Goal: Task Accomplishment & Management: Complete application form

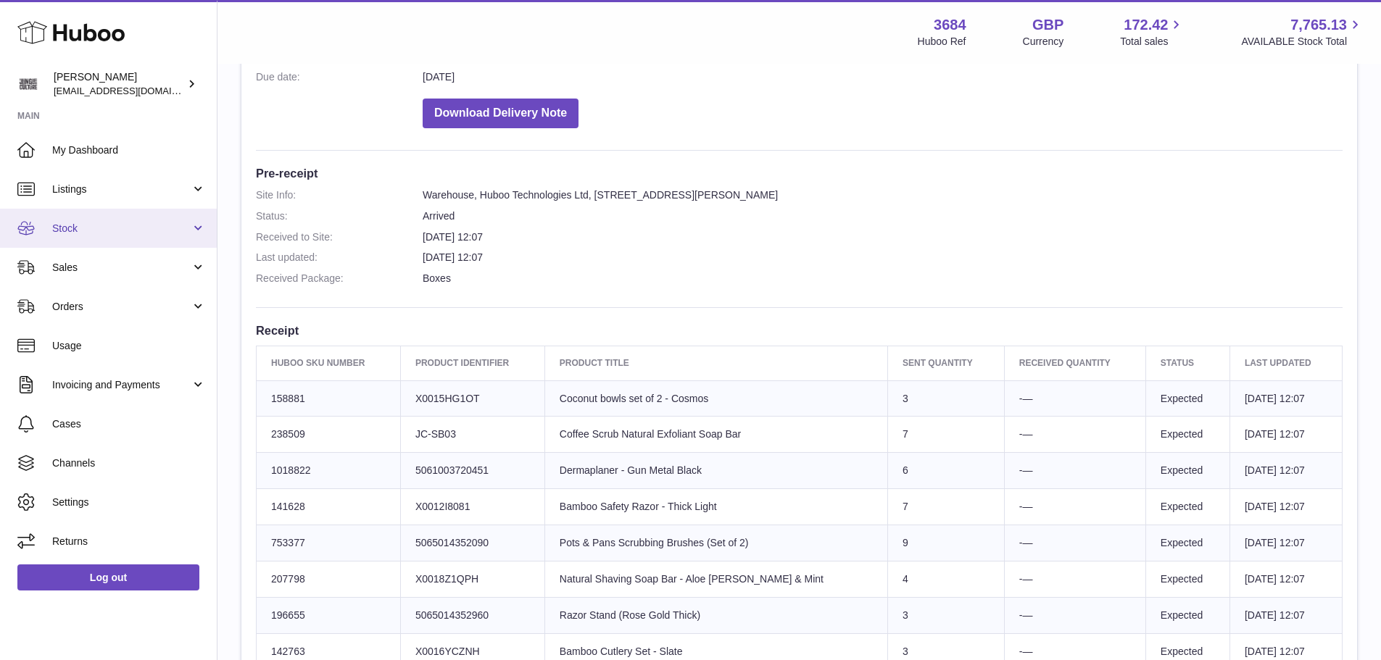
click at [106, 227] on span "Stock" at bounding box center [121, 229] width 138 height 14
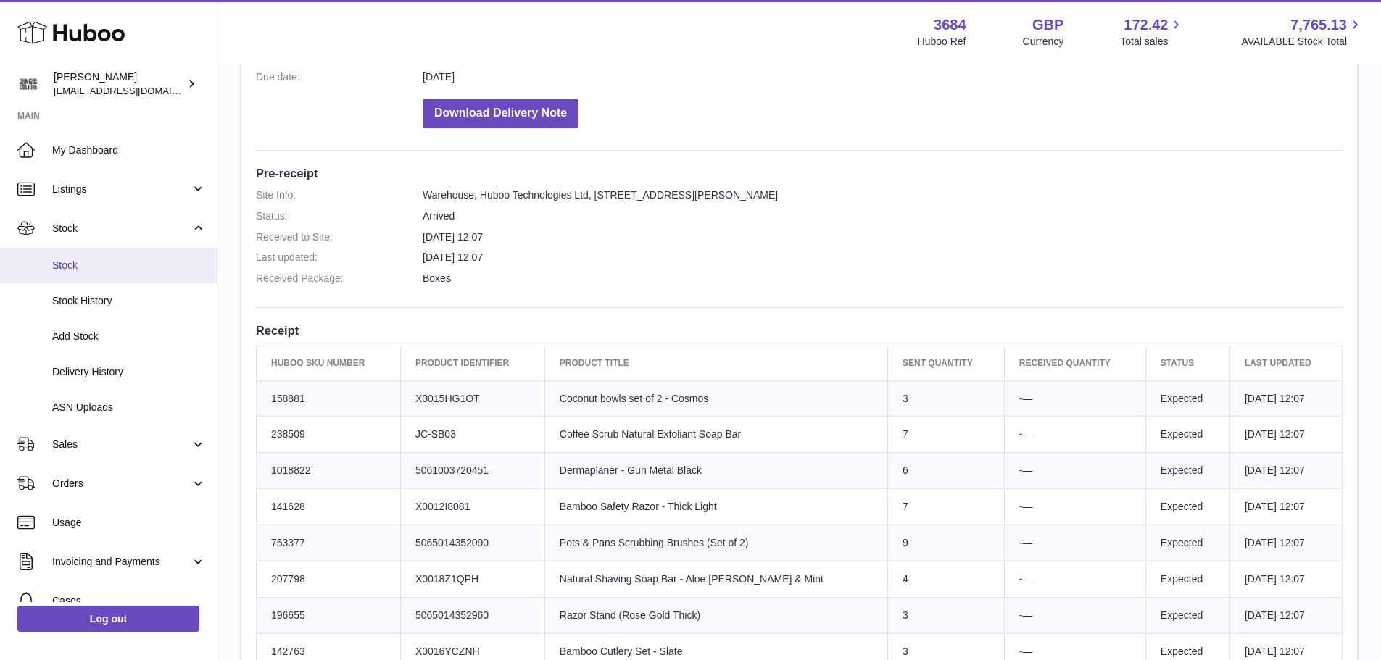
click at [99, 265] on span "Stock" at bounding box center [129, 266] width 154 height 14
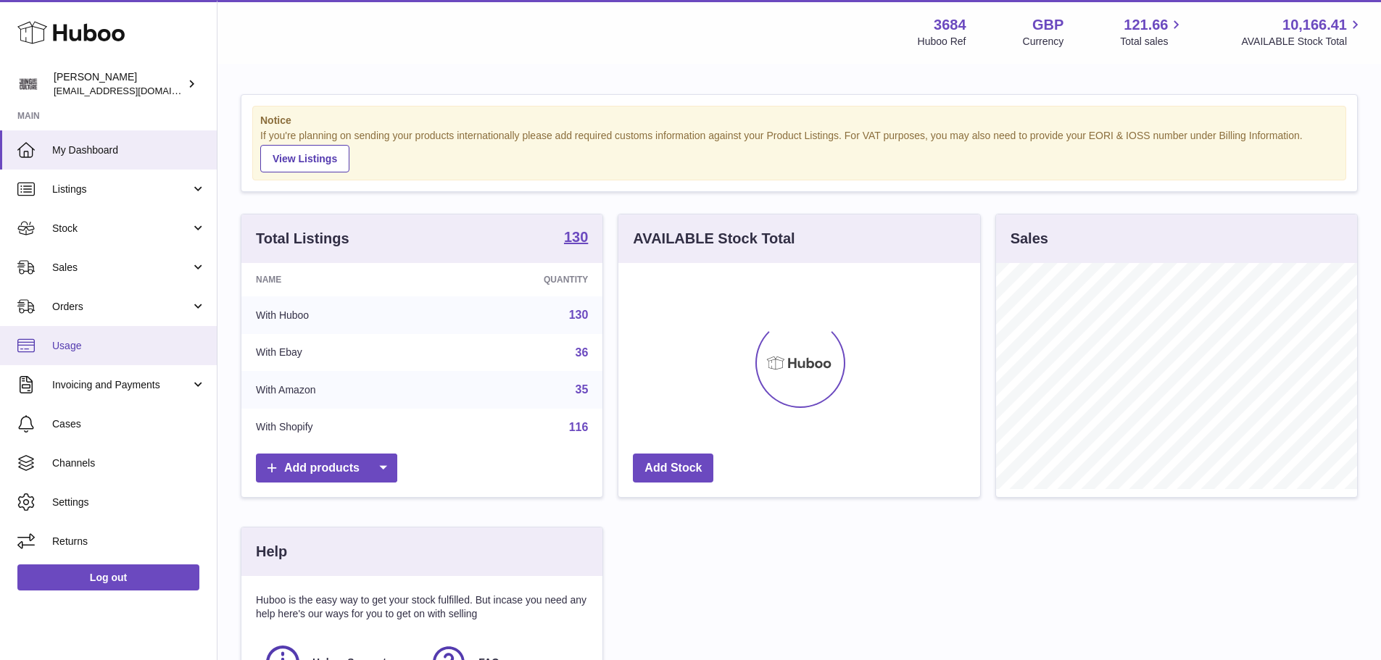
scroll to position [226, 362]
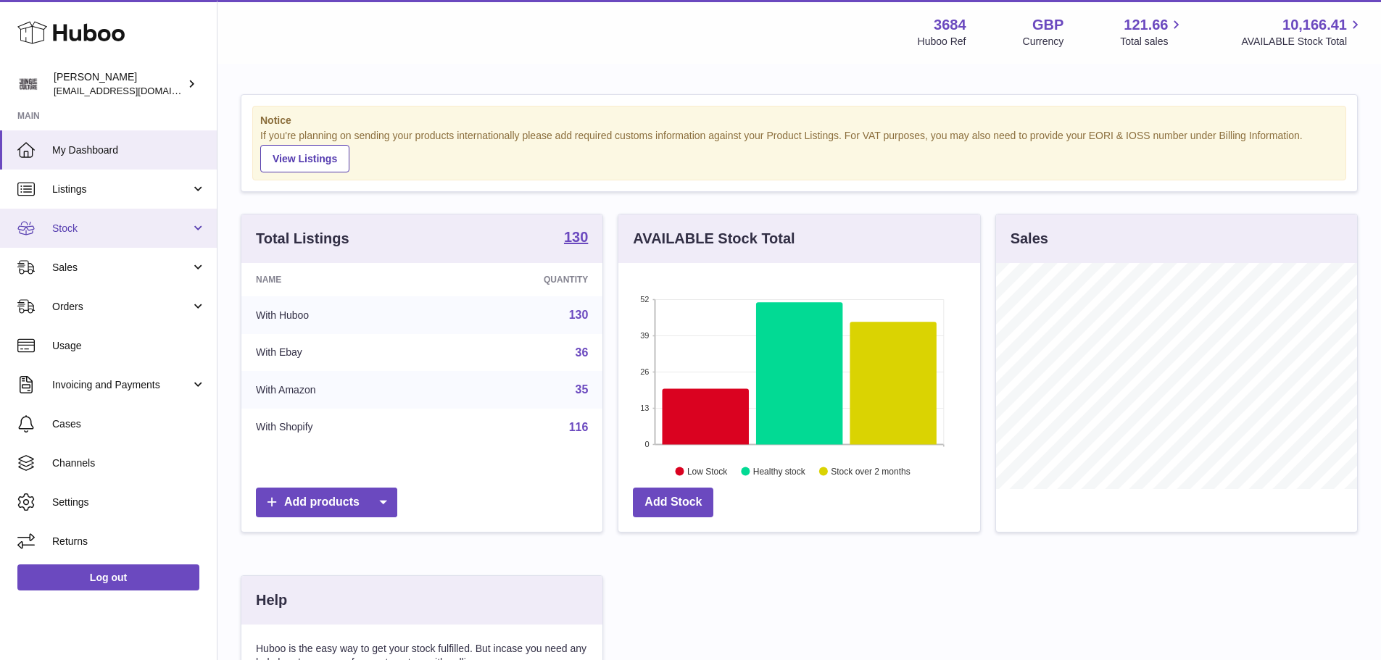
click at [74, 232] on span "Stock" at bounding box center [121, 229] width 138 height 14
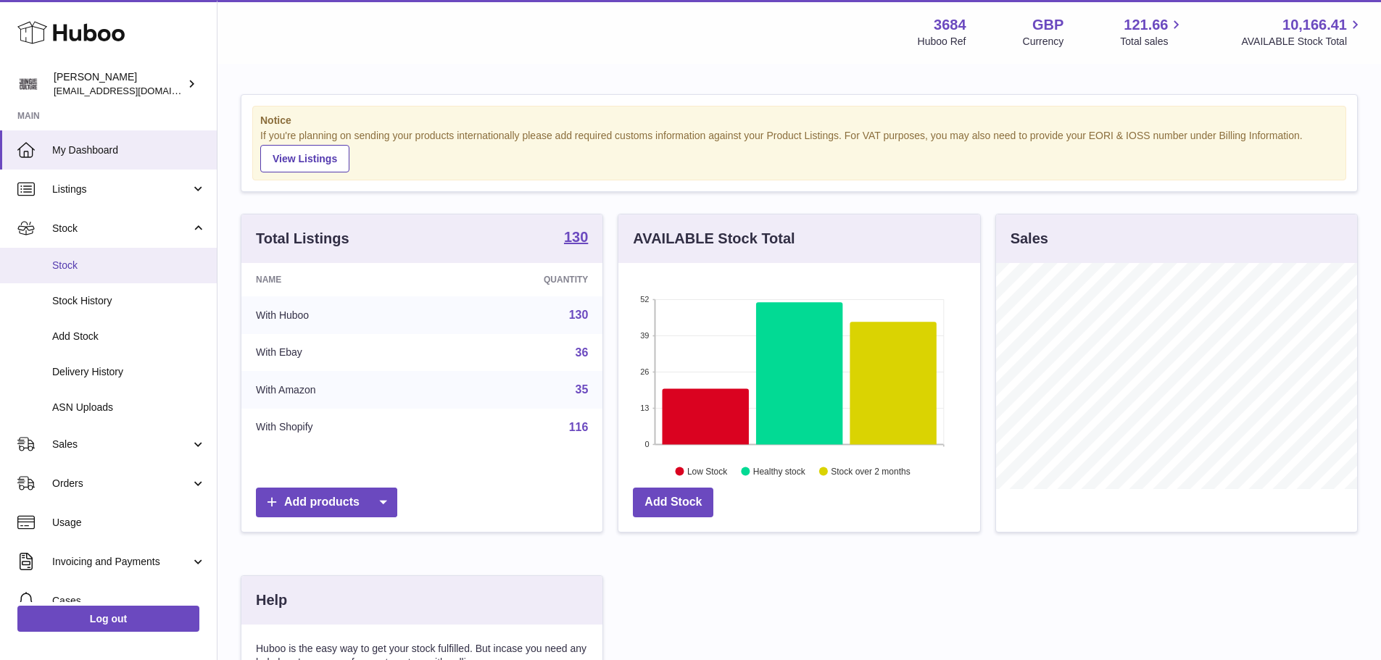
click at [80, 265] on span "Stock" at bounding box center [129, 266] width 154 height 14
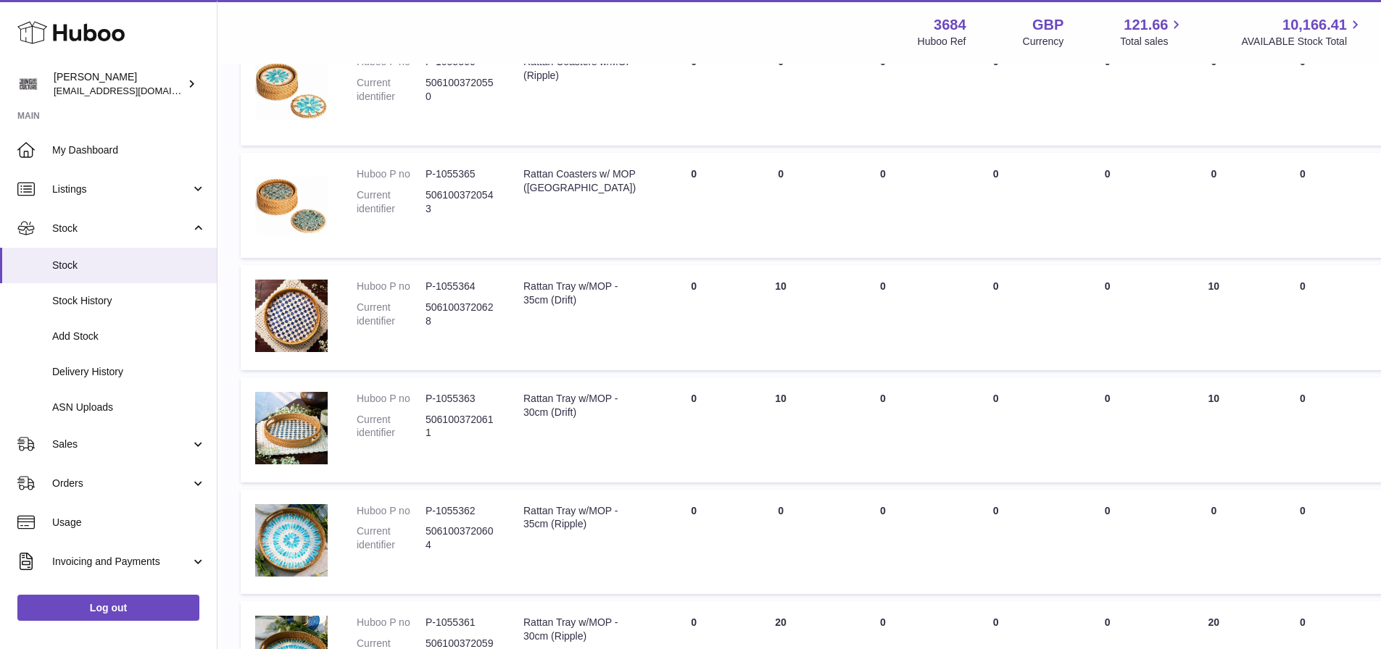
scroll to position [435, 0]
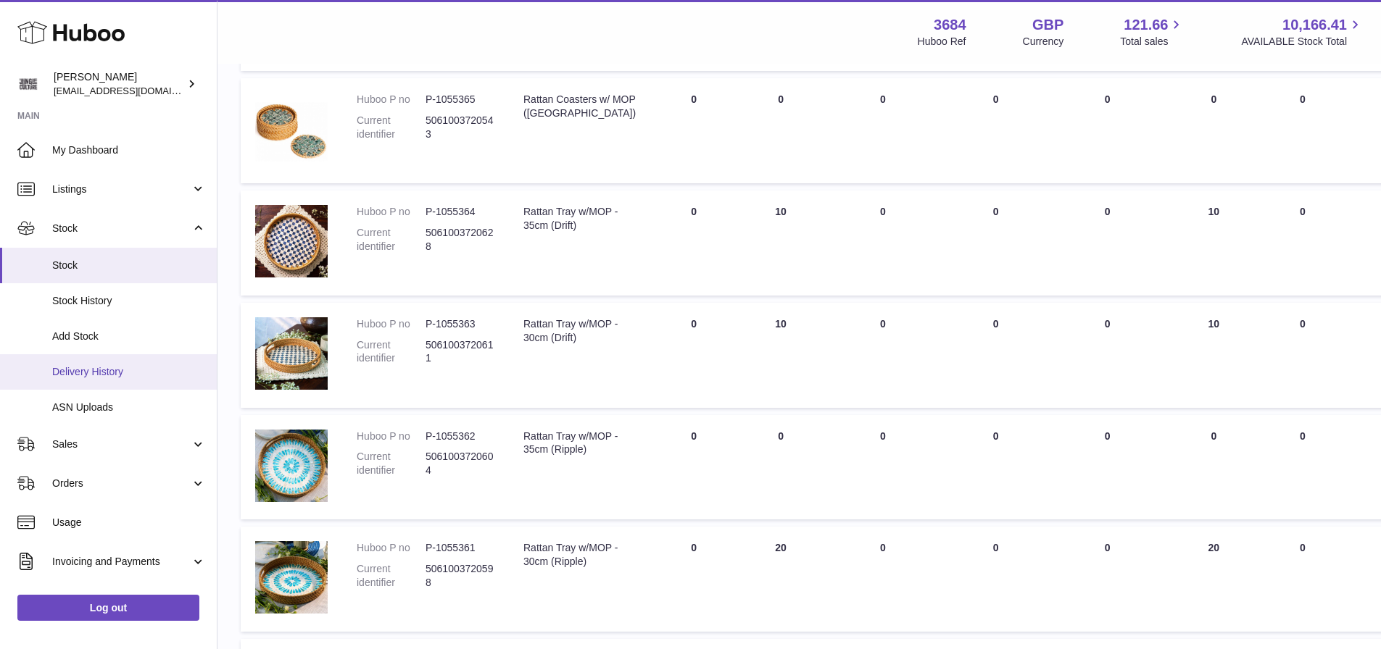
click at [82, 370] on span "Delivery History" at bounding box center [129, 372] width 154 height 14
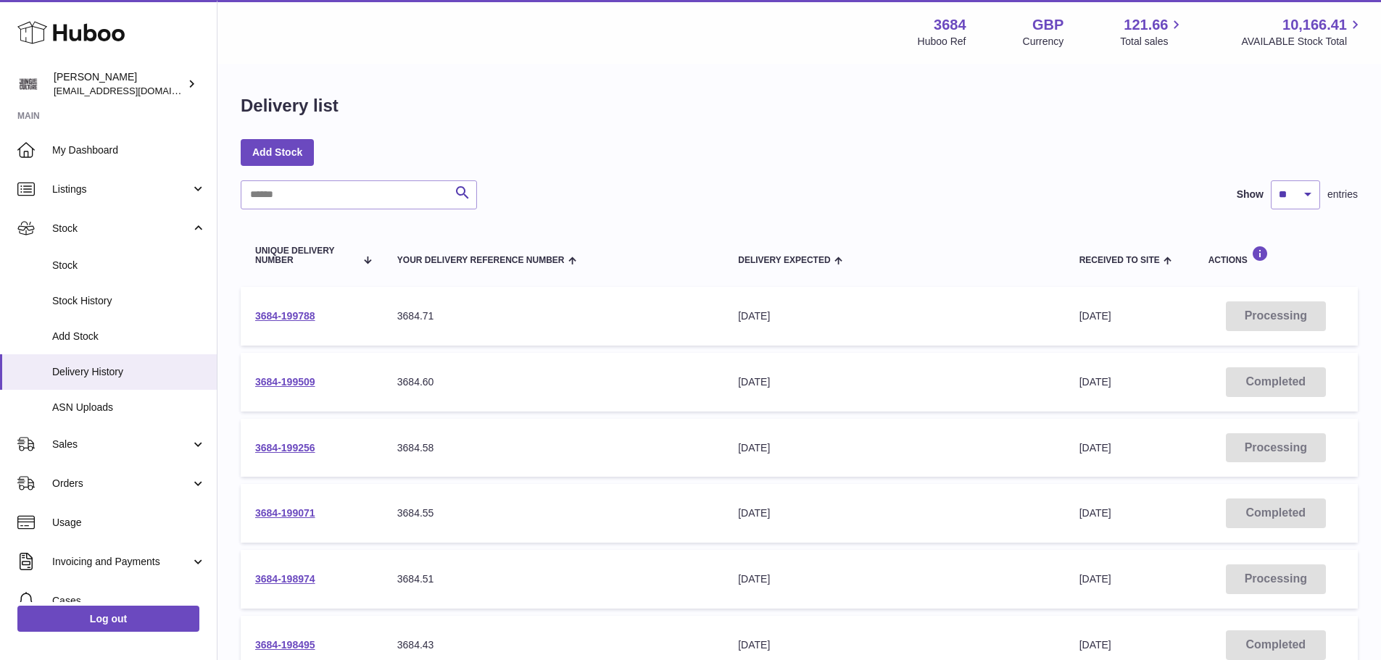
click at [273, 324] on td "3684-199788" at bounding box center [312, 316] width 142 height 59
click at [273, 315] on link "3684-199788" at bounding box center [285, 316] width 60 height 12
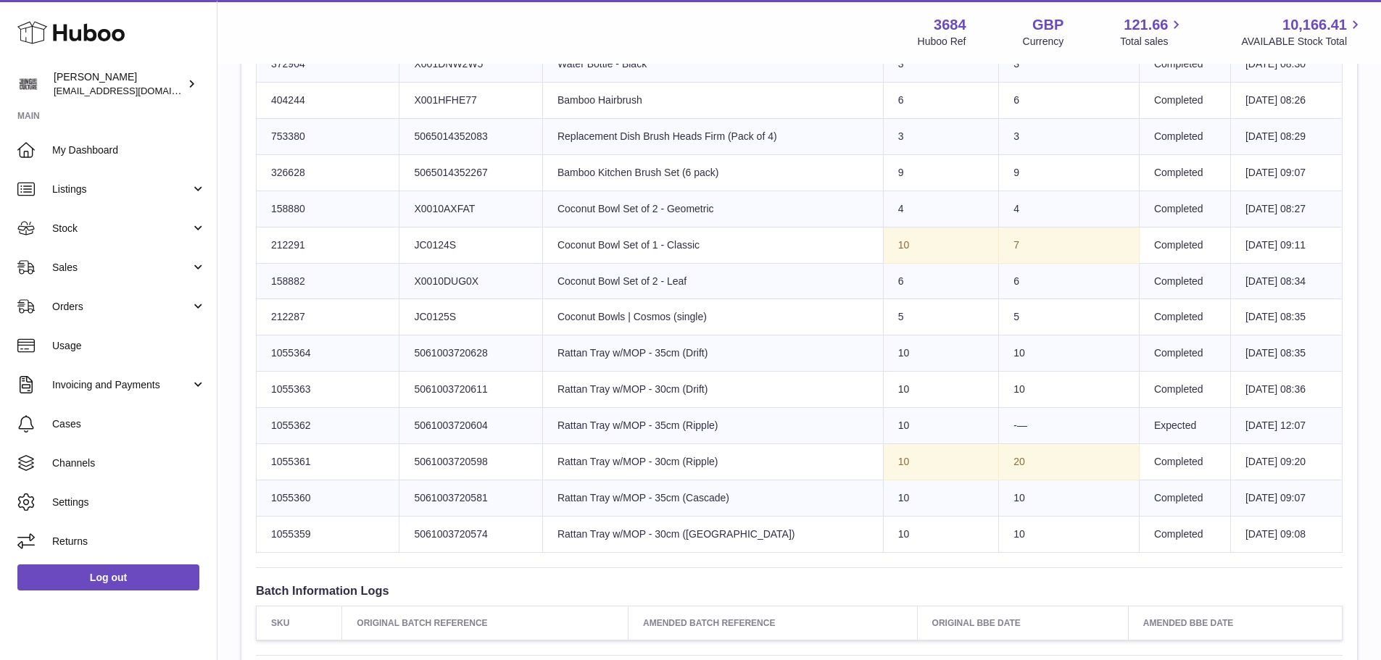
scroll to position [1087, 0]
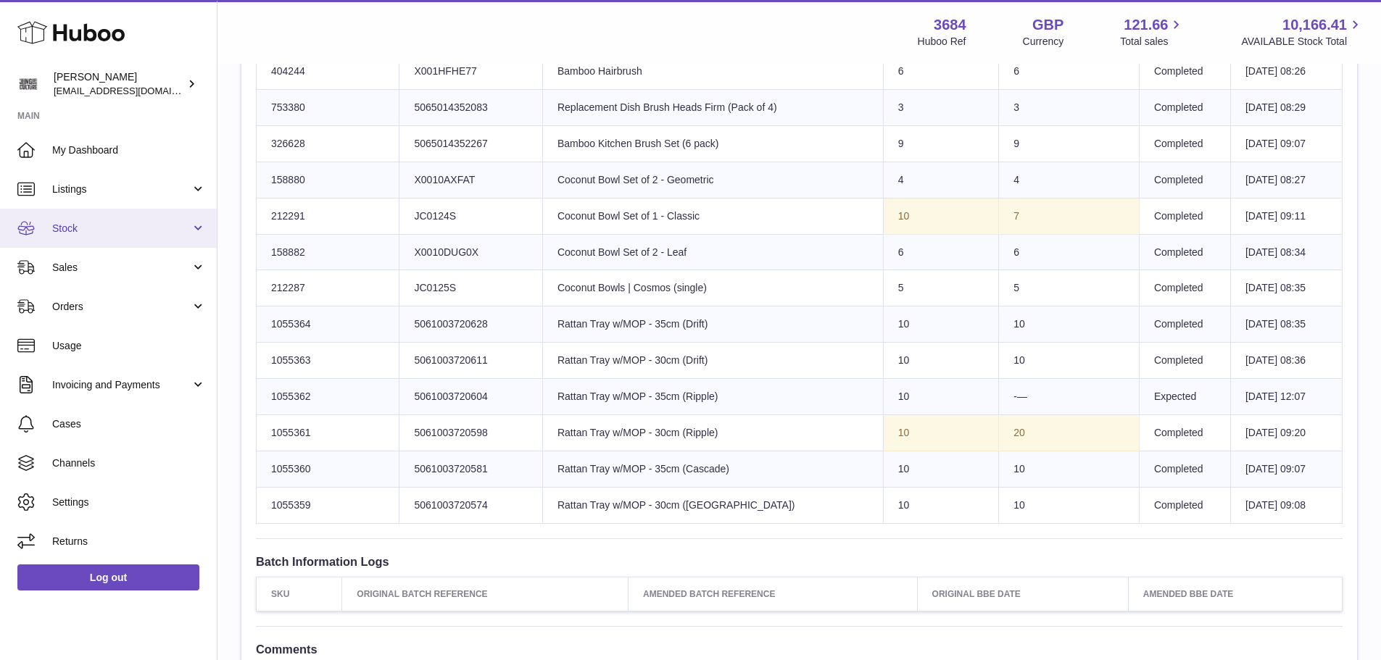
click at [128, 225] on span "Stock" at bounding box center [121, 229] width 138 height 14
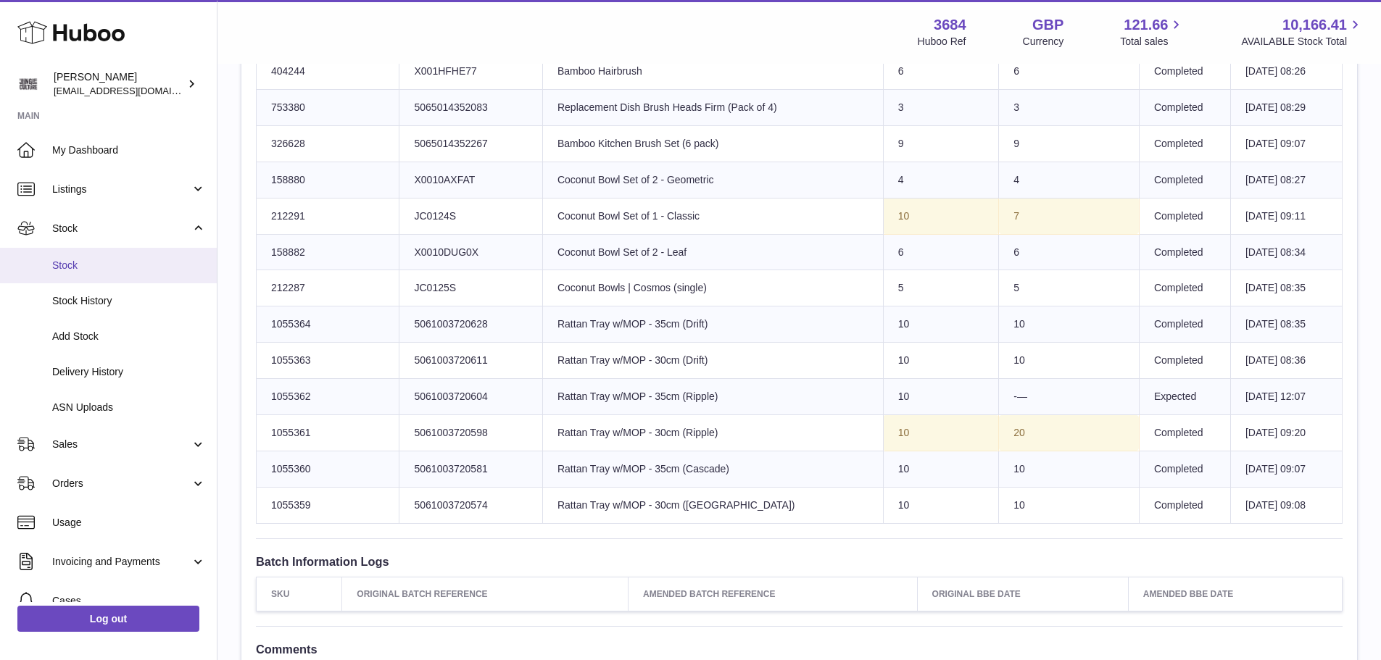
click at [103, 260] on span "Stock" at bounding box center [129, 266] width 154 height 14
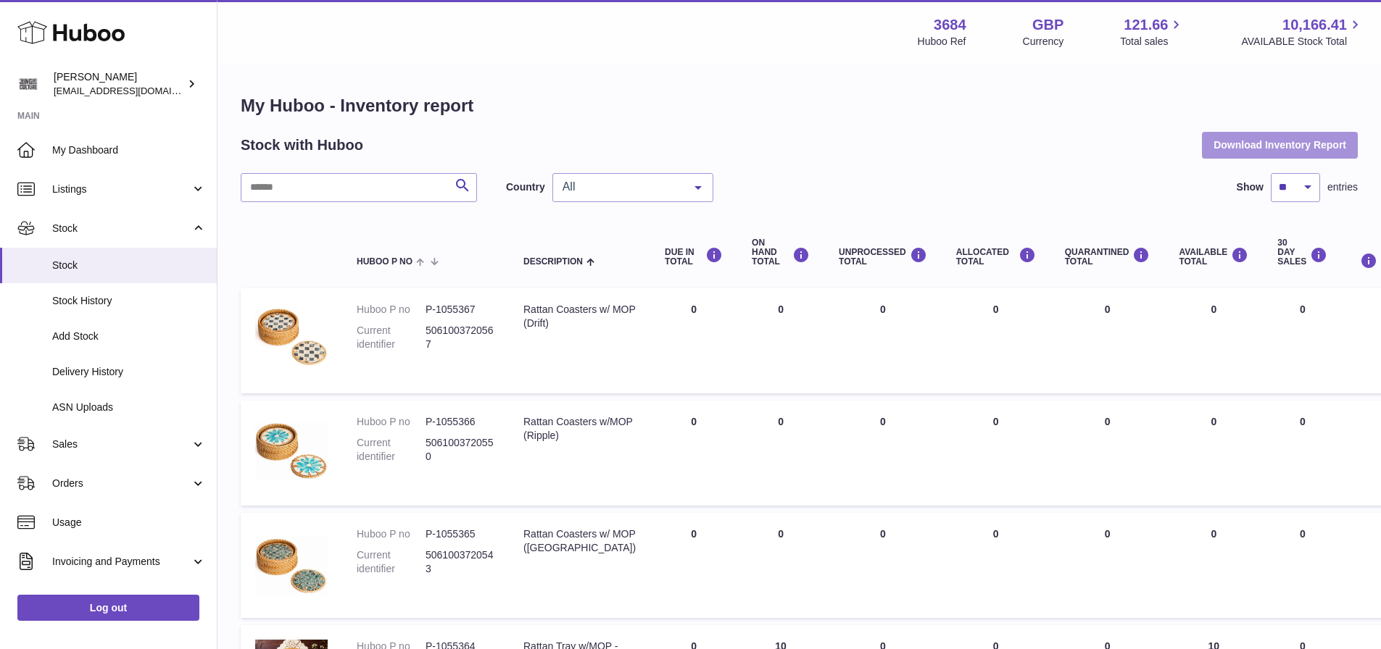
click at [1278, 151] on button "Download Inventory Report" at bounding box center [1280, 145] width 156 height 26
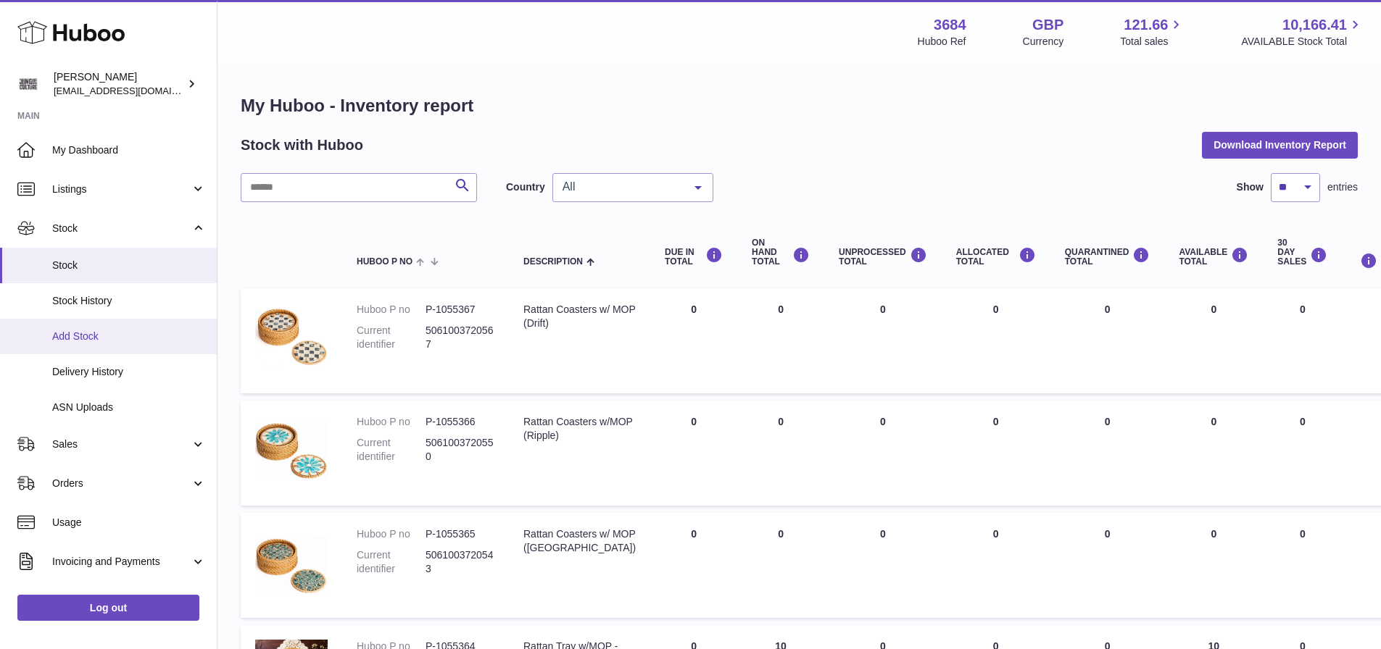
click at [106, 327] on link "Add Stock" at bounding box center [108, 337] width 217 height 36
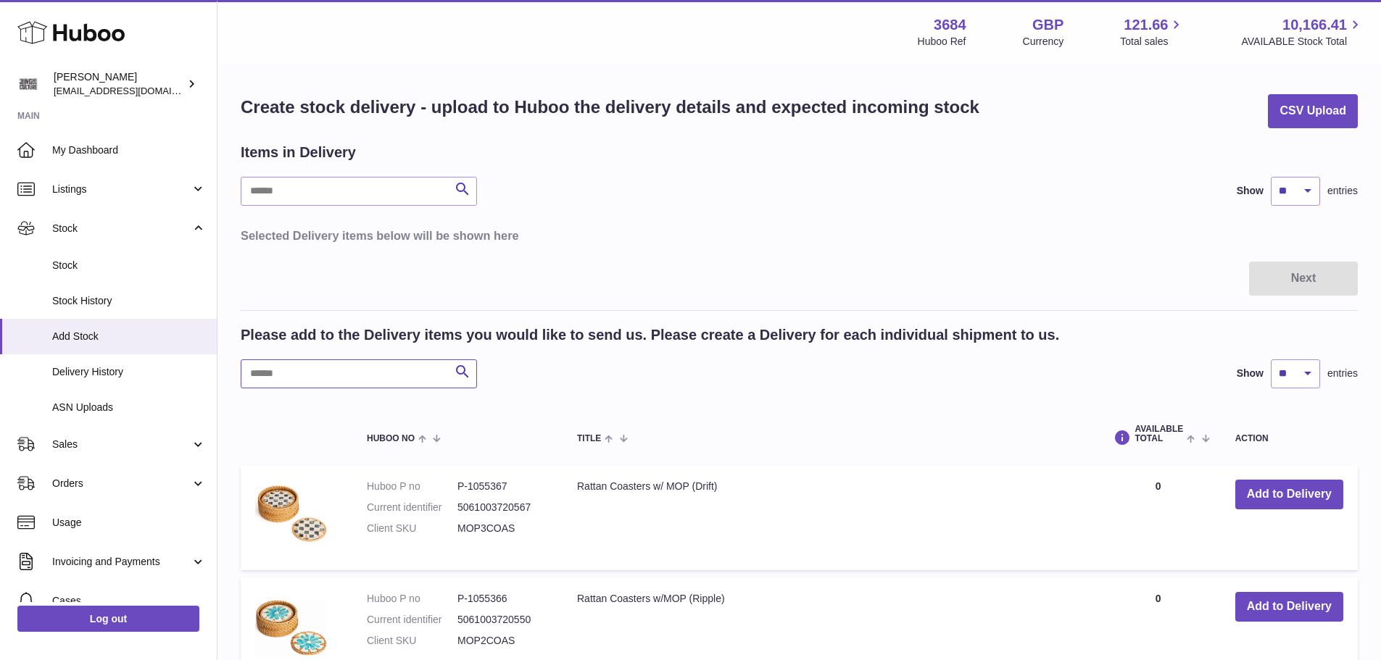
click at [310, 369] on input "text" at bounding box center [359, 374] width 236 height 29
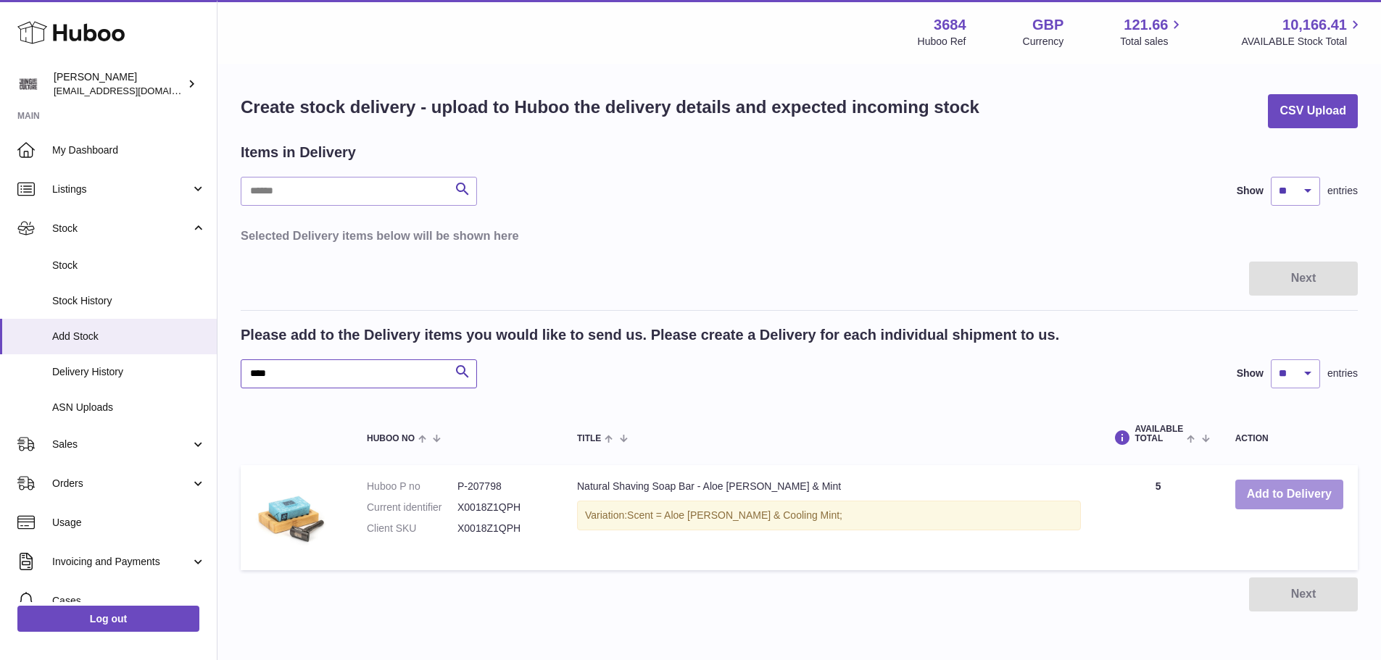
type input "****"
click at [1277, 495] on button "Add to Delivery" at bounding box center [1289, 495] width 108 height 30
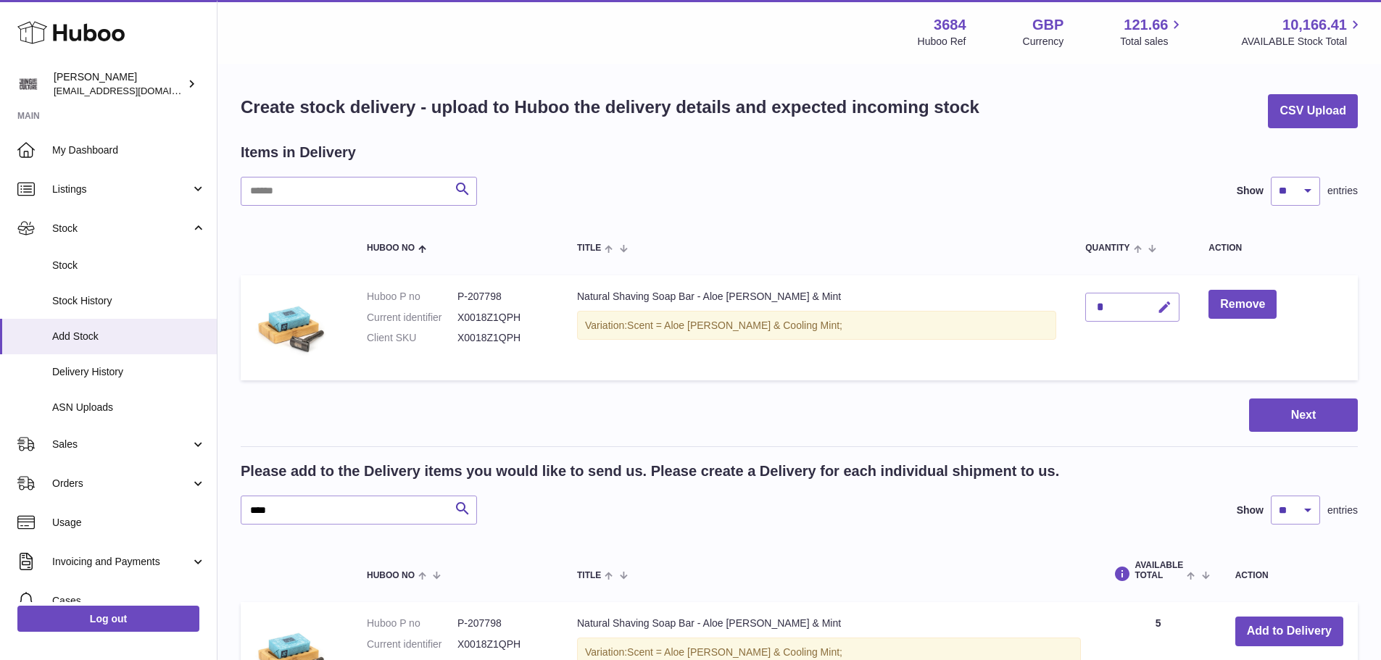
click at [1157, 310] on icon "button" at bounding box center [1164, 307] width 15 height 15
type input "**"
click at [1158, 302] on icon "submit" at bounding box center [1164, 307] width 13 height 13
click at [270, 511] on input "****" at bounding box center [359, 510] width 236 height 29
type input "*"
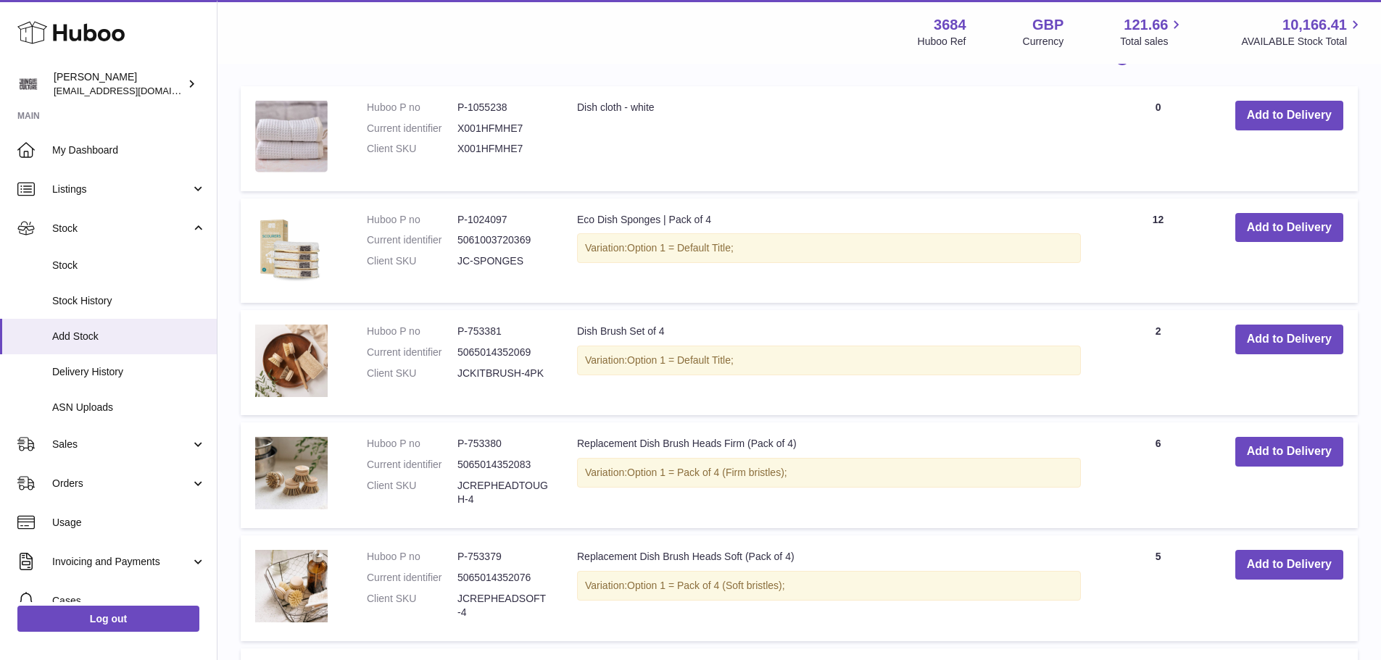
scroll to position [580, 0]
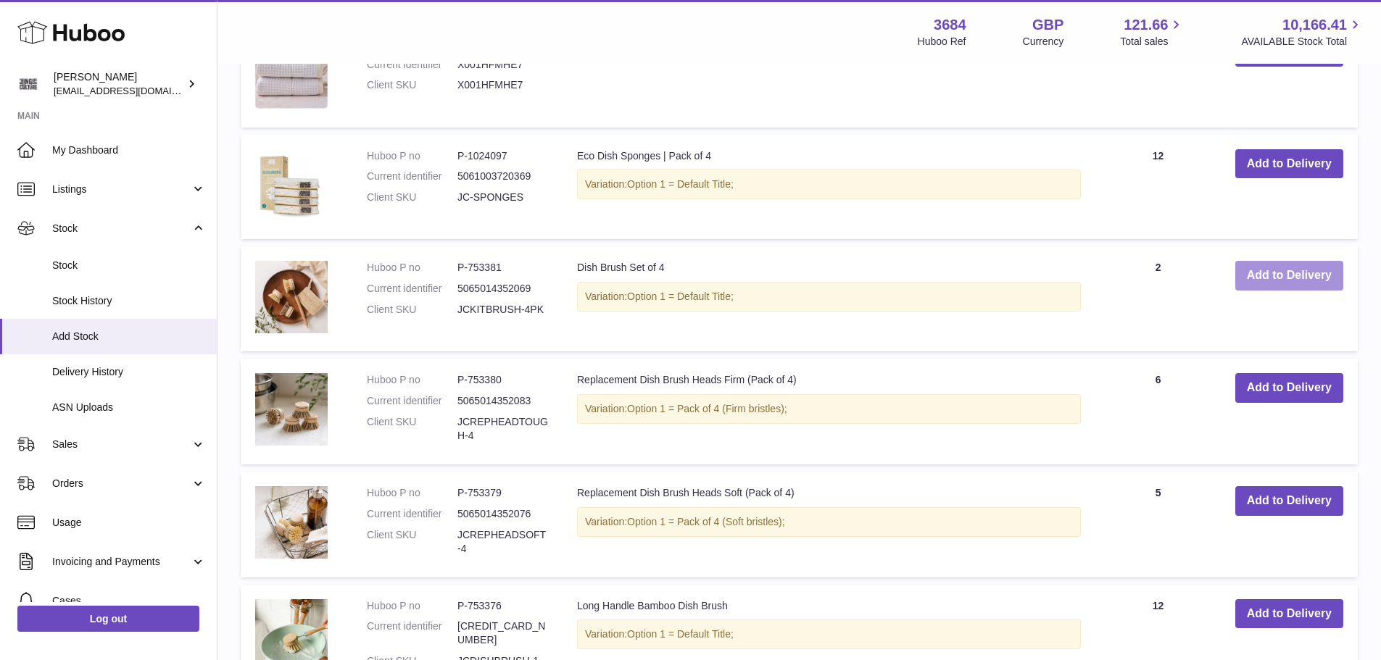
type input "****"
click at [1302, 271] on button "Add to Delivery" at bounding box center [1289, 276] width 108 height 30
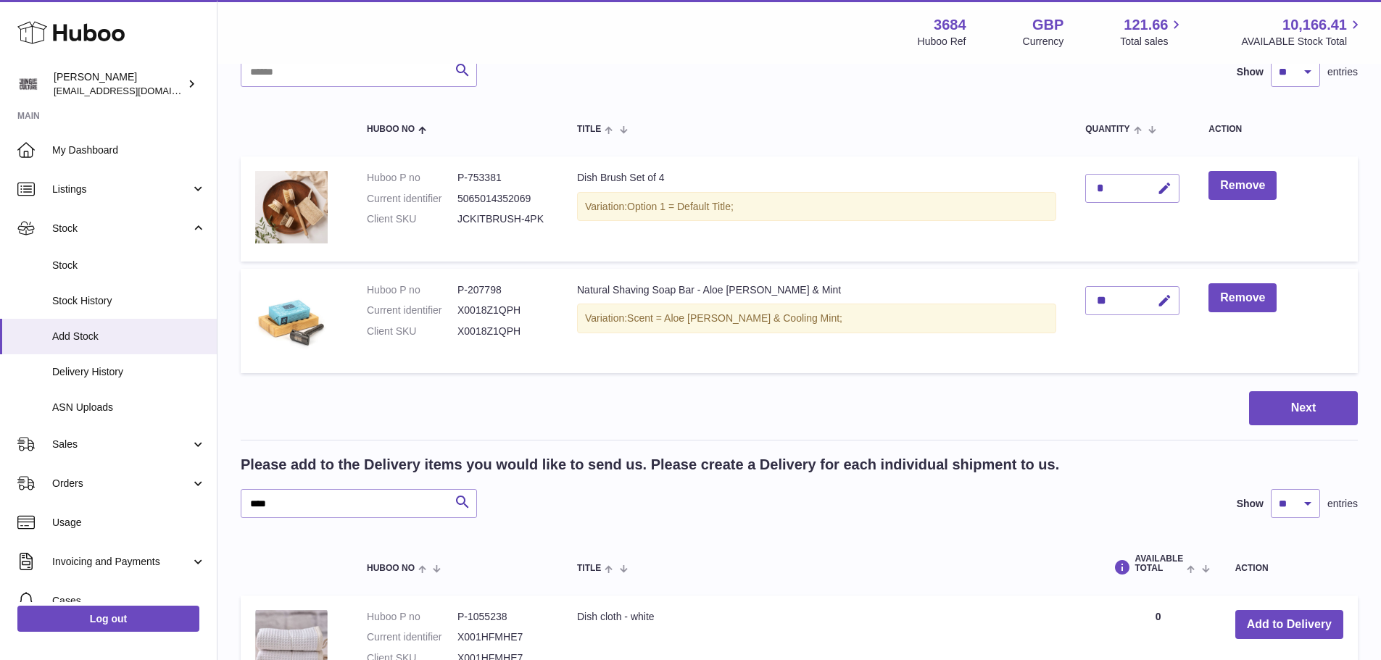
scroll to position [112, 0]
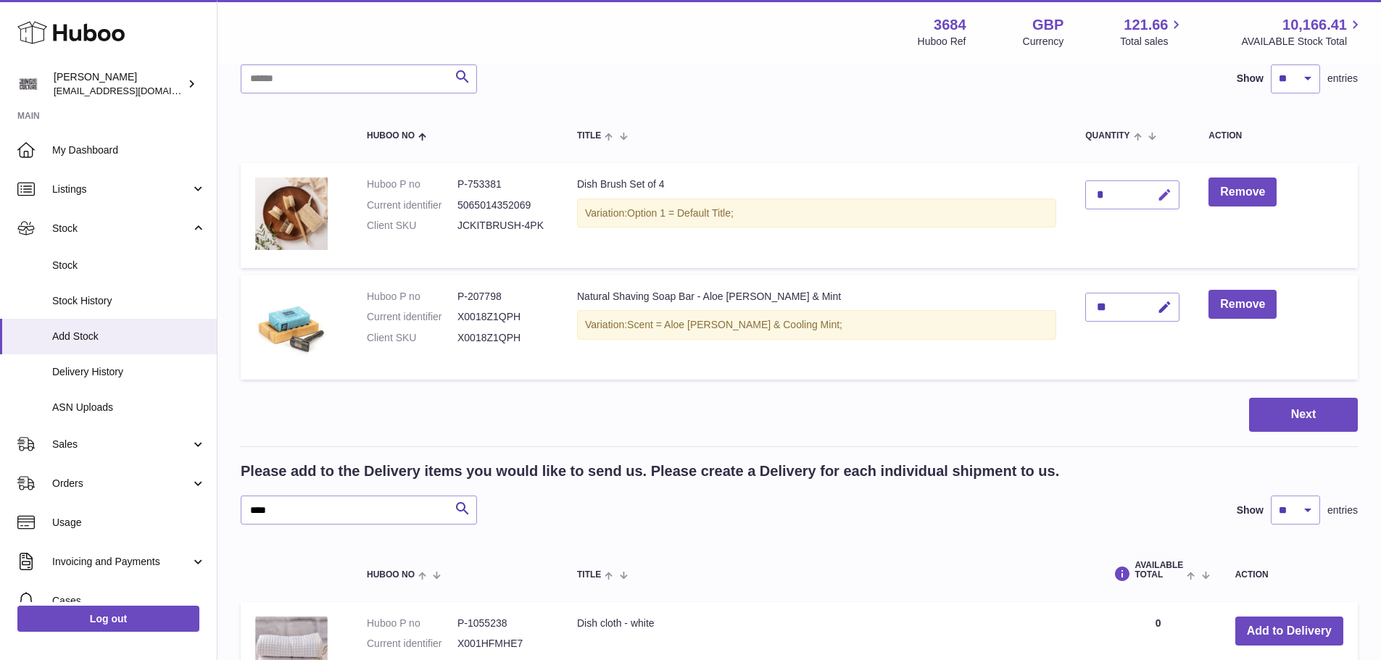
click at [1157, 199] on icon "button" at bounding box center [1164, 195] width 15 height 15
type input "**"
click at [1158, 194] on icon "submit" at bounding box center [1164, 194] width 13 height 13
drag, startPoint x: 338, startPoint y: 510, endPoint x: 246, endPoint y: 501, distance: 92.5
click at [246, 501] on input "****" at bounding box center [359, 510] width 236 height 29
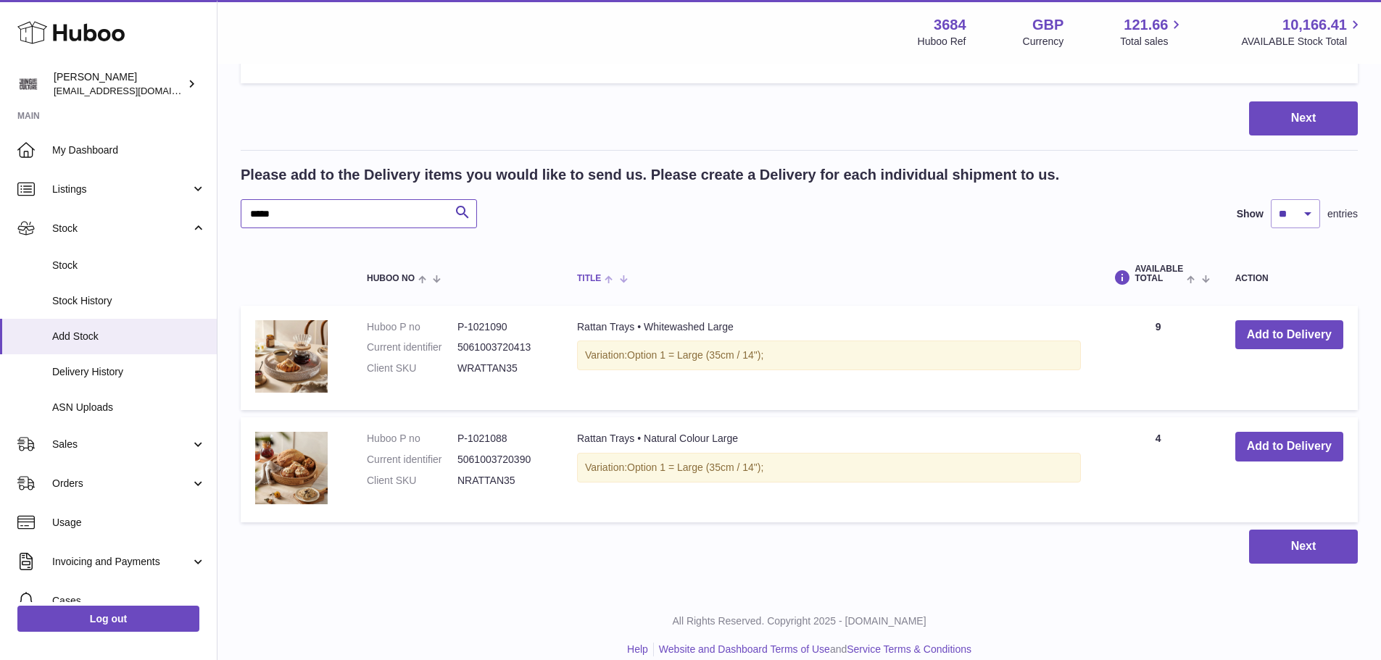
scroll to position [415, 0]
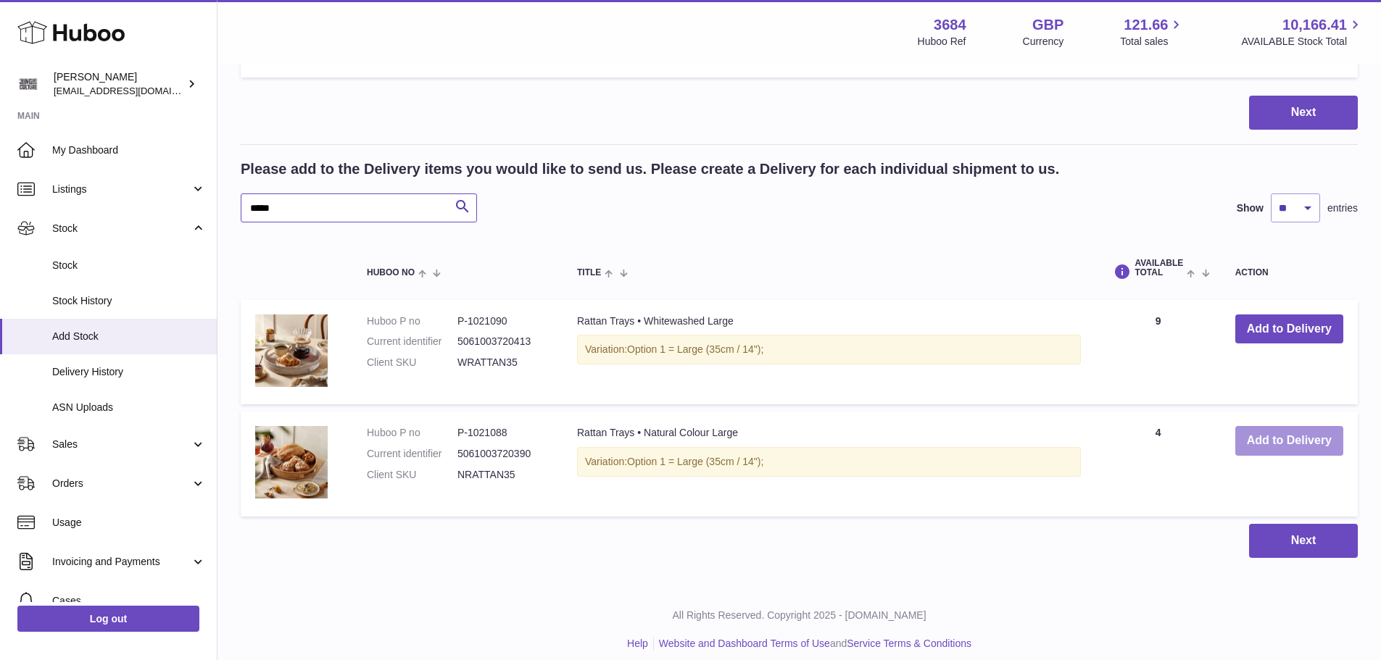
type input "*****"
click at [1263, 447] on button "Add to Delivery" at bounding box center [1289, 441] width 108 height 30
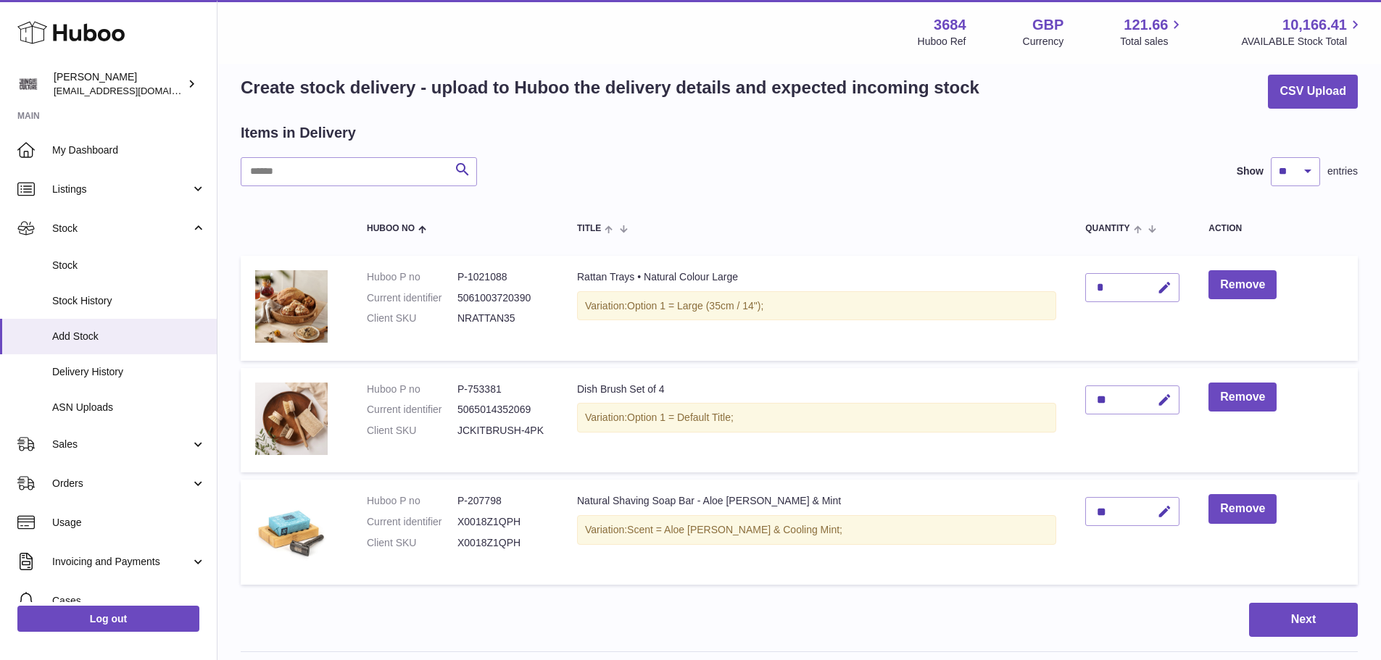
scroll to position [19, 0]
click at [1157, 295] on icon "button" at bounding box center [1164, 288] width 15 height 15
type input "*"
click at [1149, 296] on button "submit" at bounding box center [1163, 288] width 28 height 23
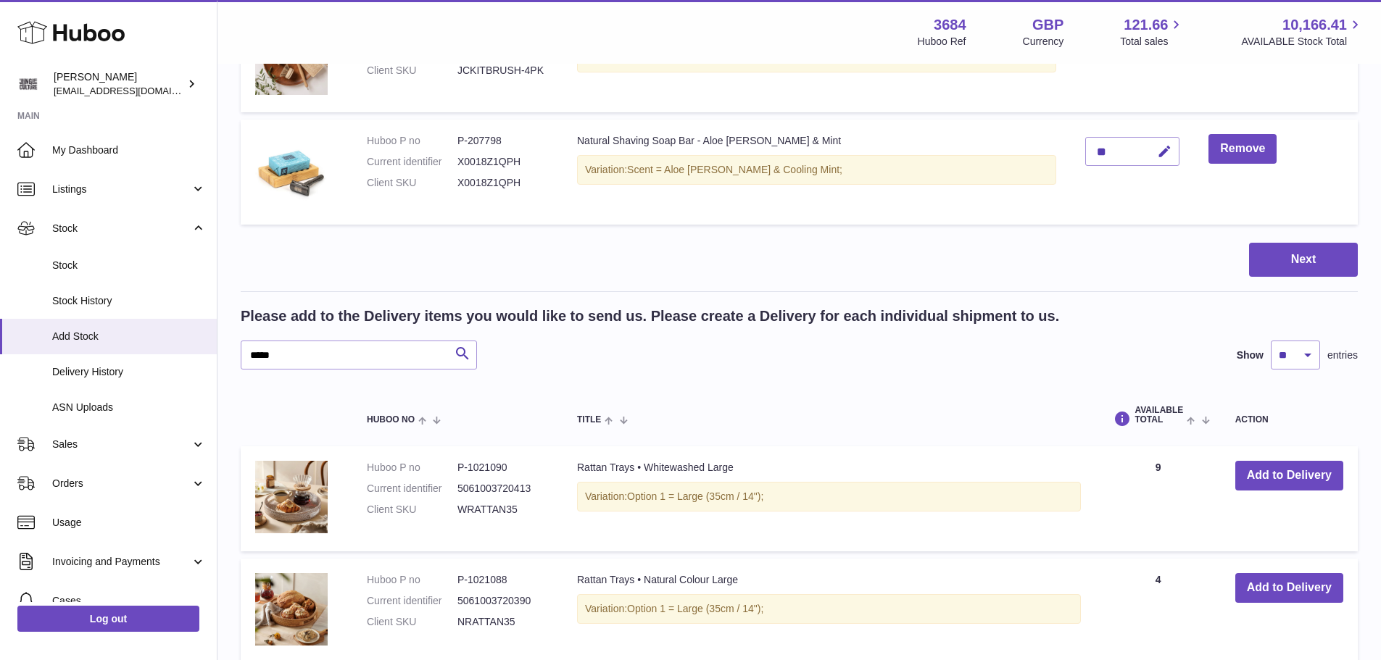
scroll to position [381, 0]
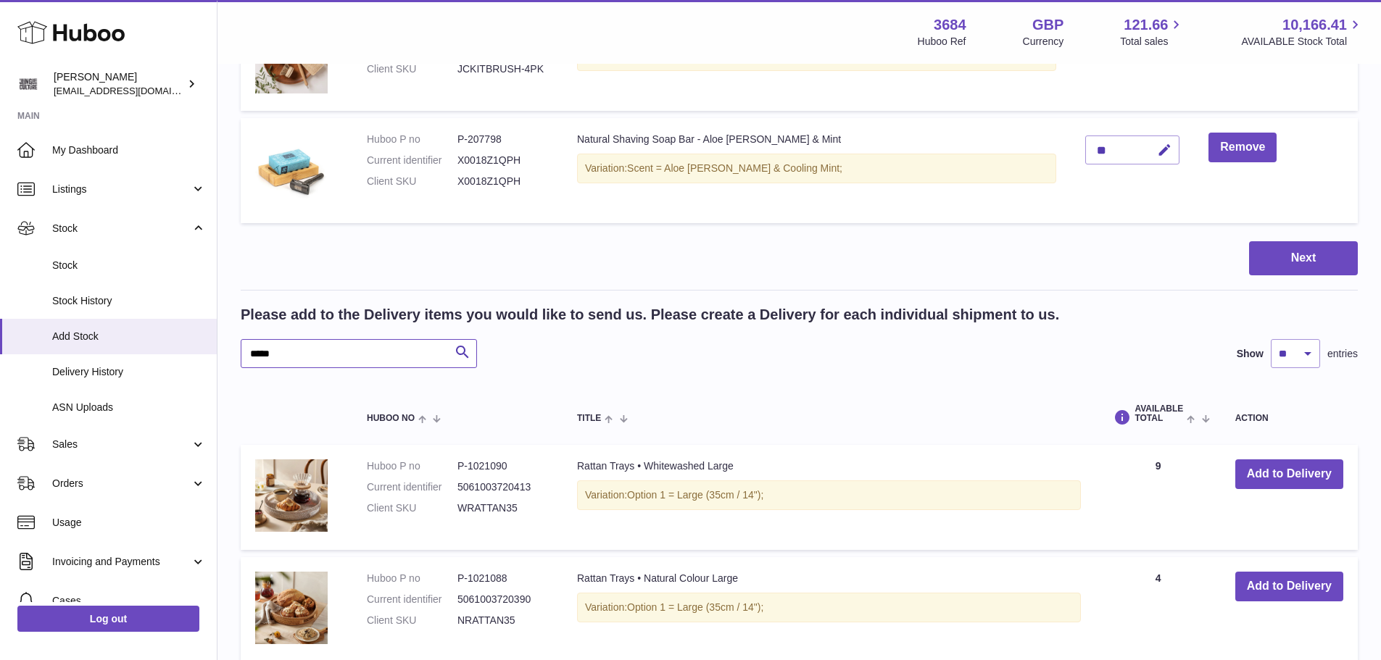
drag, startPoint x: 299, startPoint y: 353, endPoint x: 238, endPoint y: 349, distance: 61.0
click at [238, 349] on div "Create stock delivery - upload to Huboo the delivery details and expected incom…" at bounding box center [798, 208] width 1163 height 1049
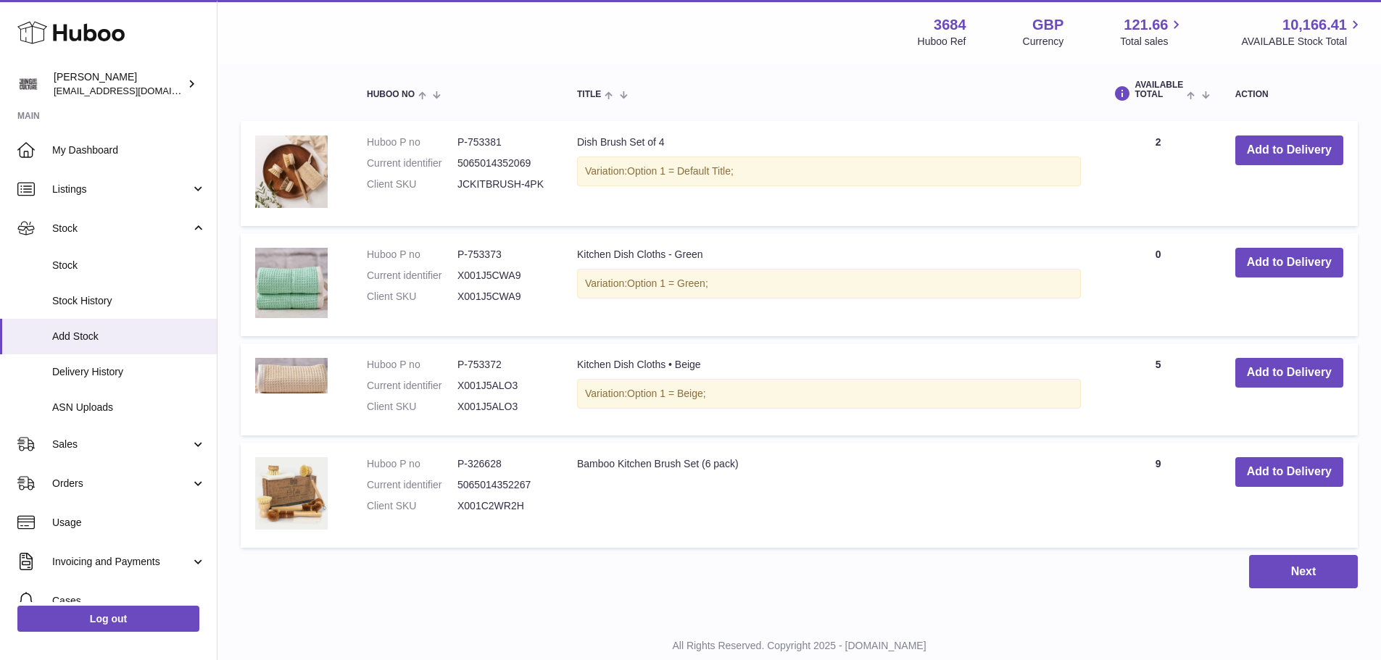
scroll to position [748, 0]
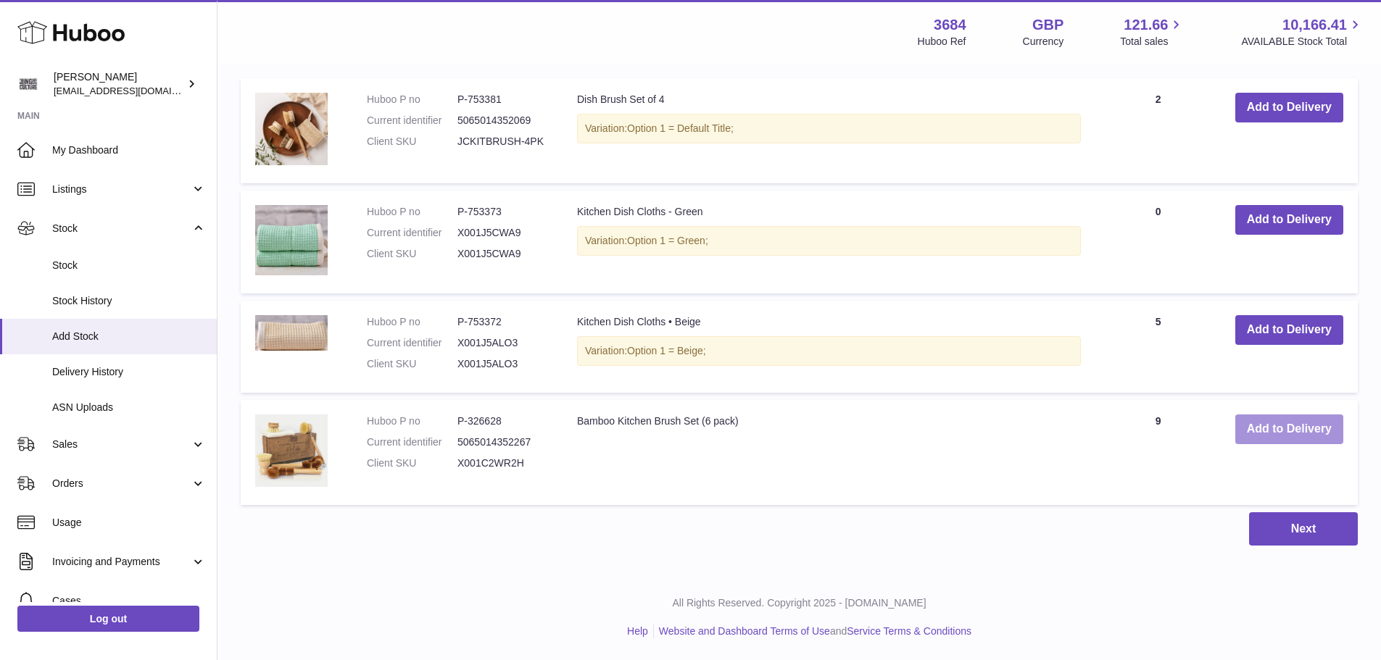
type input "***"
click at [1292, 435] on button "Add to Delivery" at bounding box center [1289, 430] width 108 height 30
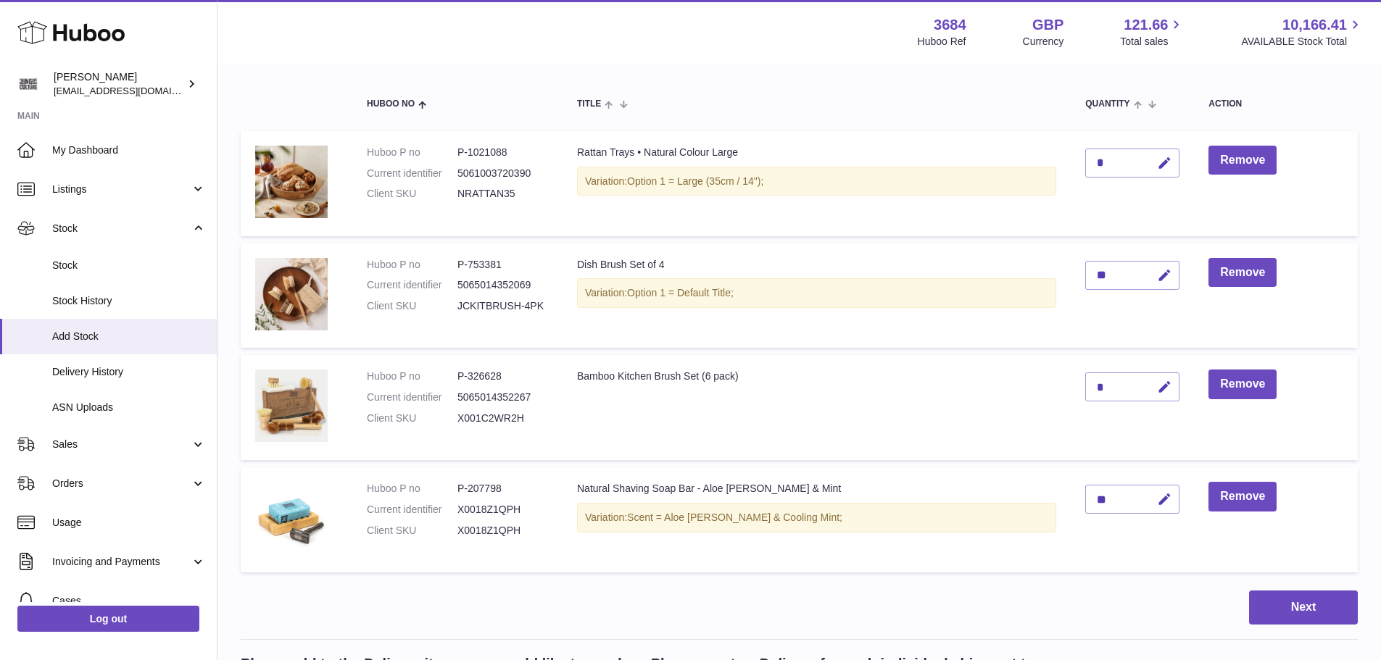
scroll to position [136, 0]
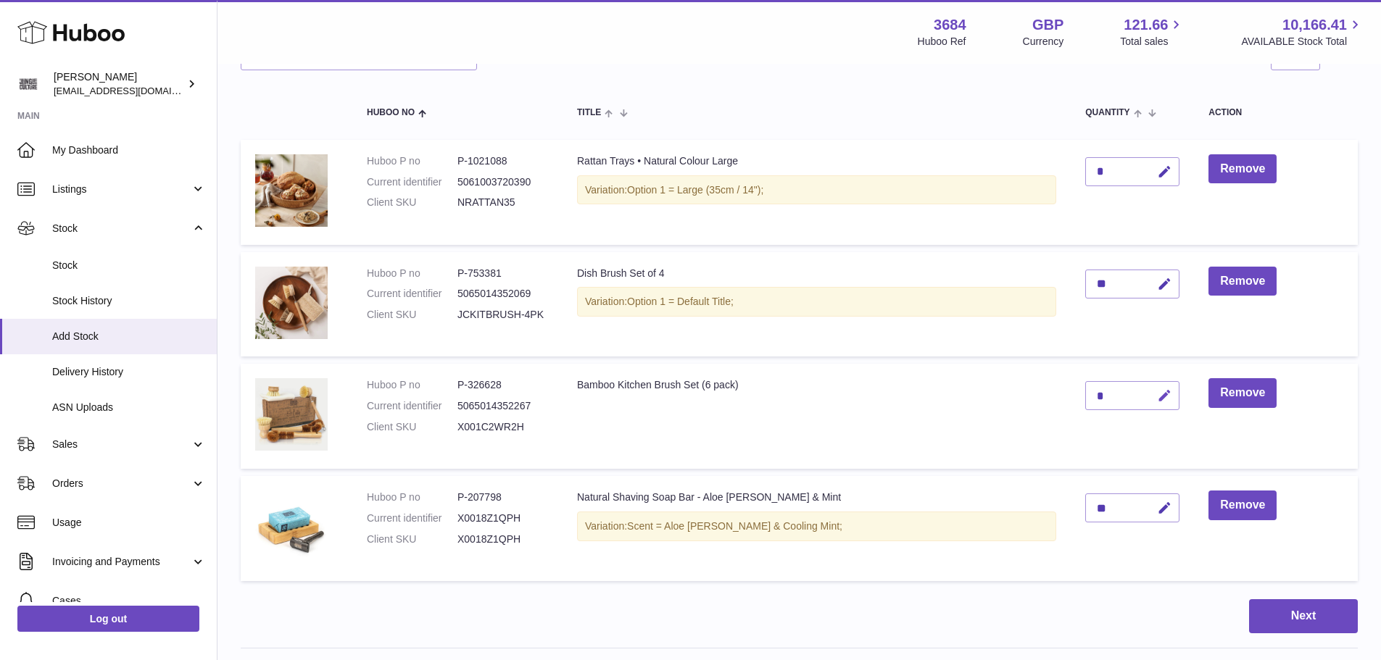
click at [1157, 397] on icon "button" at bounding box center [1164, 396] width 15 height 15
type input "*"
click at [1149, 404] on button "submit" at bounding box center [1163, 395] width 28 height 23
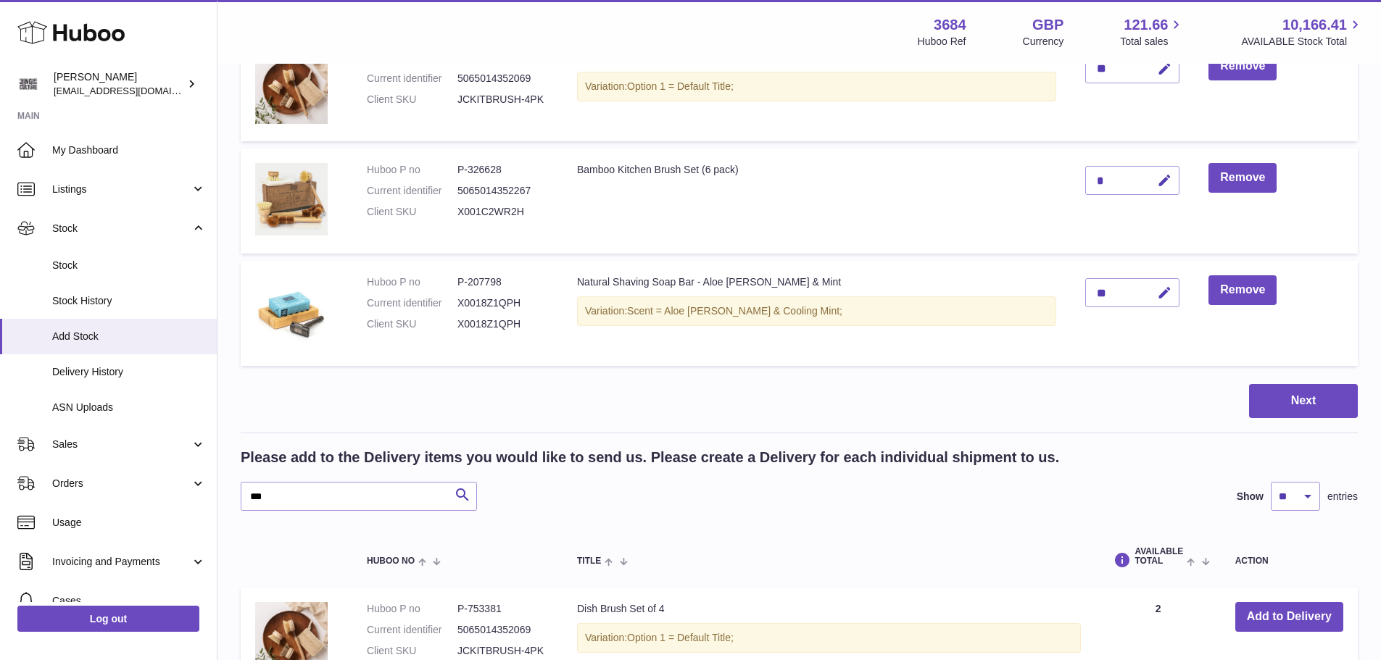
scroll to position [353, 0]
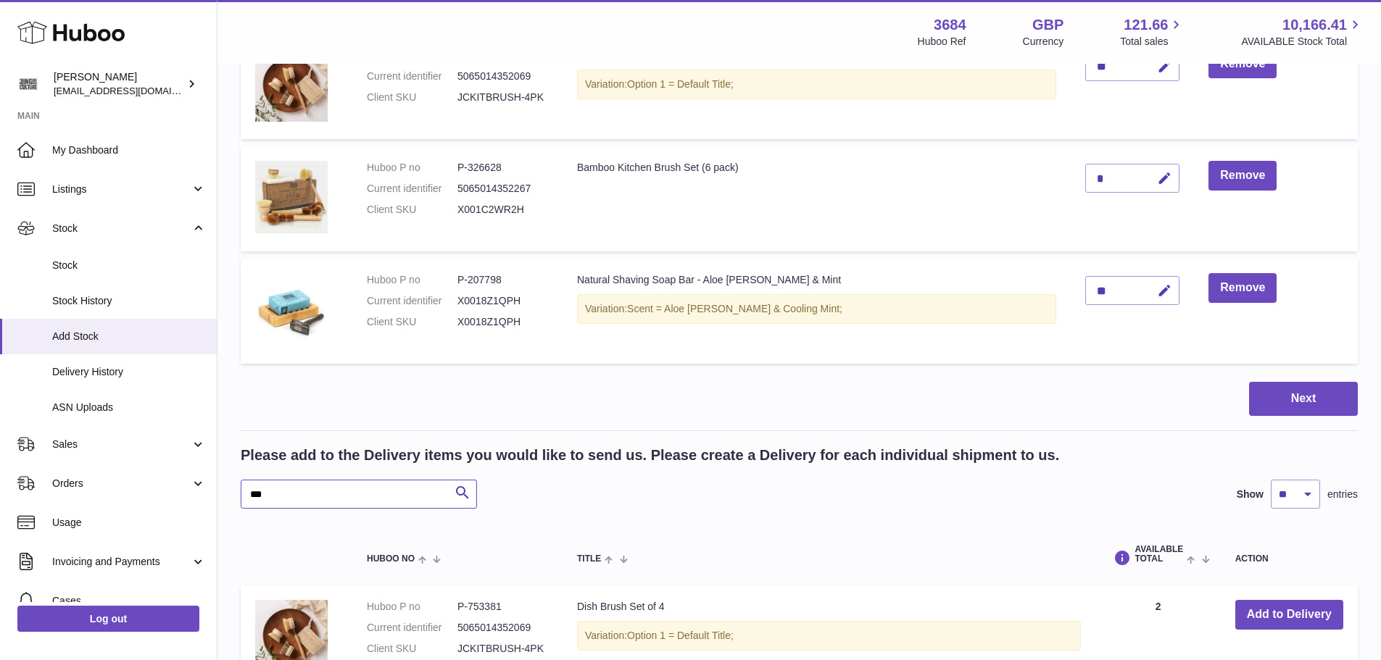
drag, startPoint x: 275, startPoint y: 488, endPoint x: 241, endPoint y: 489, distance: 34.1
click at [241, 489] on input "***" at bounding box center [359, 494] width 236 height 29
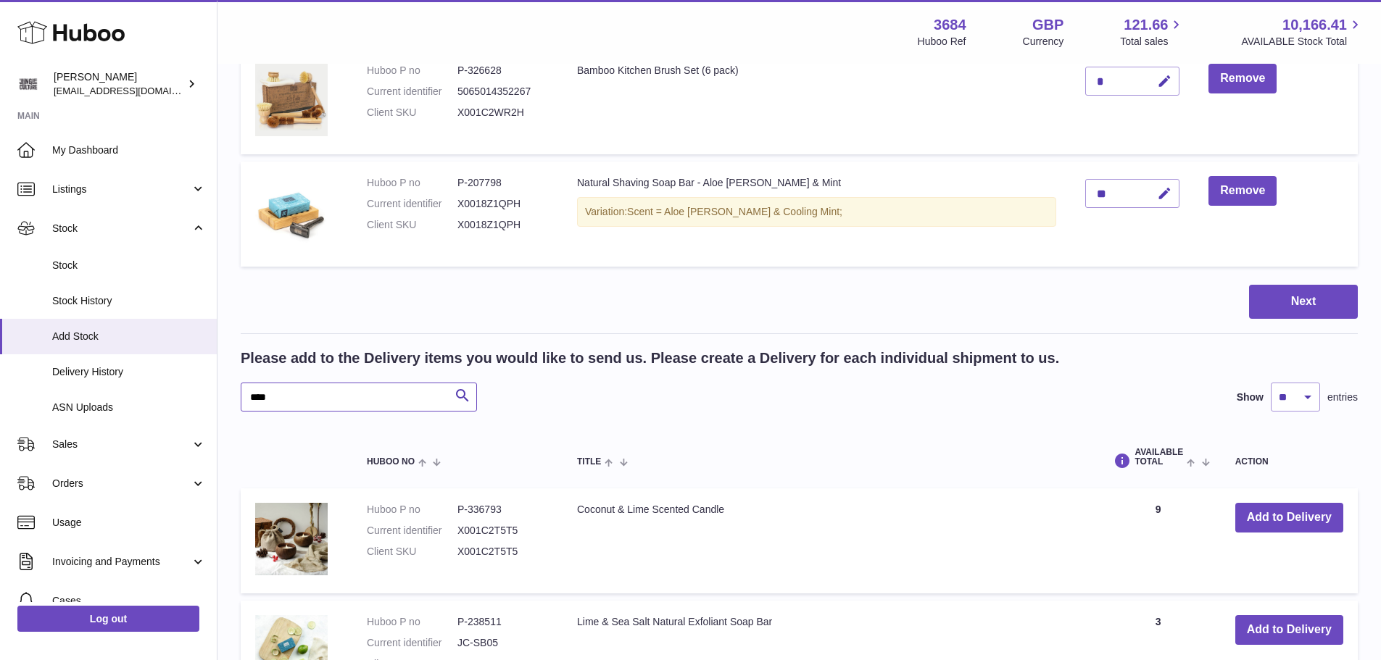
scroll to position [643, 0]
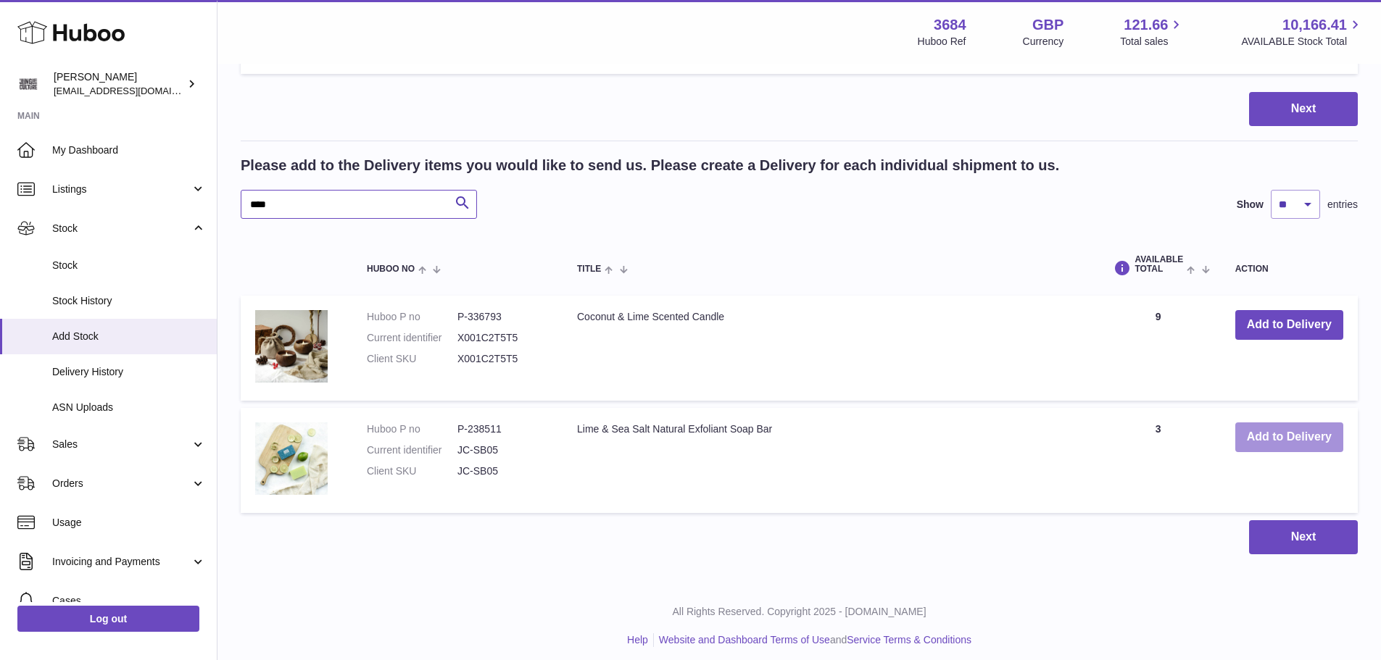
type input "****"
click at [1280, 435] on button "Add to Delivery" at bounding box center [1289, 438] width 108 height 30
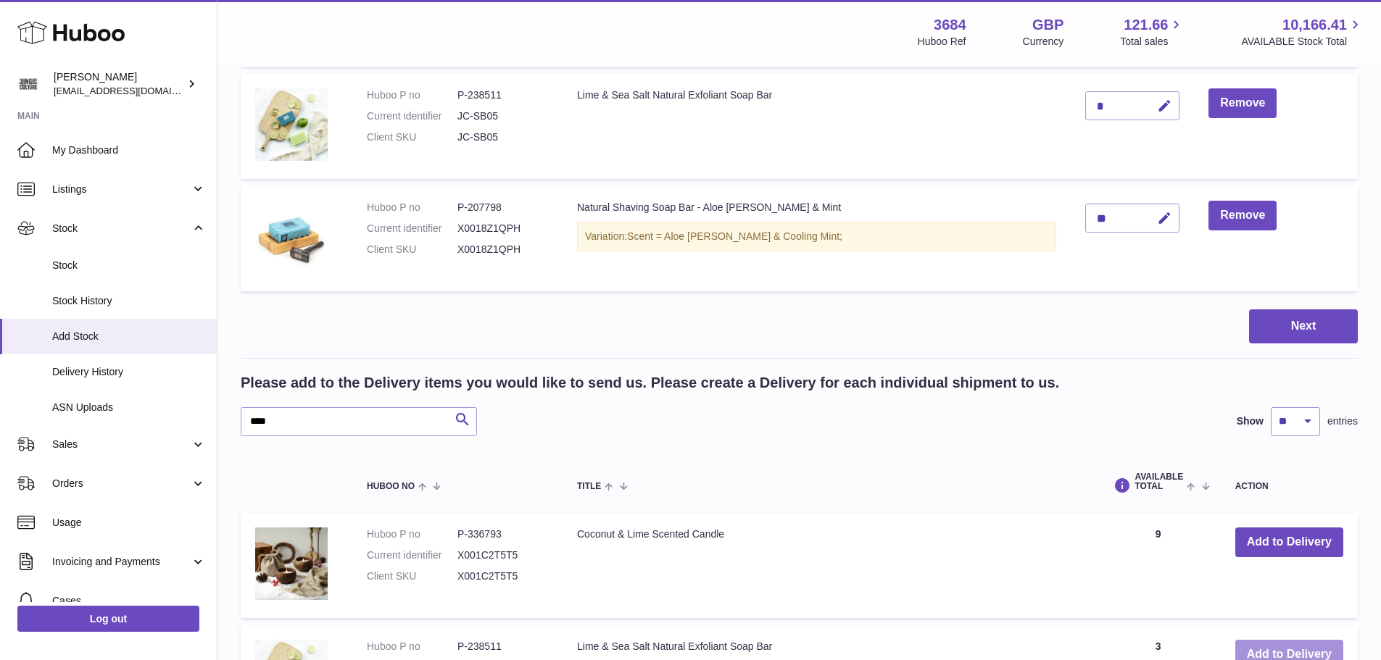
scroll to position [248, 0]
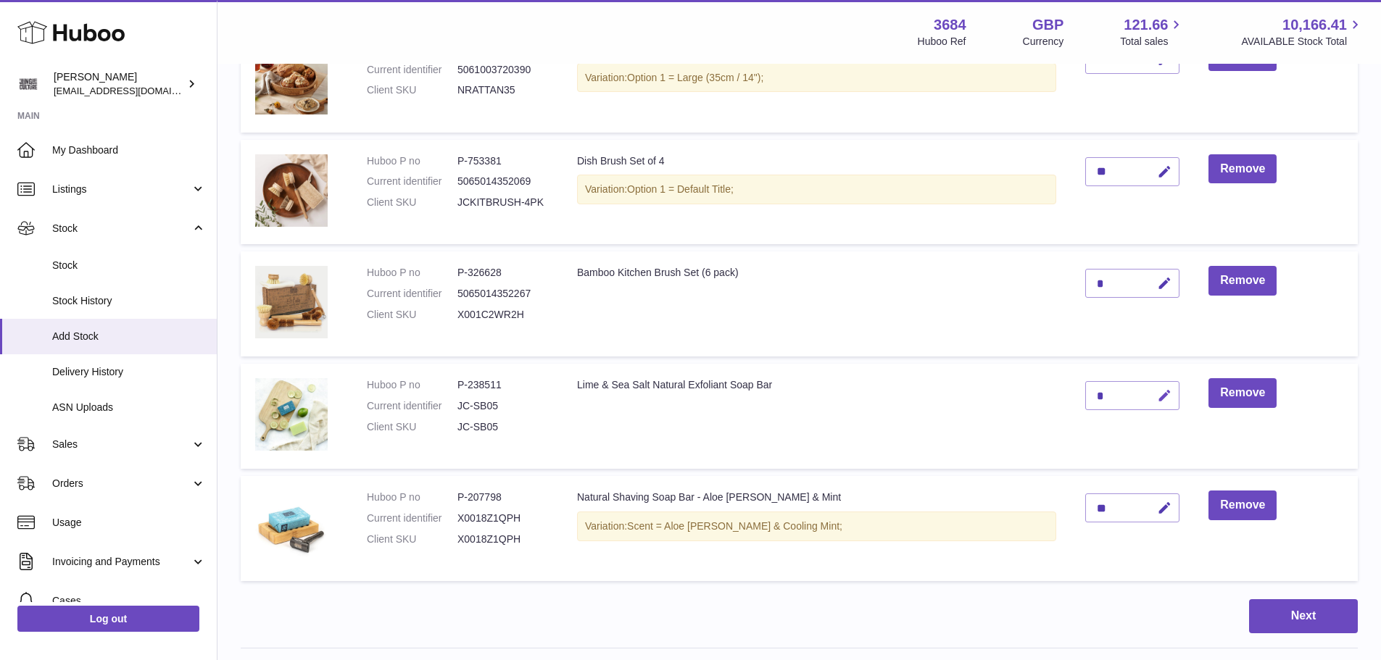
click at [1157, 394] on icon "button" at bounding box center [1164, 396] width 15 height 15
type input "*"
click at [1149, 391] on button "submit" at bounding box center [1163, 395] width 28 height 23
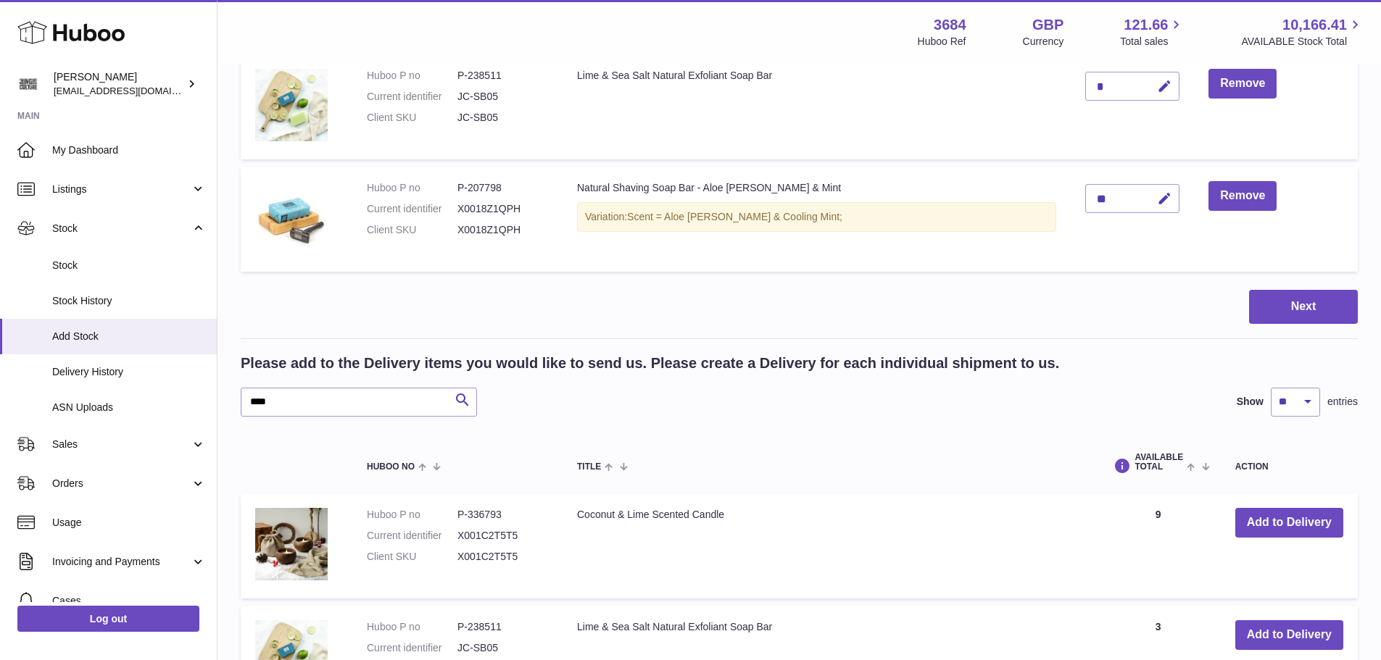
scroll to position [610, 0]
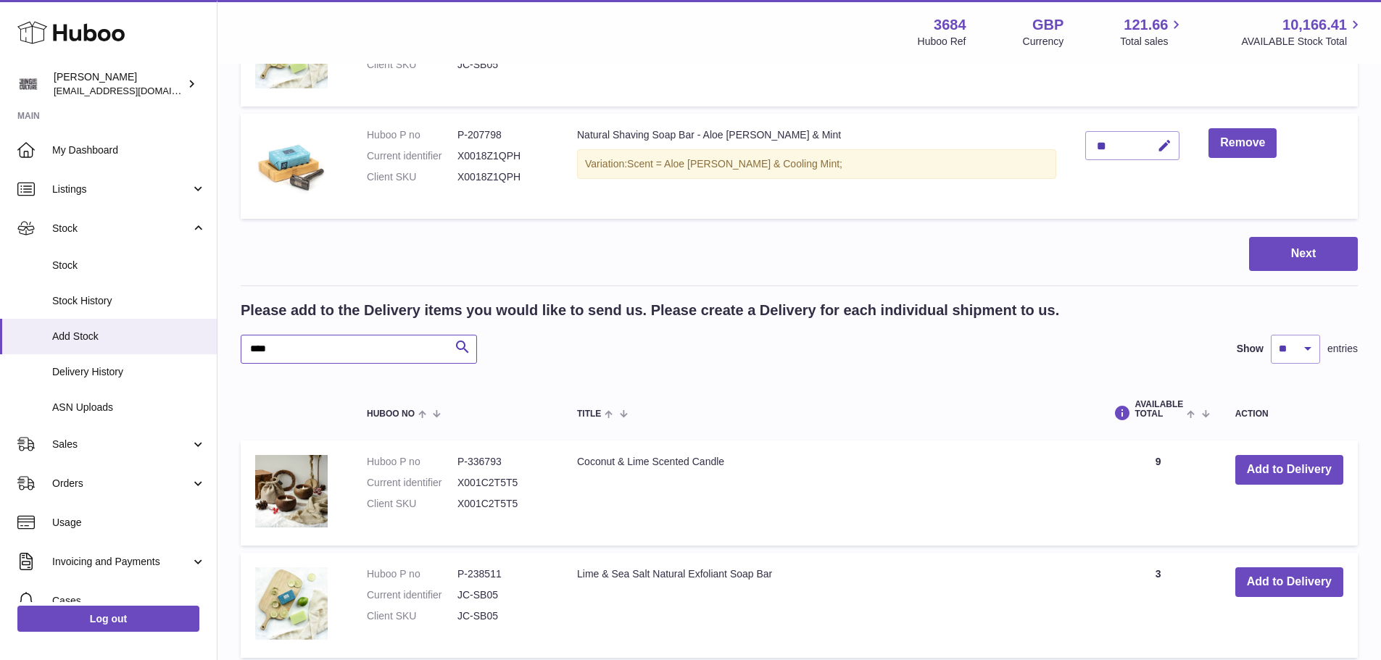
drag, startPoint x: 318, startPoint y: 347, endPoint x: 252, endPoint y: 336, distance: 66.9
click at [252, 336] on input "****" at bounding box center [359, 349] width 236 height 29
type input "*"
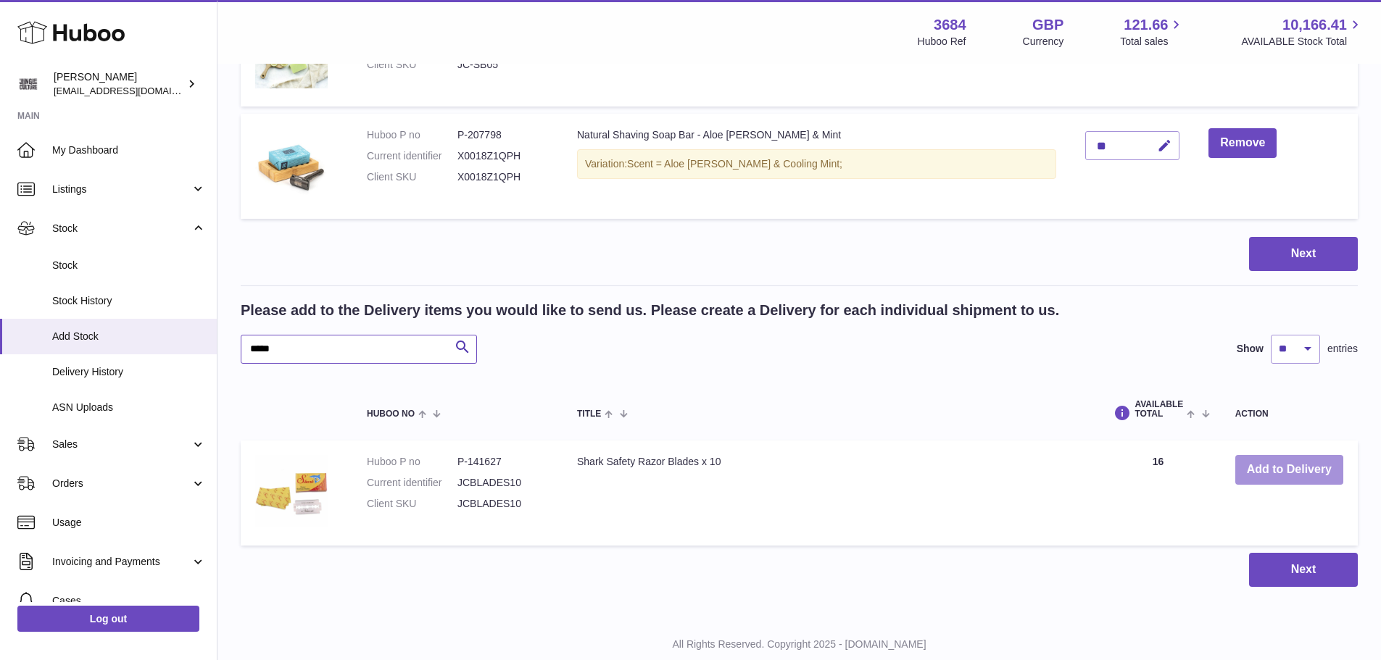
type input "*****"
click at [1250, 463] on button "Add to Delivery" at bounding box center [1289, 470] width 108 height 30
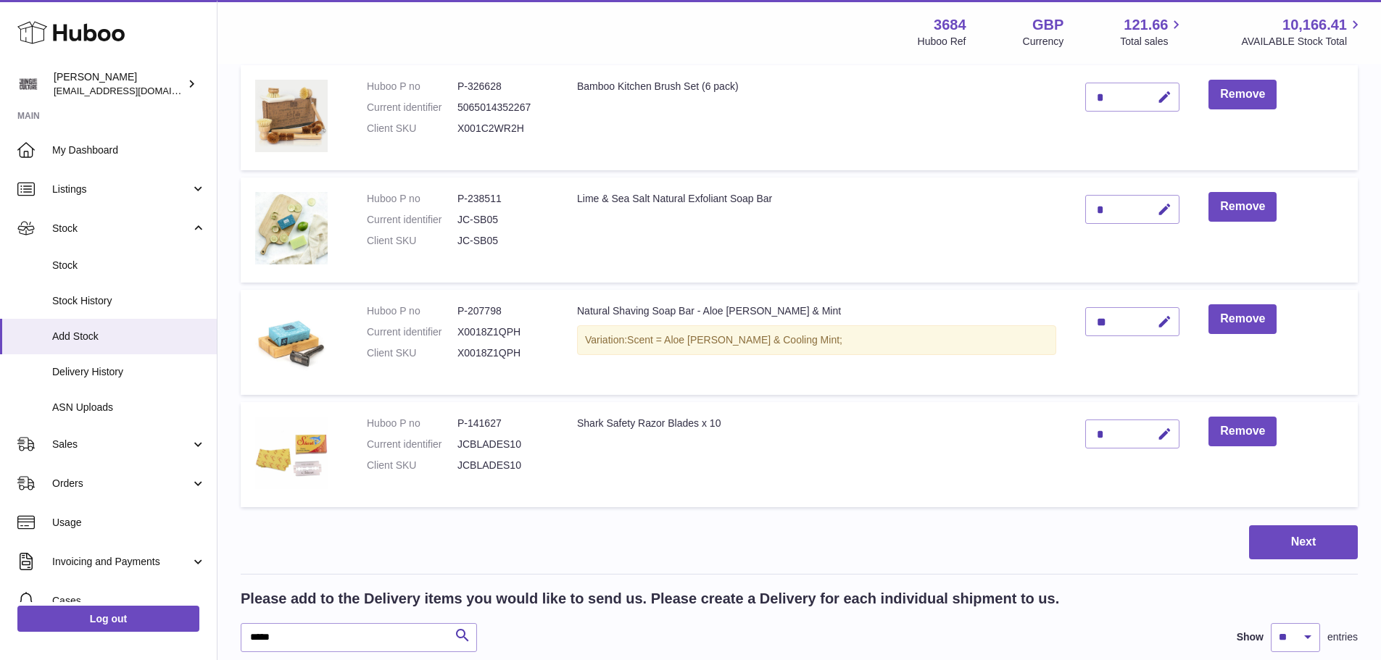
scroll to position [435, 0]
click at [1145, 441] on button "button" at bounding box center [1162, 434] width 34 height 30
type input "**"
click at [1149, 441] on button "submit" at bounding box center [1163, 433] width 28 height 23
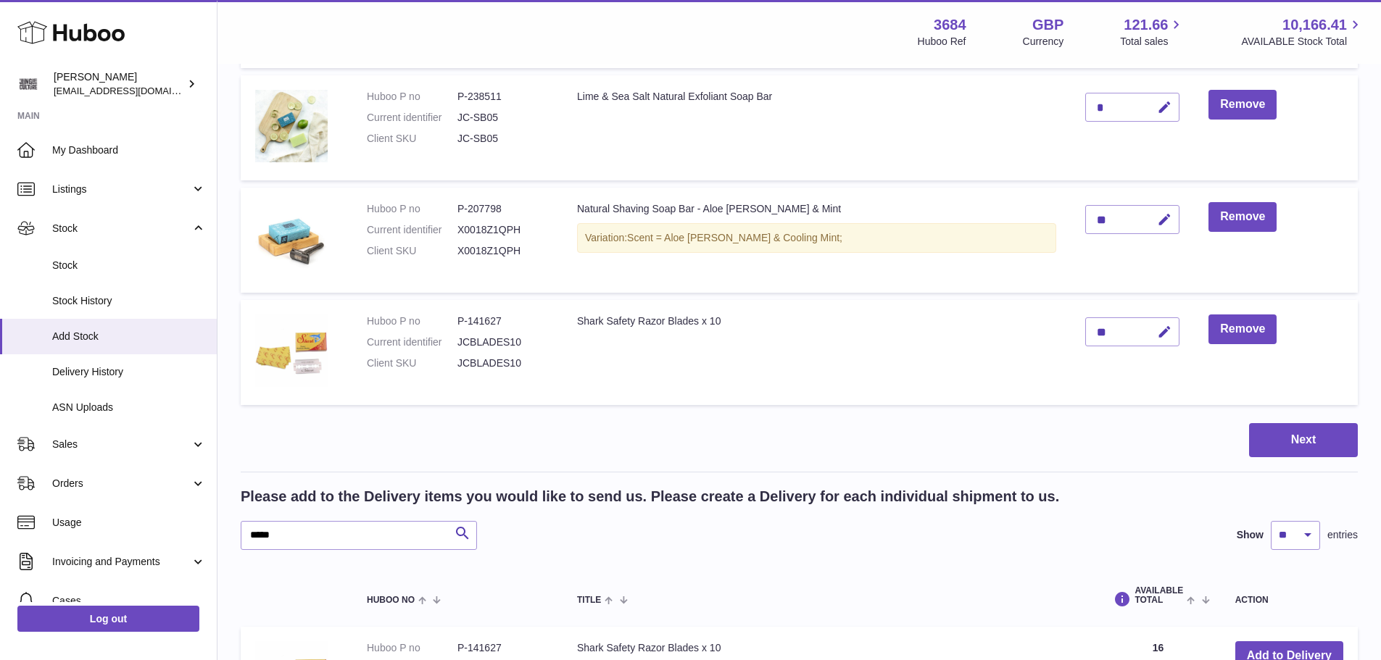
scroll to position [652, 0]
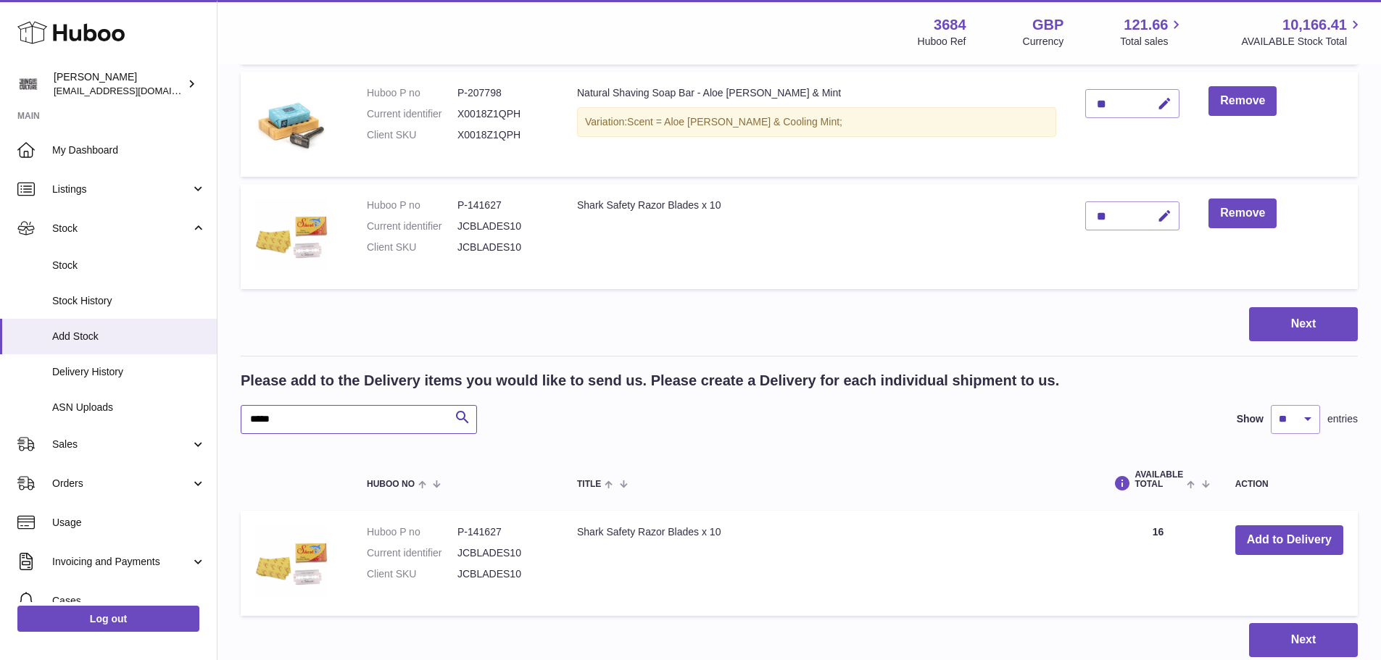
drag, startPoint x: 345, startPoint y: 412, endPoint x: 222, endPoint y: 410, distance: 123.3
click at [227, 409] on div "Create stock delivery - upload to Huboo the delivery details and expected incom…" at bounding box center [798, 50] width 1163 height 1274
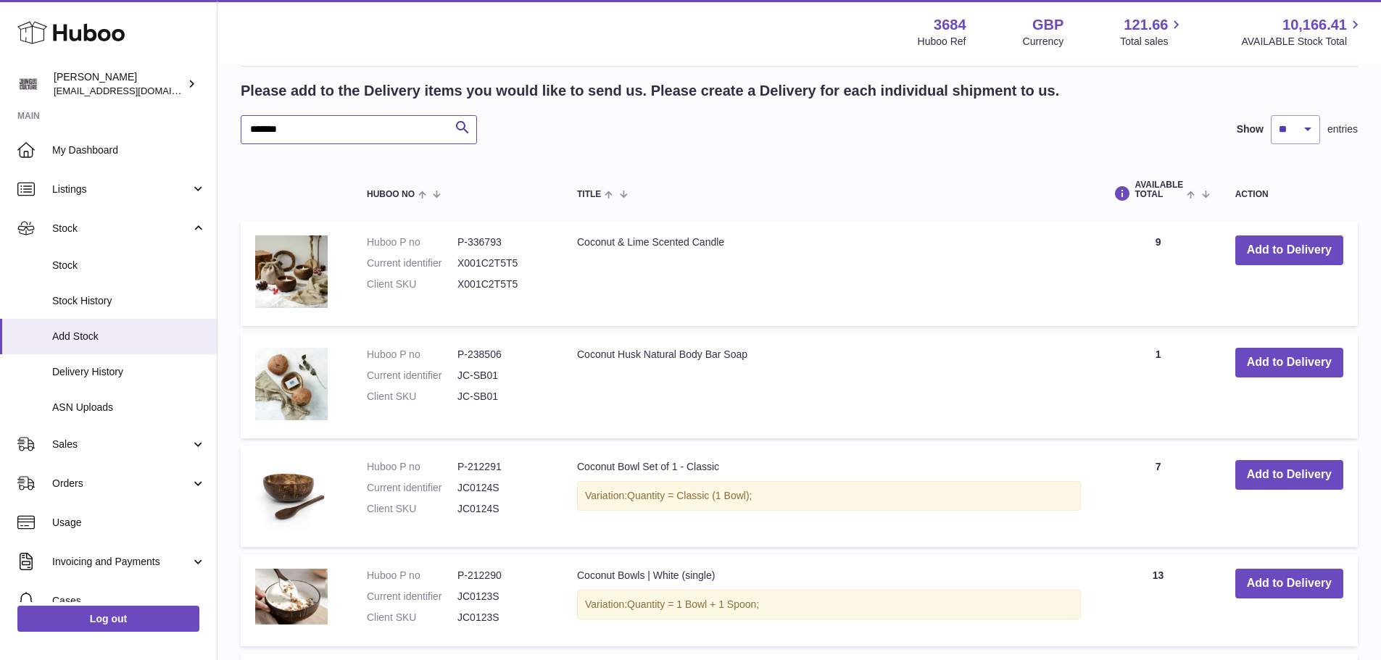
scroll to position [1015, 0]
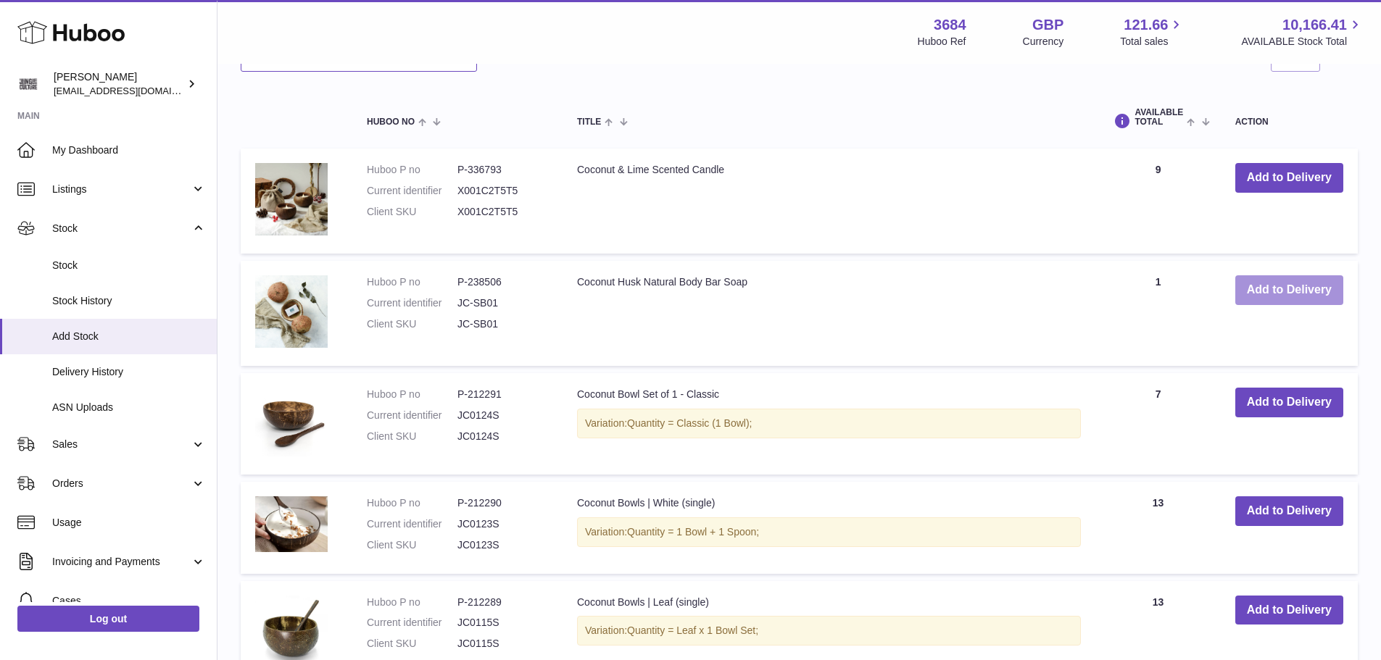
type input "*******"
click at [1274, 291] on button "Add to Delivery" at bounding box center [1289, 290] width 108 height 30
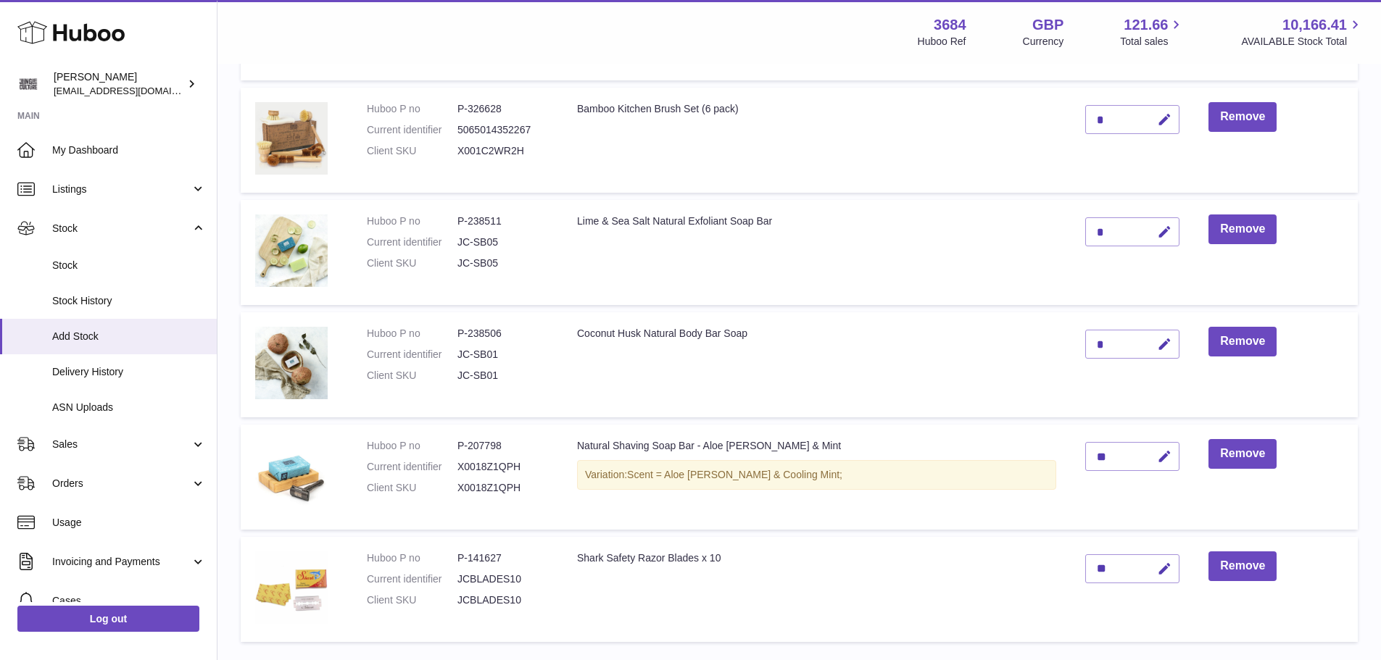
scroll to position [402, 0]
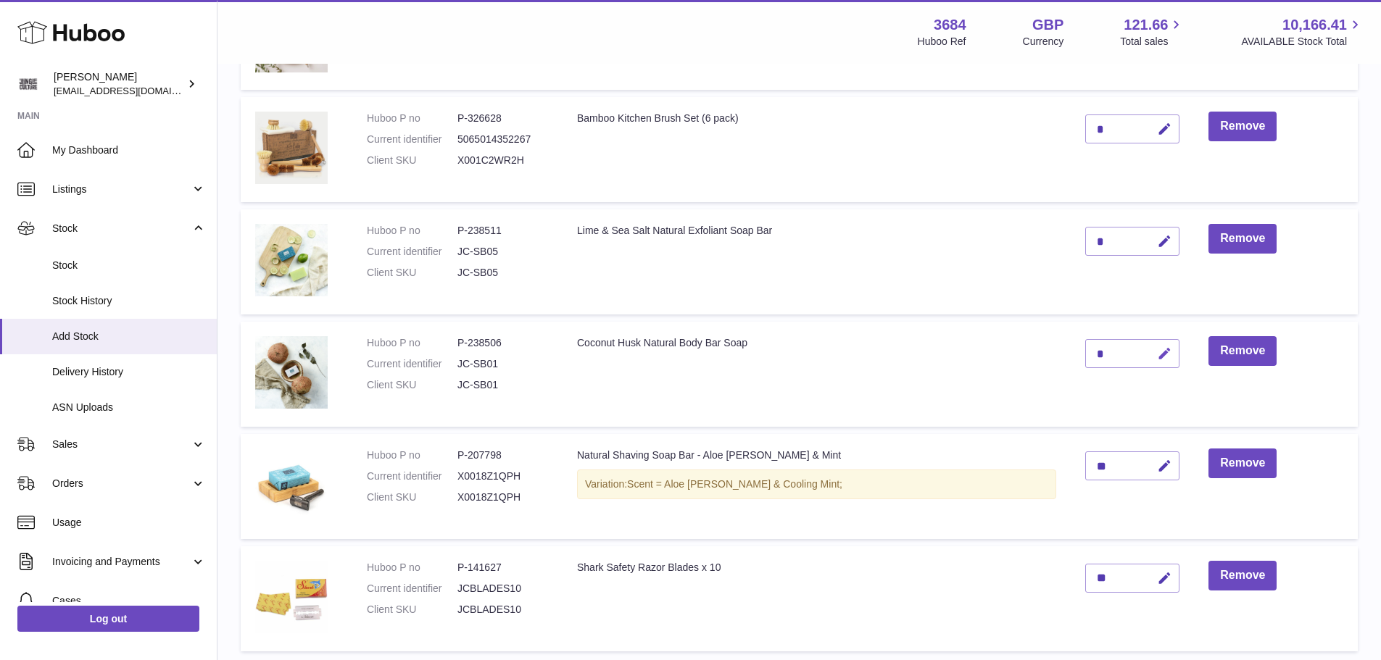
click at [1157, 350] on icon "button" at bounding box center [1164, 353] width 15 height 15
type input "*"
click at [1158, 350] on icon "submit" at bounding box center [1164, 353] width 13 height 13
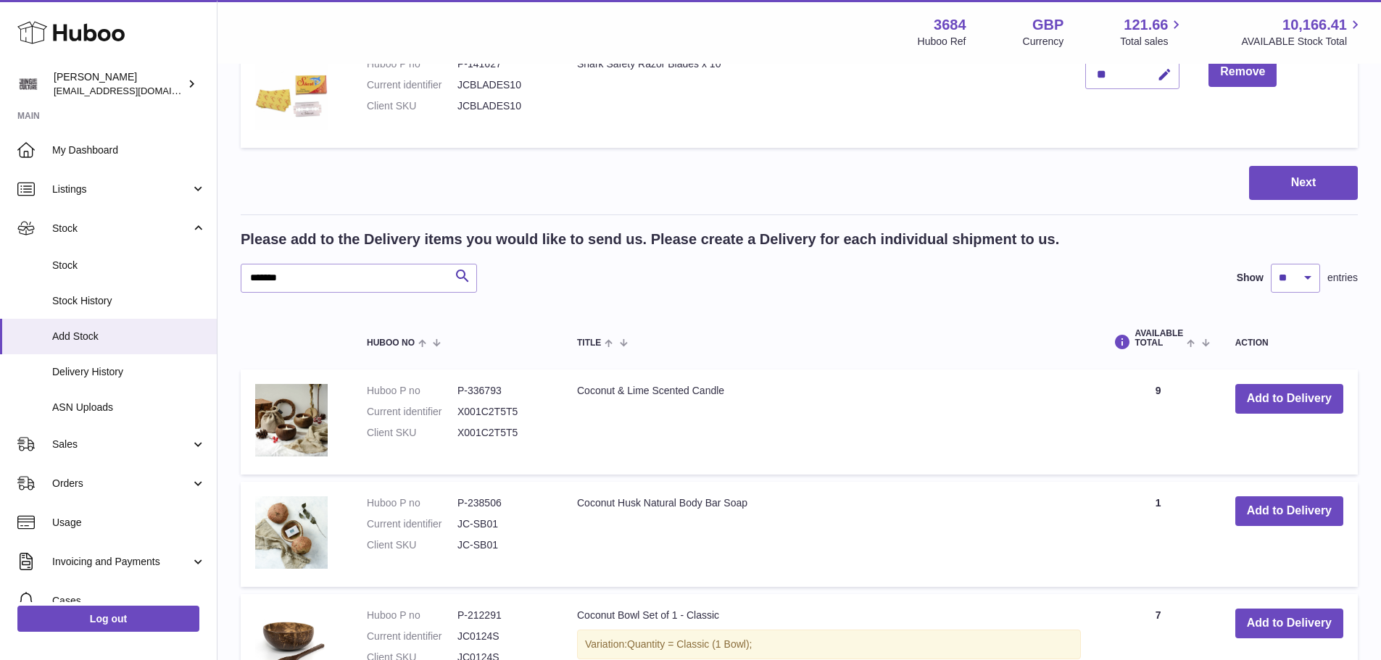
scroll to position [910, 0]
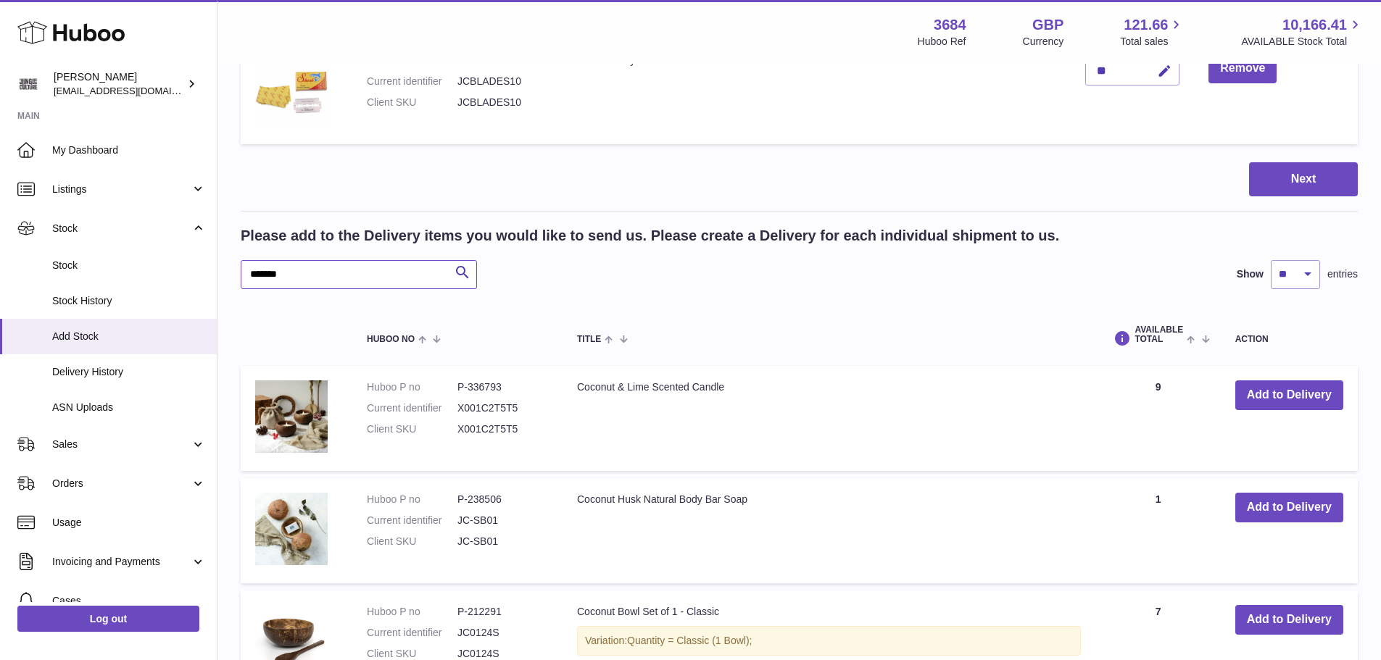
drag, startPoint x: 332, startPoint y: 275, endPoint x: 246, endPoint y: 270, distance: 86.5
click at [246, 270] on input "*******" at bounding box center [359, 274] width 236 height 29
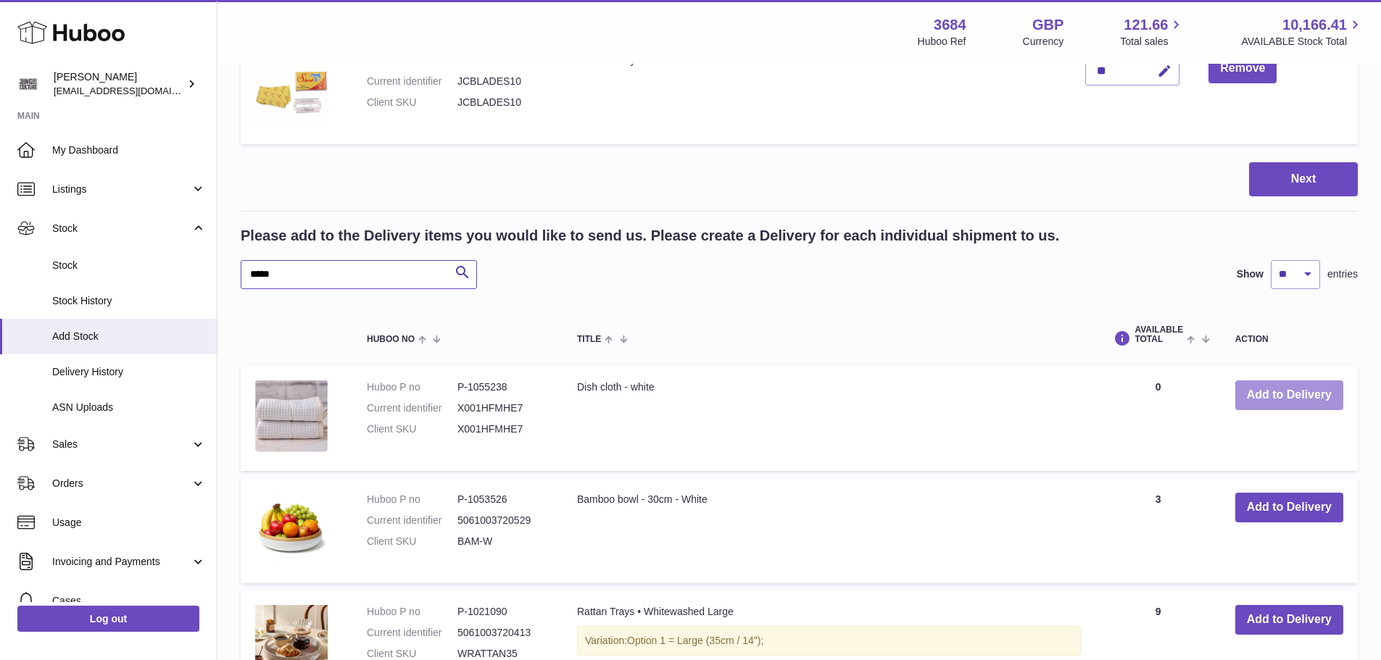
type input "*****"
click at [1251, 400] on button "Add to Delivery" at bounding box center [1289, 396] width 108 height 30
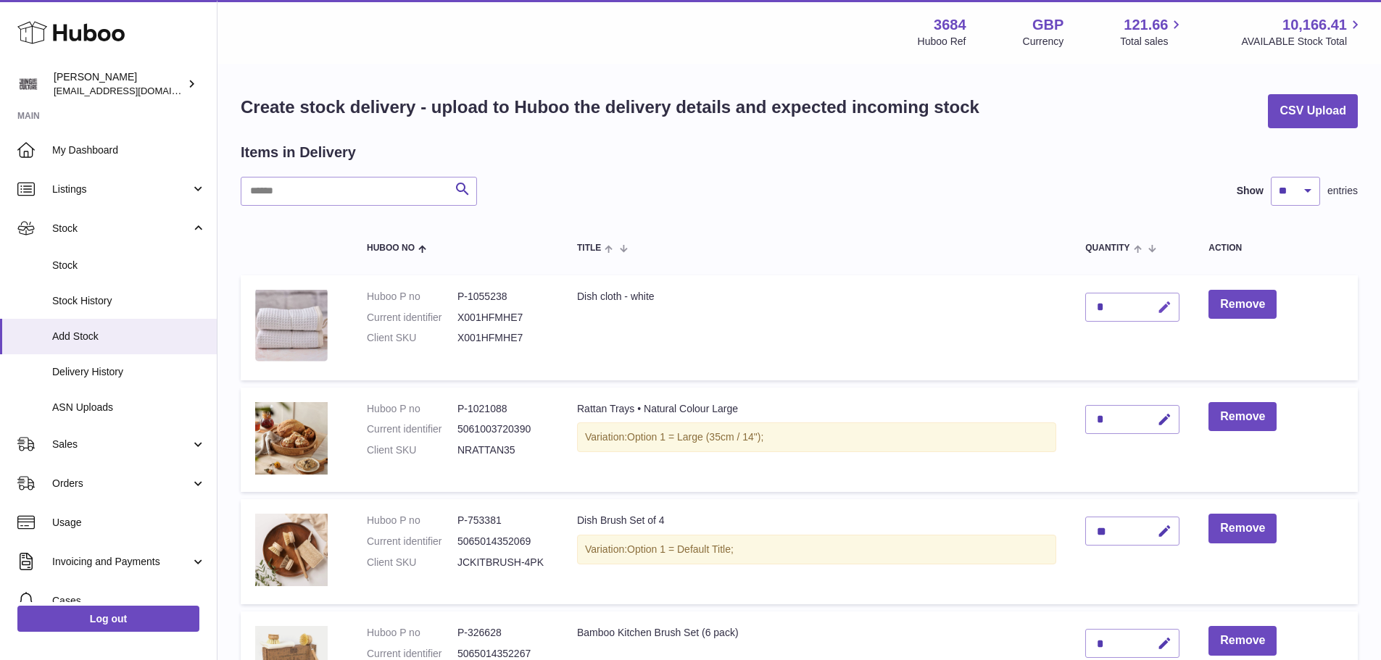
click at [1157, 304] on icon "button" at bounding box center [1164, 307] width 15 height 15
type input "*"
click at [1149, 315] on button "submit" at bounding box center [1163, 307] width 28 height 23
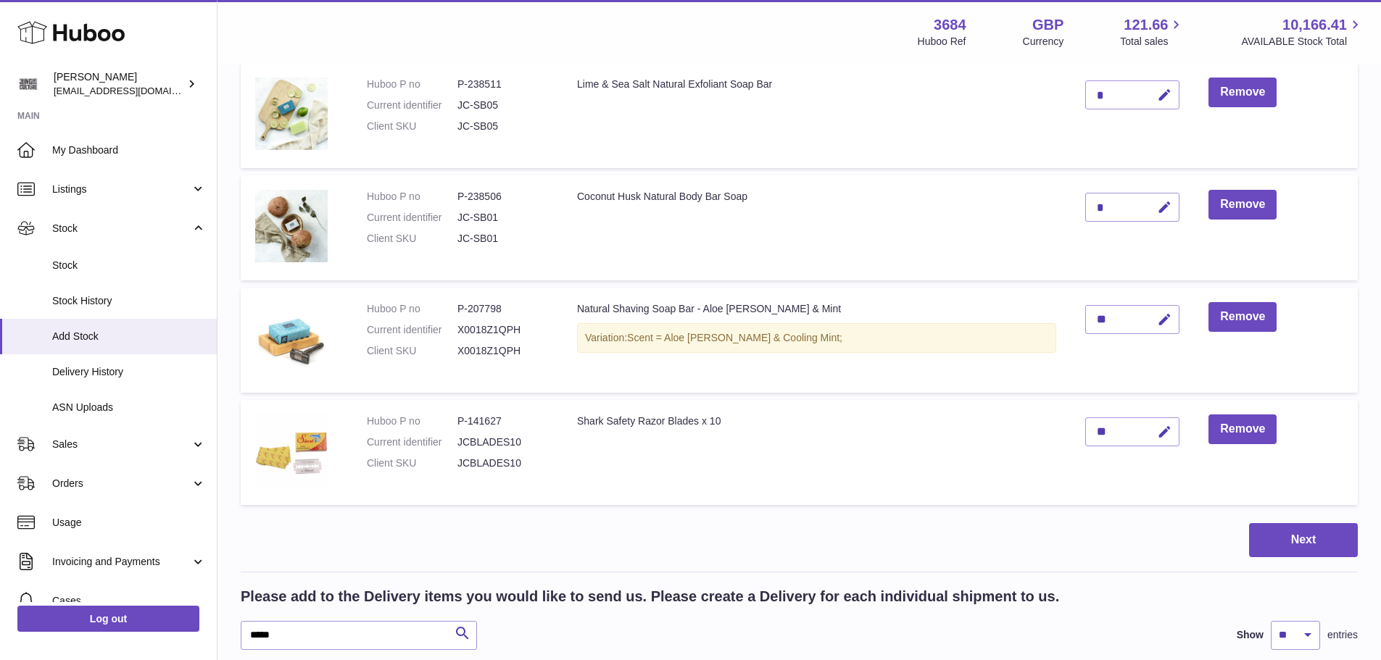
scroll to position [870, 0]
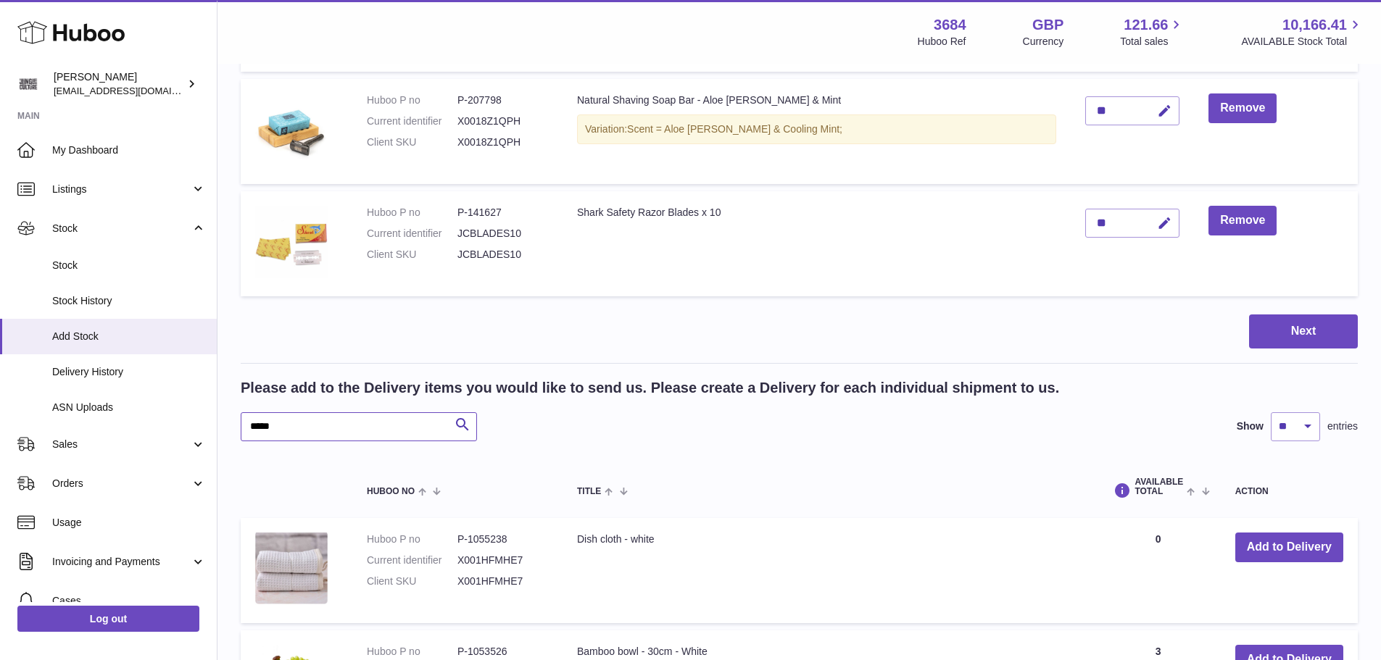
drag, startPoint x: 291, startPoint y: 422, endPoint x: 232, endPoint y: 423, distance: 58.7
click at [232, 423] on div "Create stock delivery - upload to Huboo the delivery details and expected incom…" at bounding box center [798, 386] width 1163 height 2383
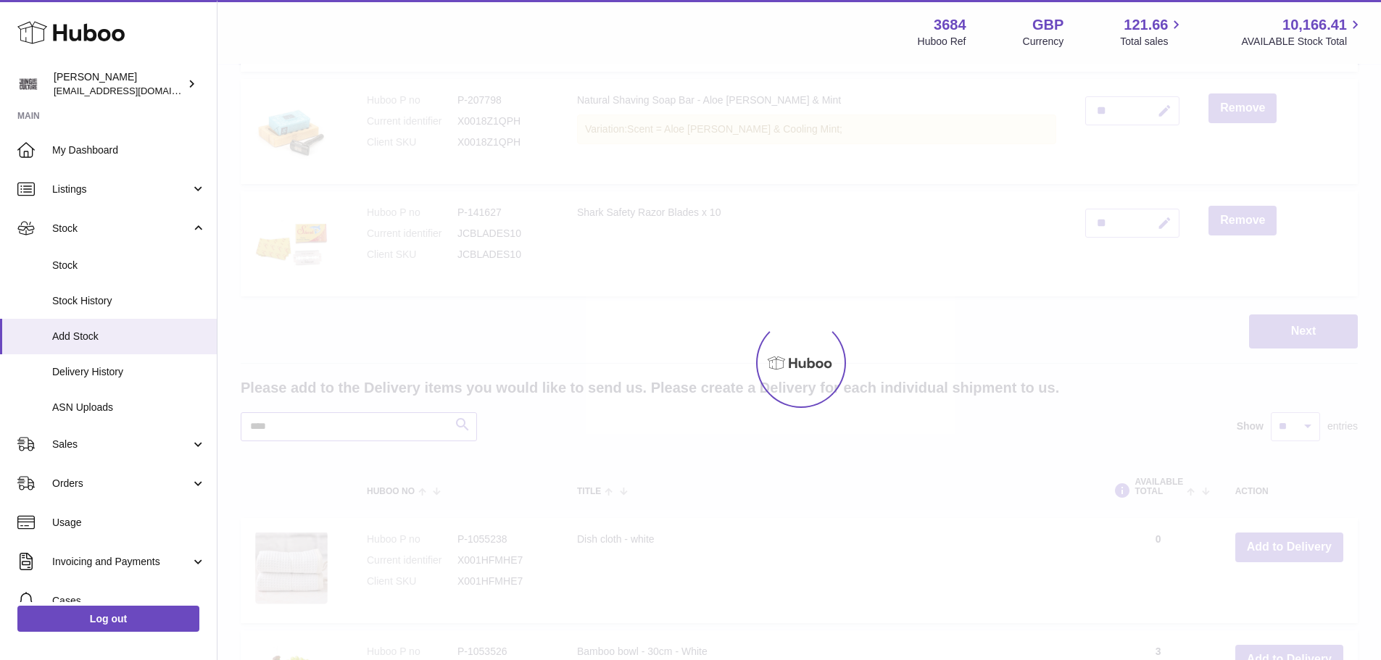
scroll to position [1015, 0]
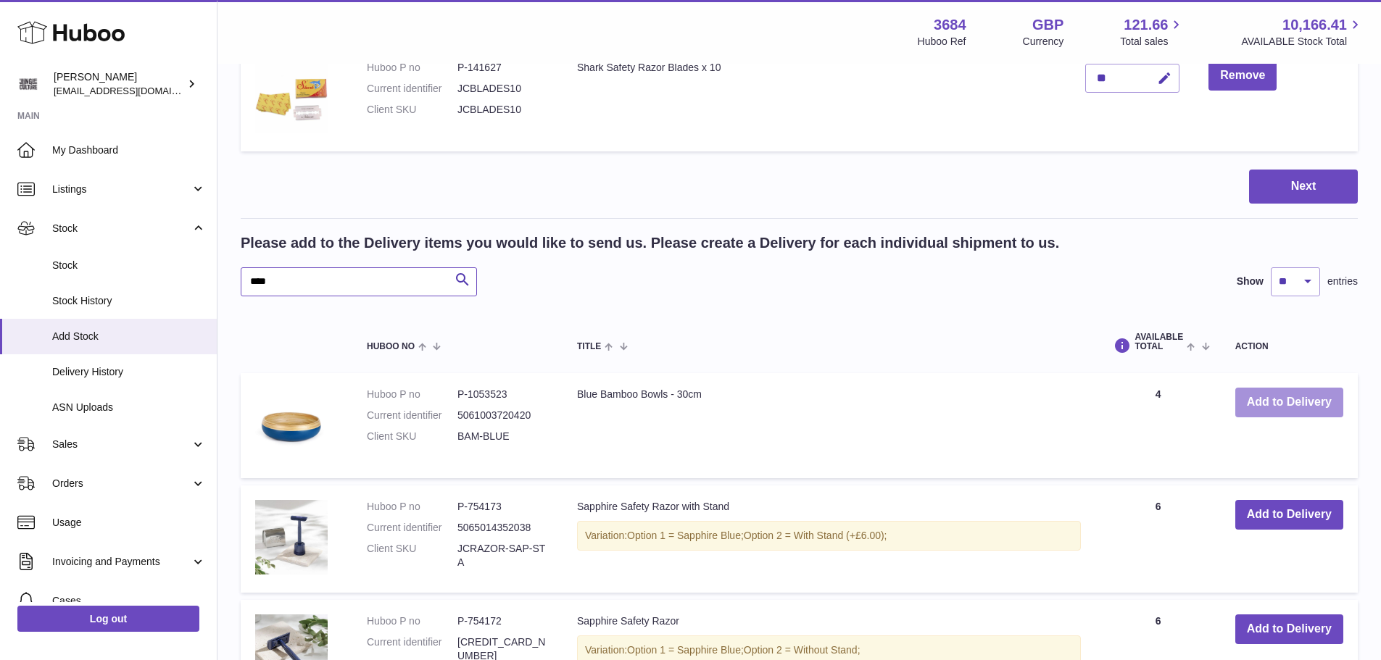
type input "****"
click at [1263, 405] on button "Add to Delivery" at bounding box center [1289, 403] width 108 height 30
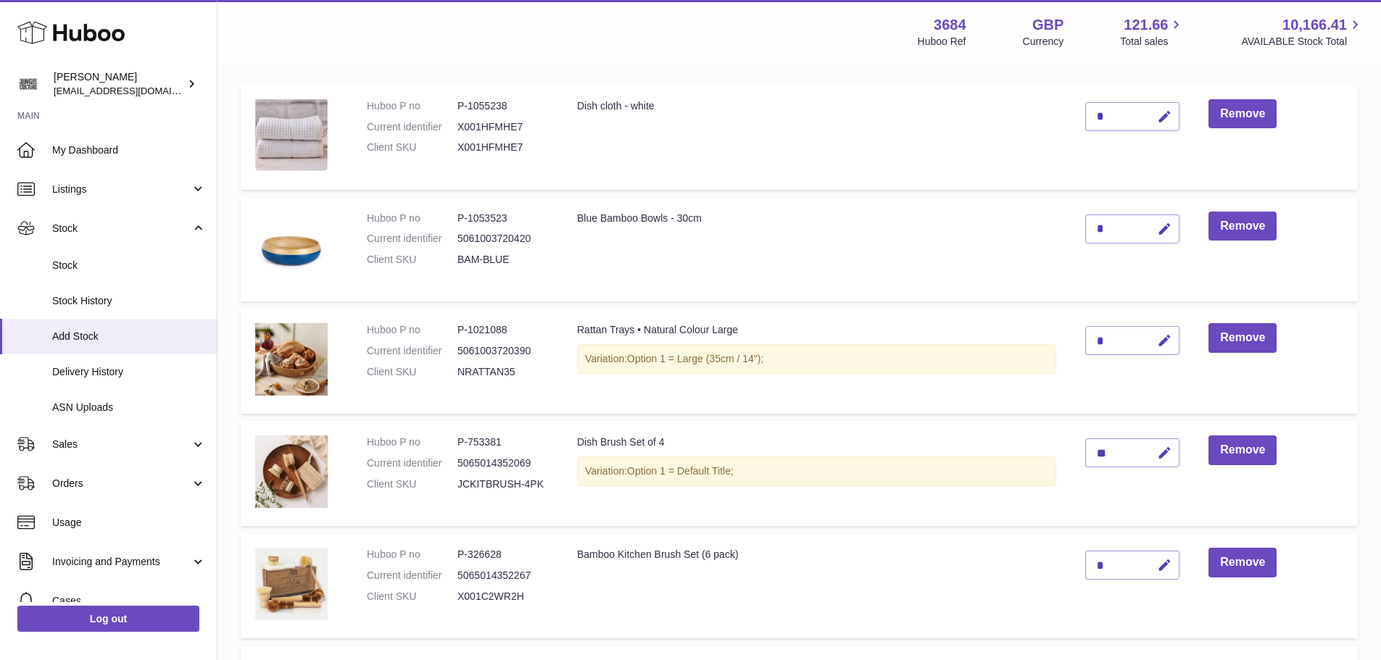
scroll to position [185, 0]
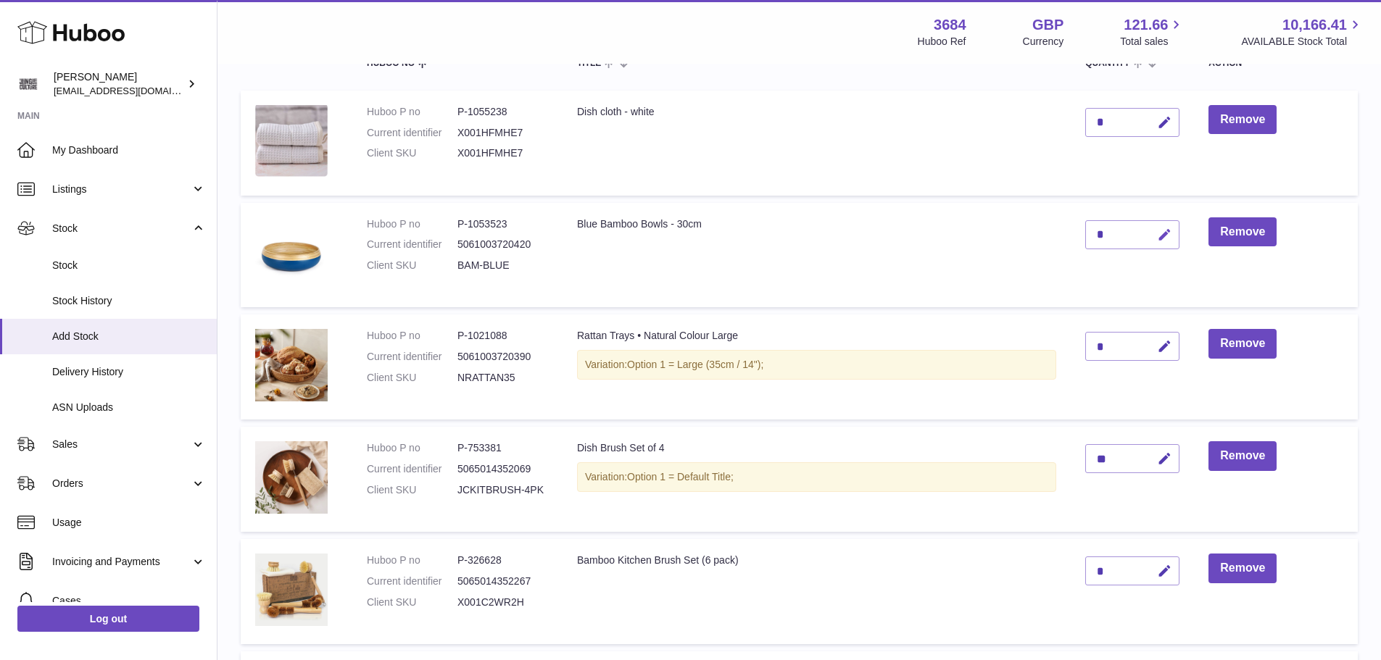
click at [1157, 234] on icon "button" at bounding box center [1164, 235] width 15 height 15
type input "*"
click at [1158, 234] on icon "submit" at bounding box center [1164, 234] width 13 height 13
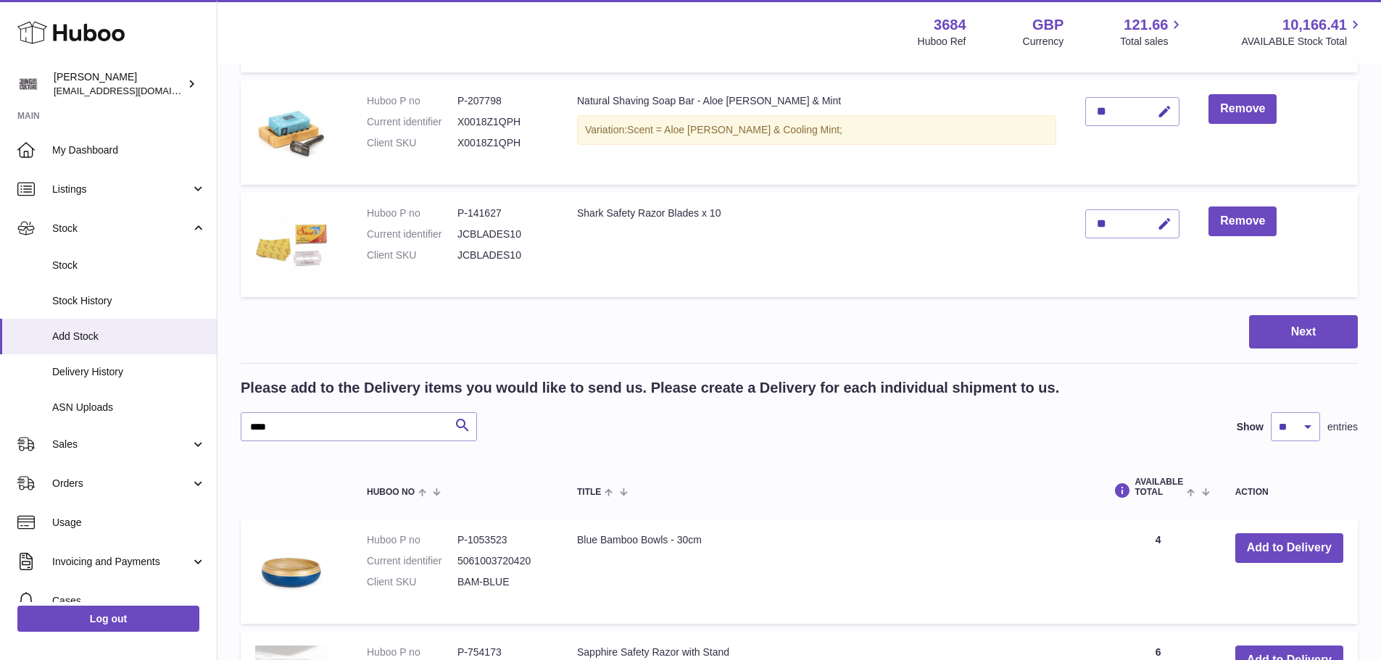
scroll to position [982, 0]
drag, startPoint x: 311, startPoint y: 431, endPoint x: 249, endPoint y: 422, distance: 62.3
click at [249, 422] on input "****" at bounding box center [359, 426] width 236 height 29
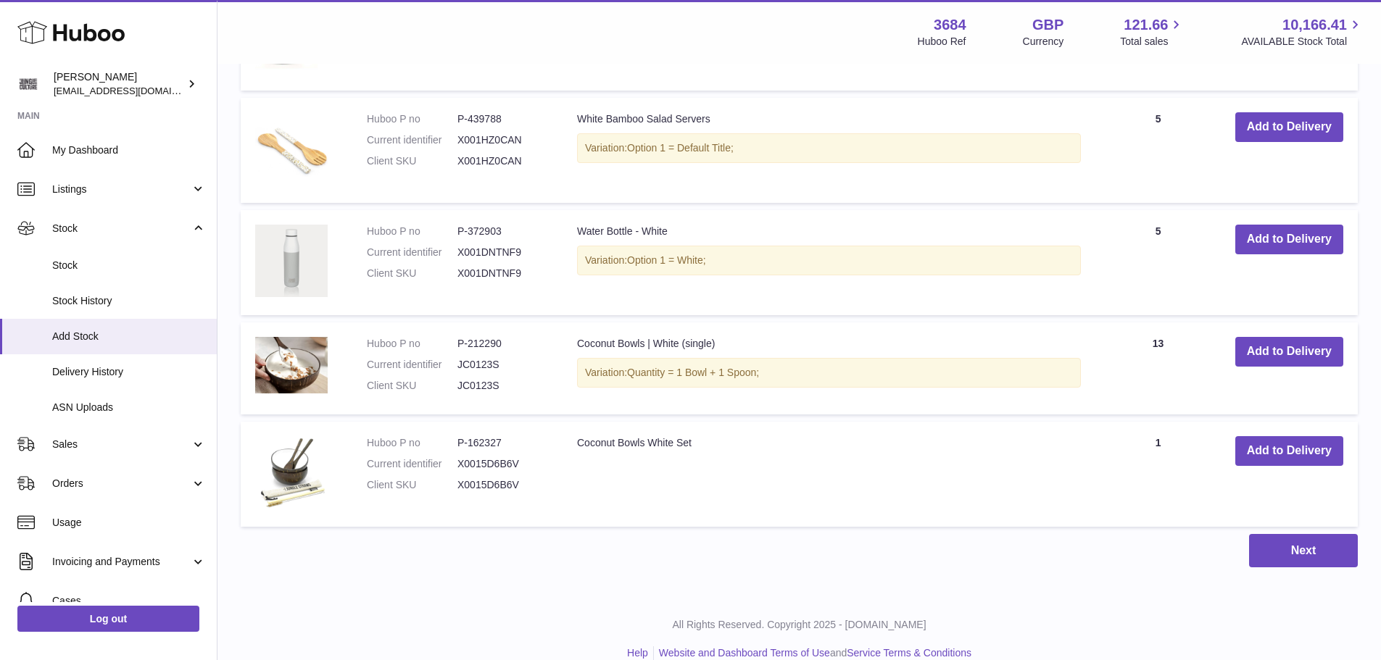
scroll to position [1985, 0]
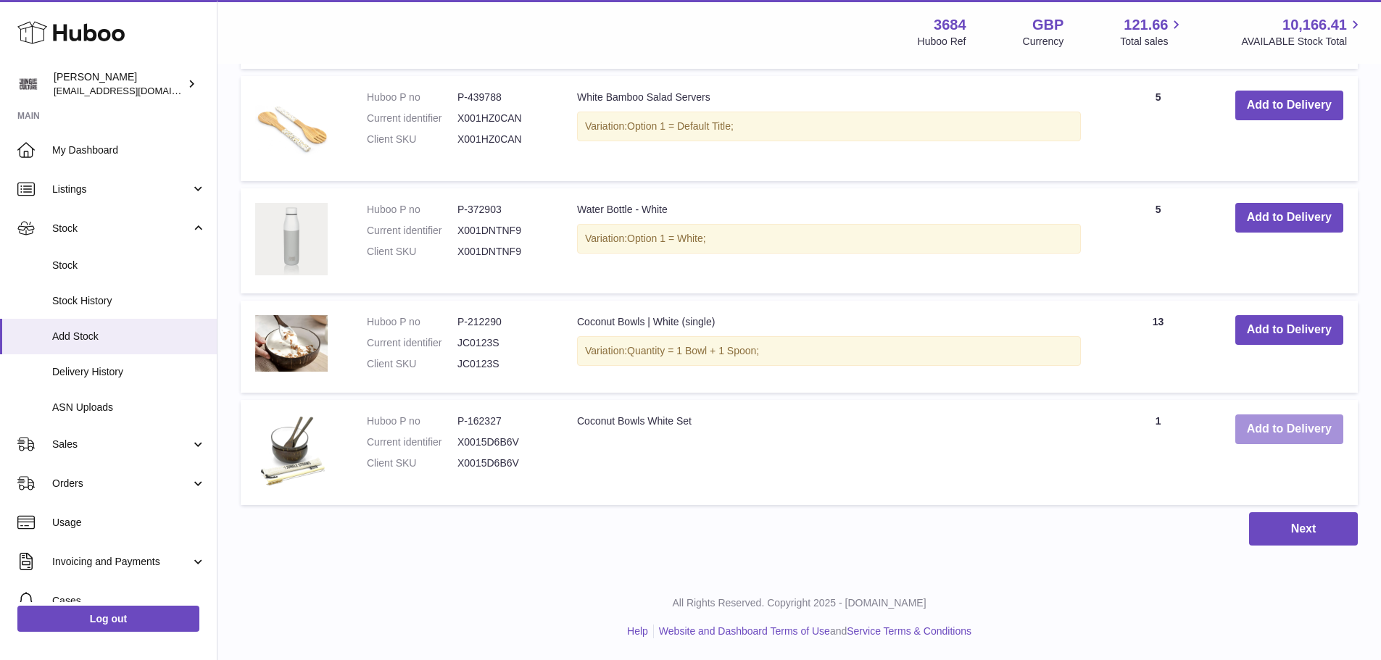
type input "*****"
click at [1285, 436] on button "Add to Delivery" at bounding box center [1289, 430] width 108 height 30
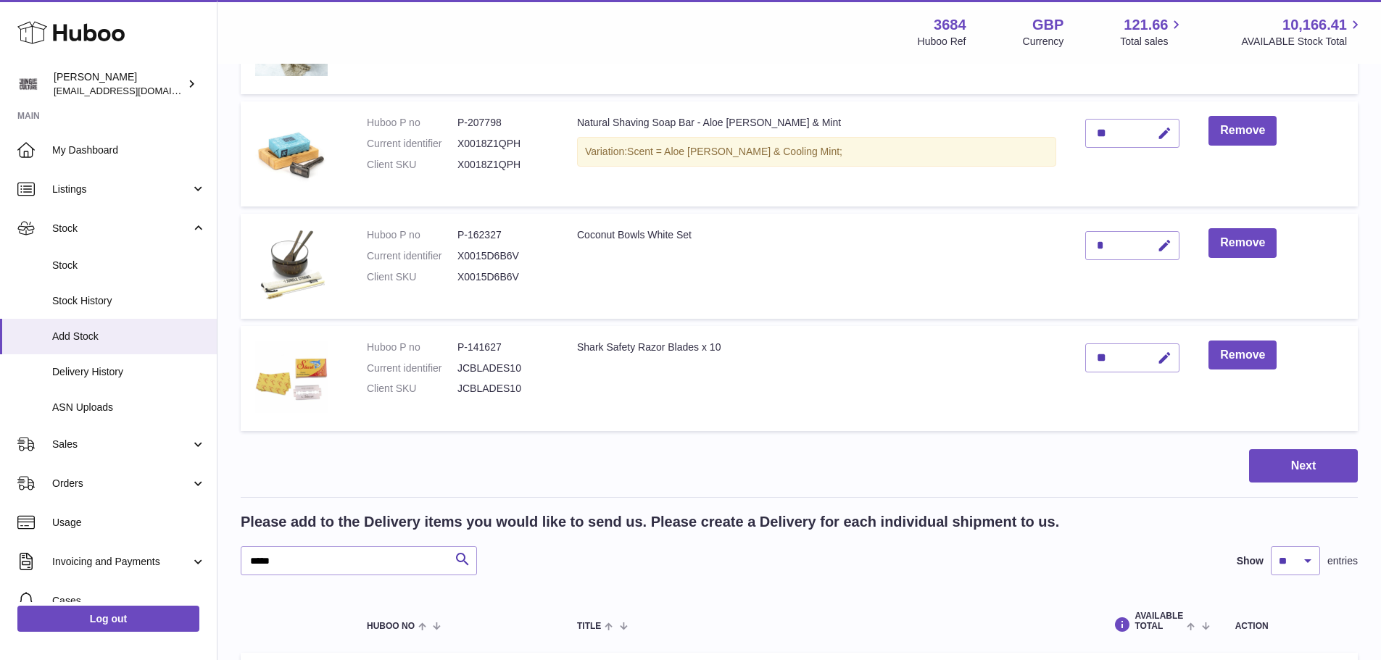
scroll to position [865, 0]
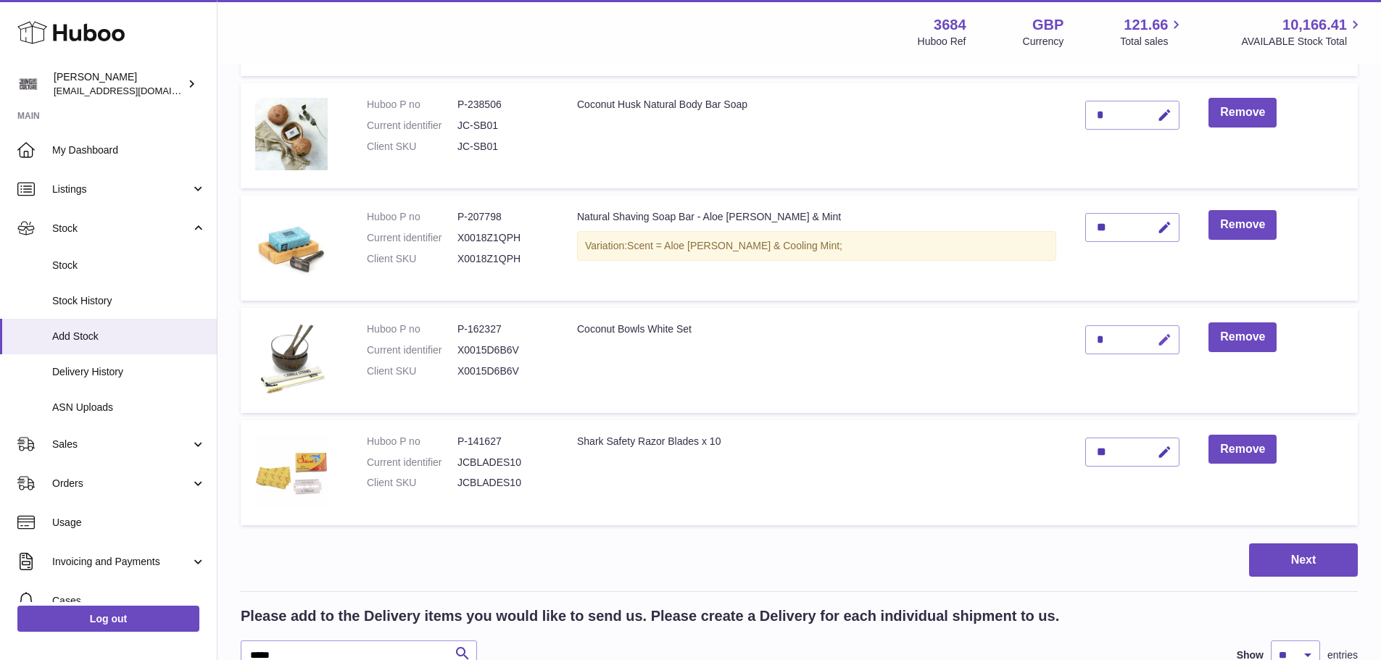
click at [1157, 344] on icon "button" at bounding box center [1164, 340] width 15 height 15
type input "*"
click at [1158, 344] on icon "submit" at bounding box center [1164, 339] width 13 height 13
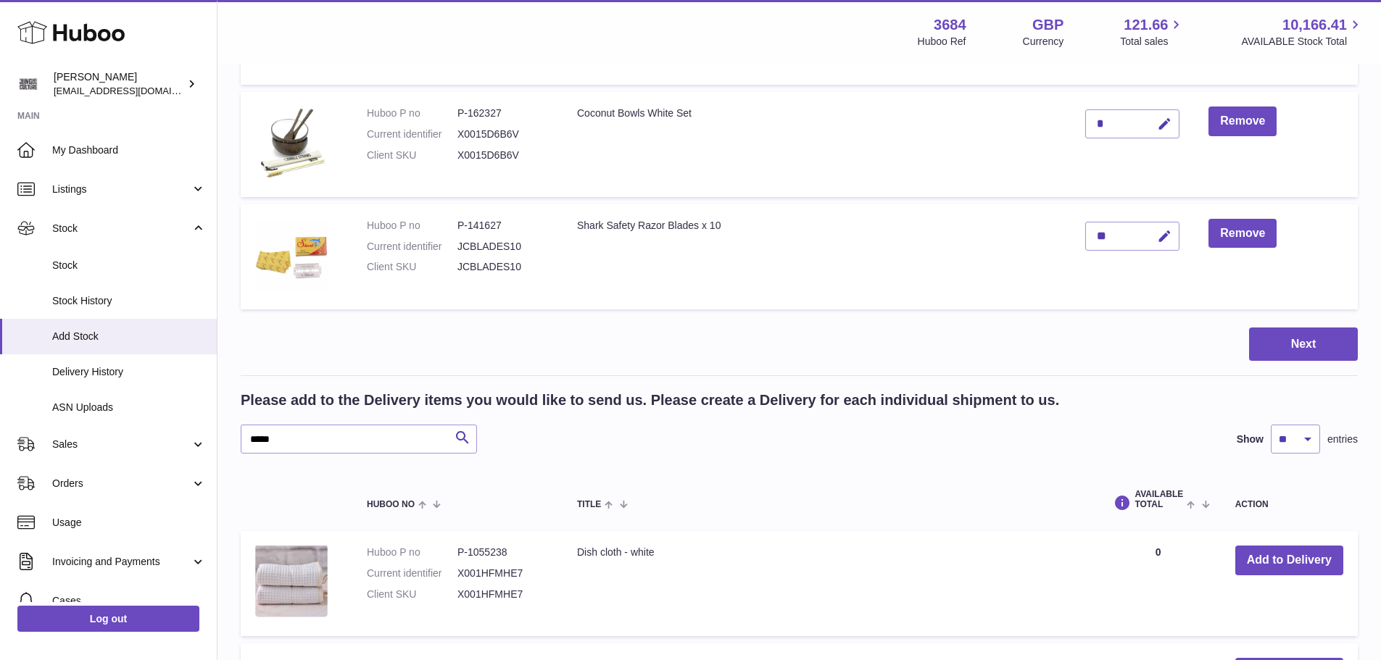
scroll to position [1083, 0]
drag, startPoint x: 328, startPoint y: 436, endPoint x: 238, endPoint y: 435, distance: 89.2
click at [238, 435] on div "Create stock delivery - upload to Huboo the delivery details and expected incom…" at bounding box center [798, 285] width 1163 height 2607
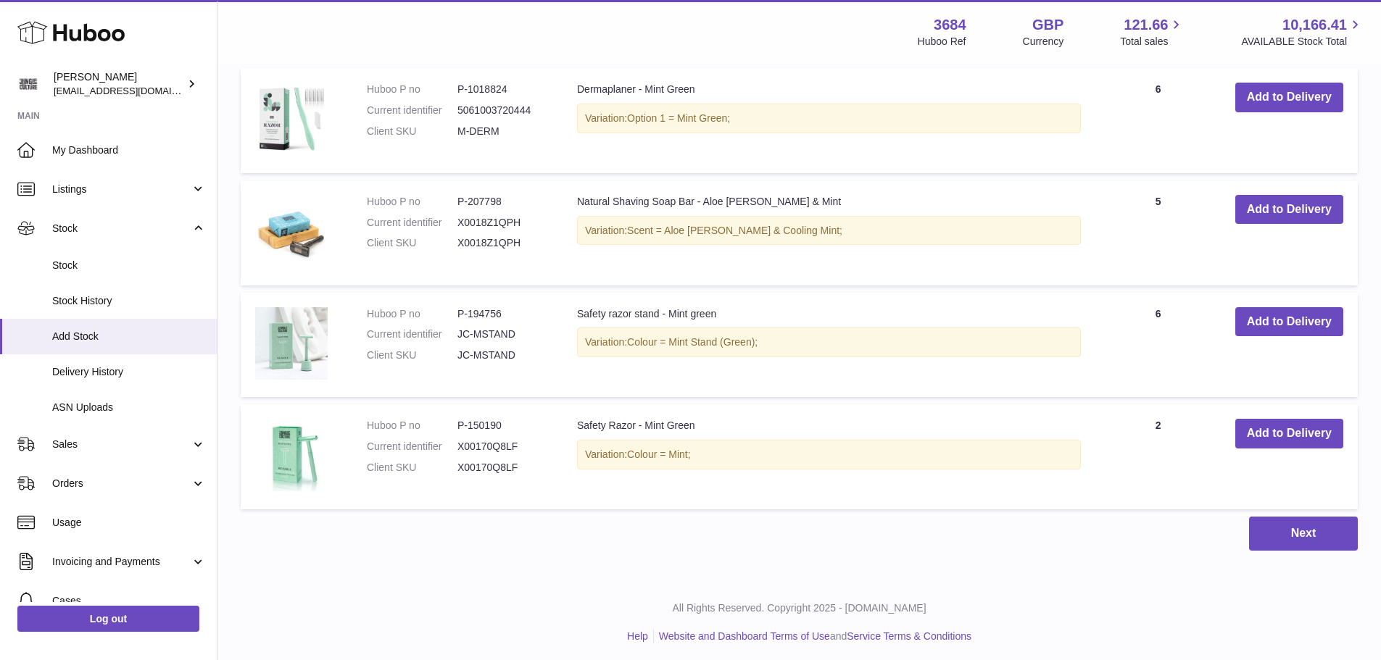
scroll to position [1550, 0]
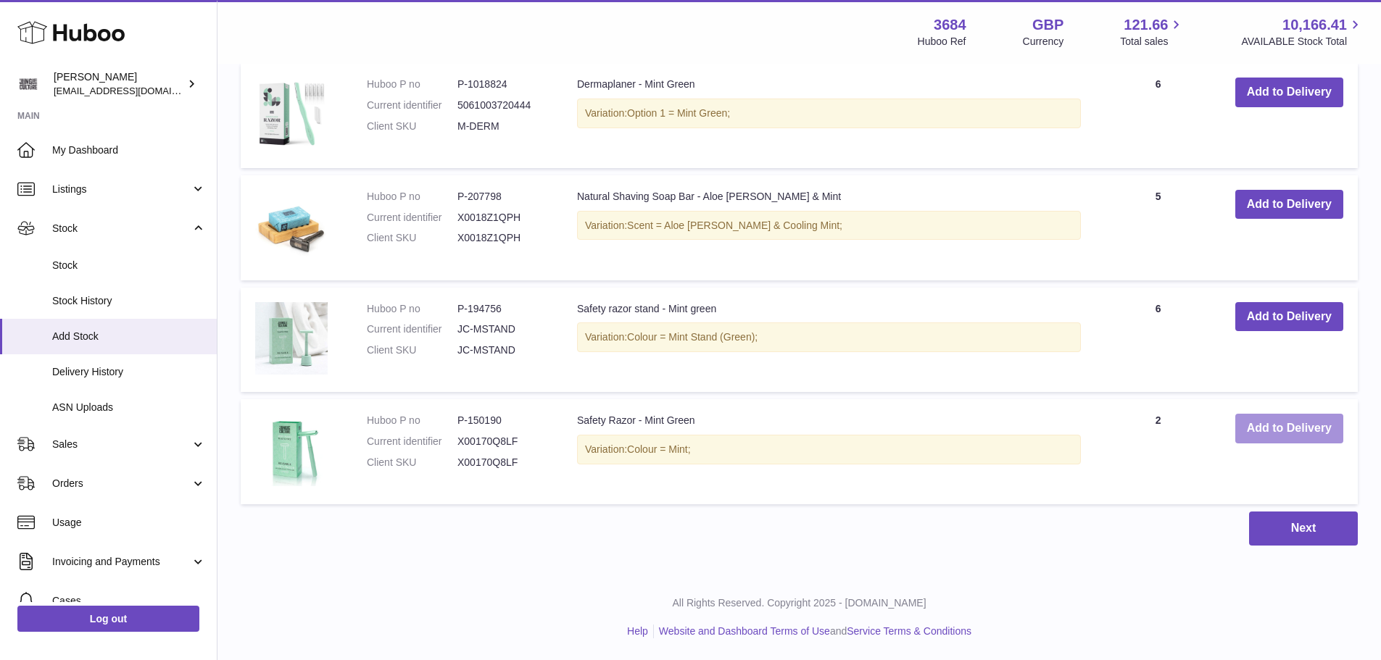
type input "****"
click at [1257, 427] on button "Add to Delivery" at bounding box center [1289, 429] width 108 height 30
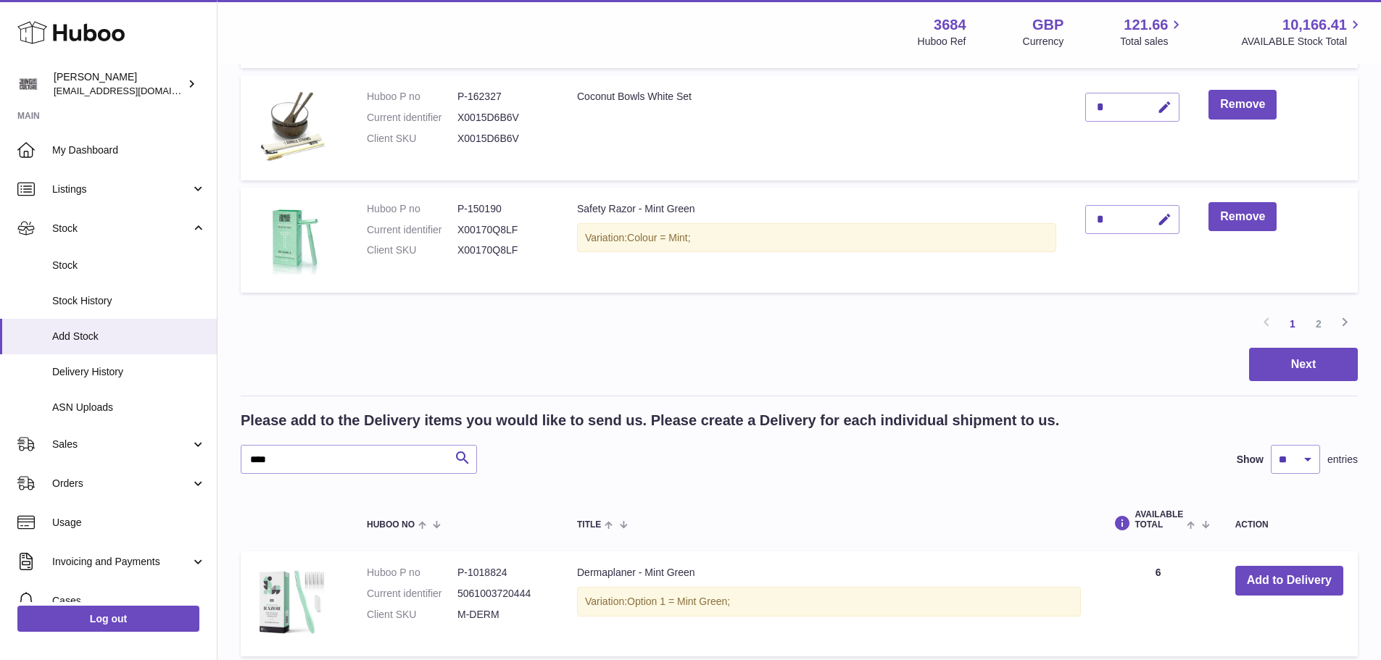
scroll to position [970, 0]
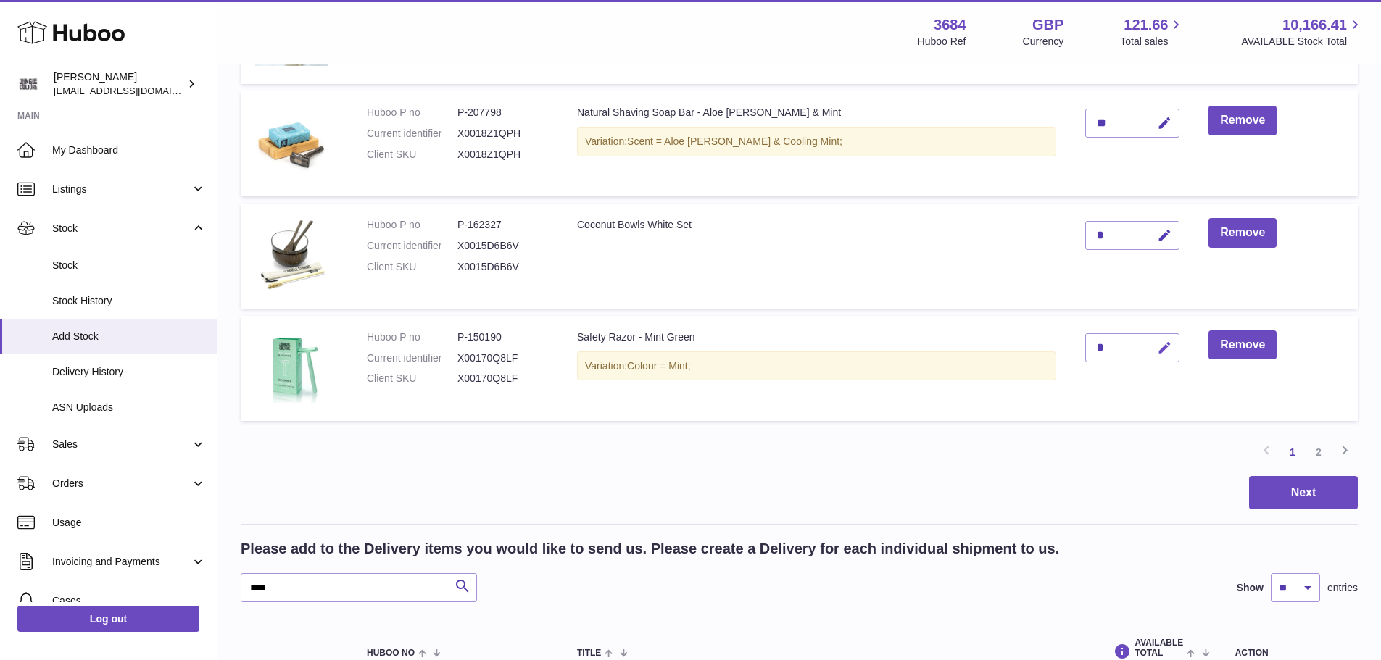
click at [1157, 351] on icon "button" at bounding box center [1164, 348] width 15 height 15
type input "*"
click at [1158, 350] on icon "submit" at bounding box center [1164, 347] width 13 height 13
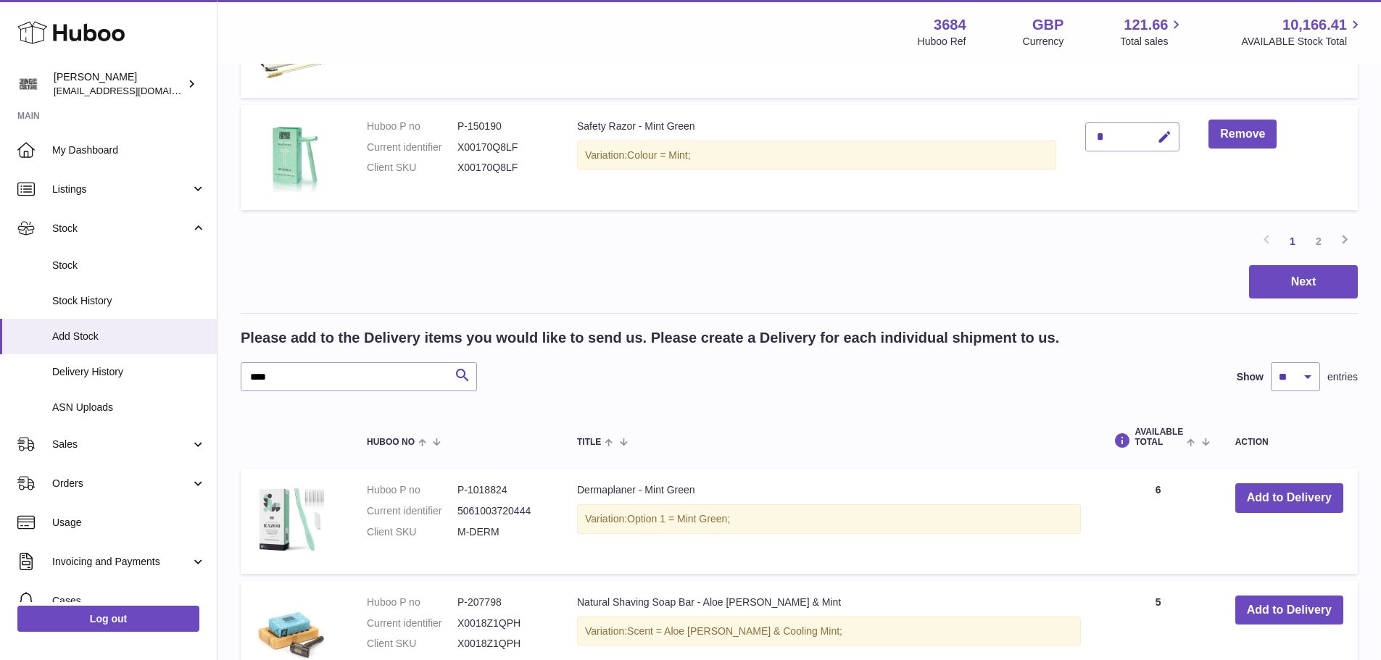
scroll to position [1187, 0]
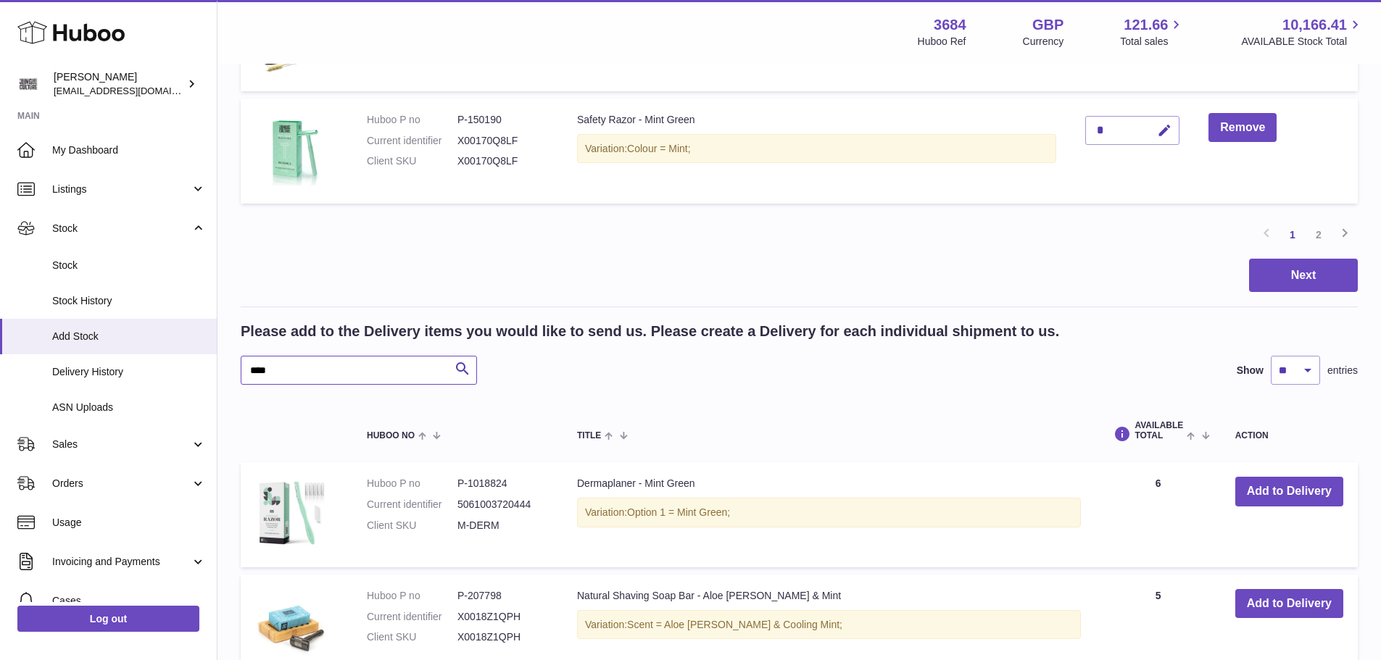
drag, startPoint x: 325, startPoint y: 368, endPoint x: 257, endPoint y: 365, distance: 68.2
click at [257, 365] on input "****" at bounding box center [359, 370] width 236 height 29
type input "*"
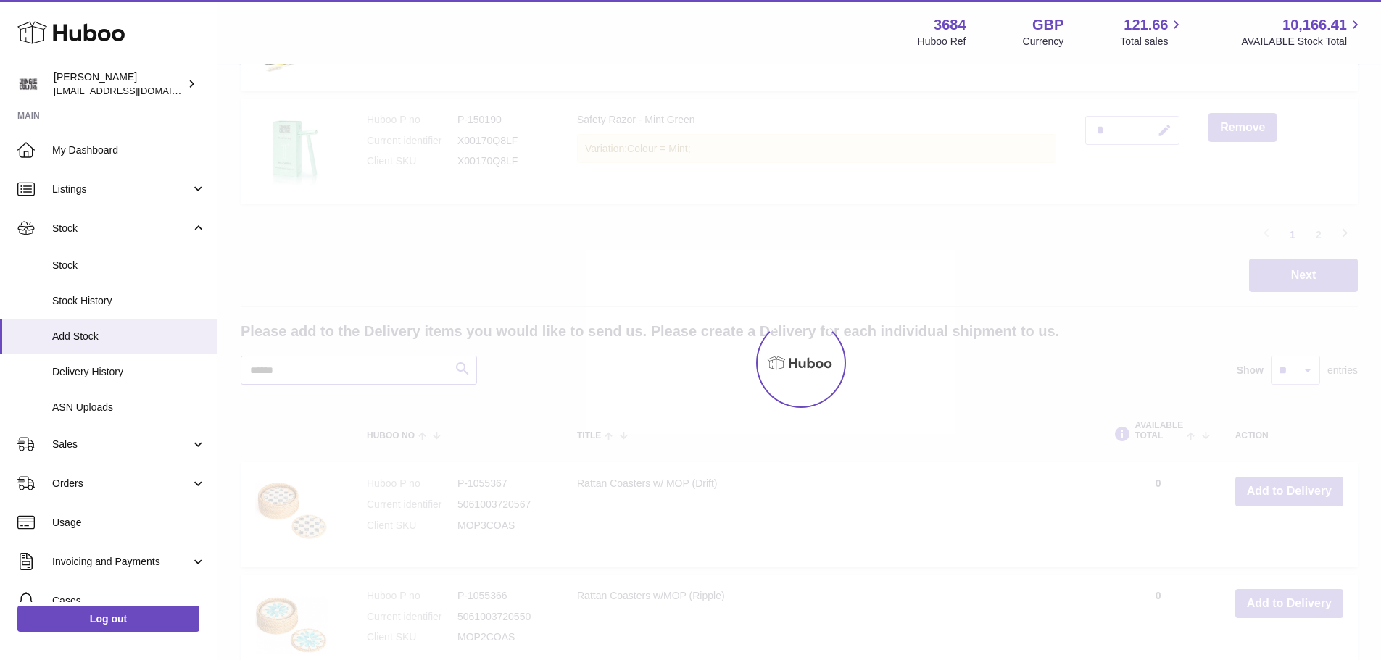
scroll to position [1250, 0]
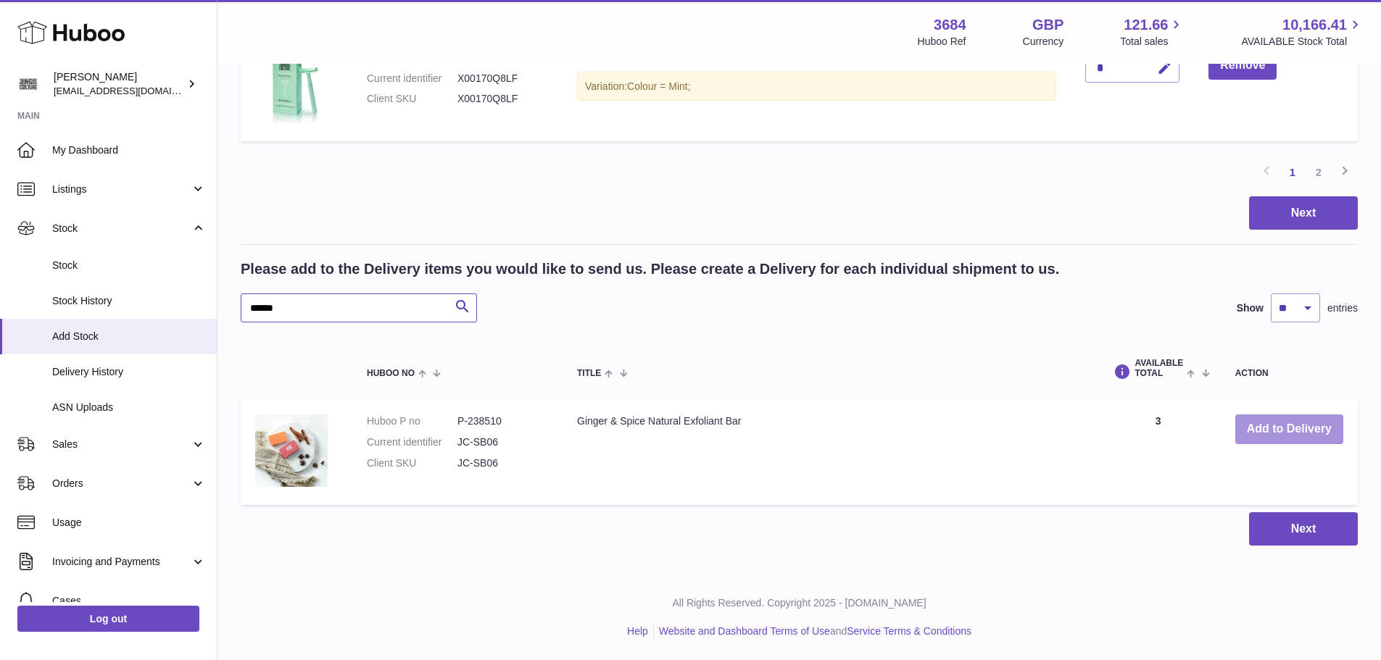
type input "******"
click at [1254, 422] on button "Add to Delivery" at bounding box center [1289, 430] width 108 height 30
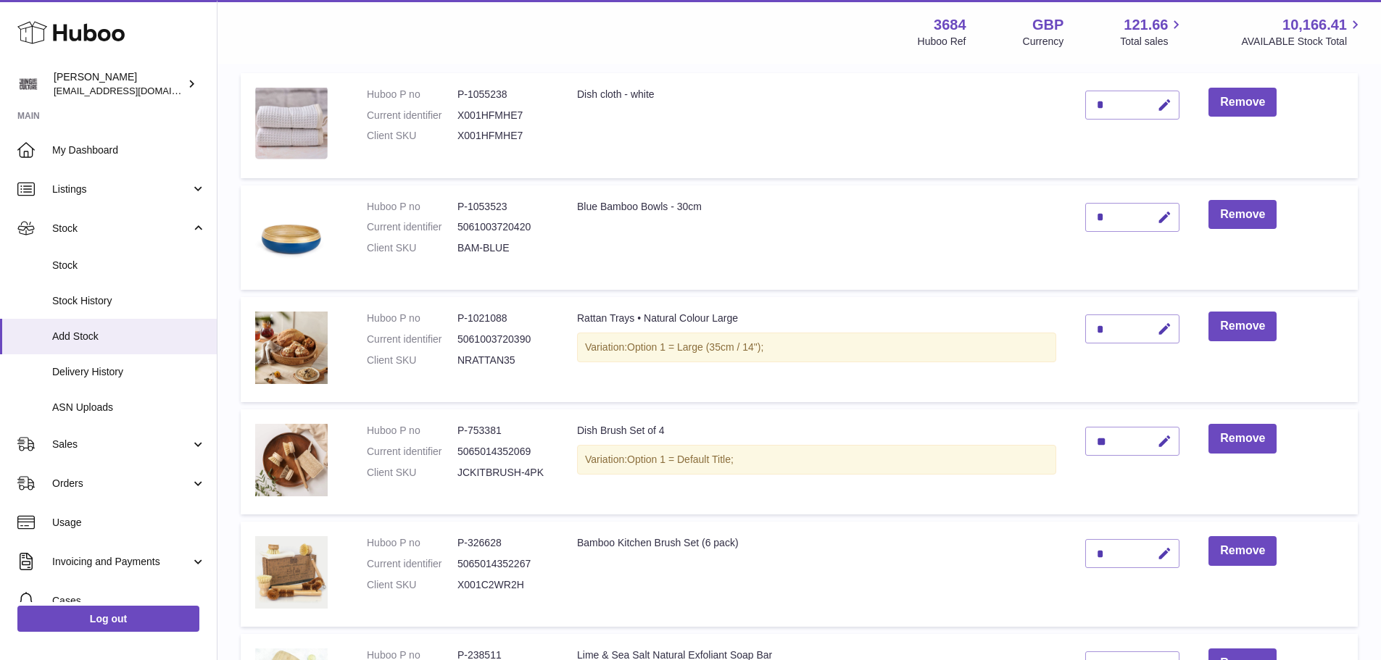
scroll to position [0, 0]
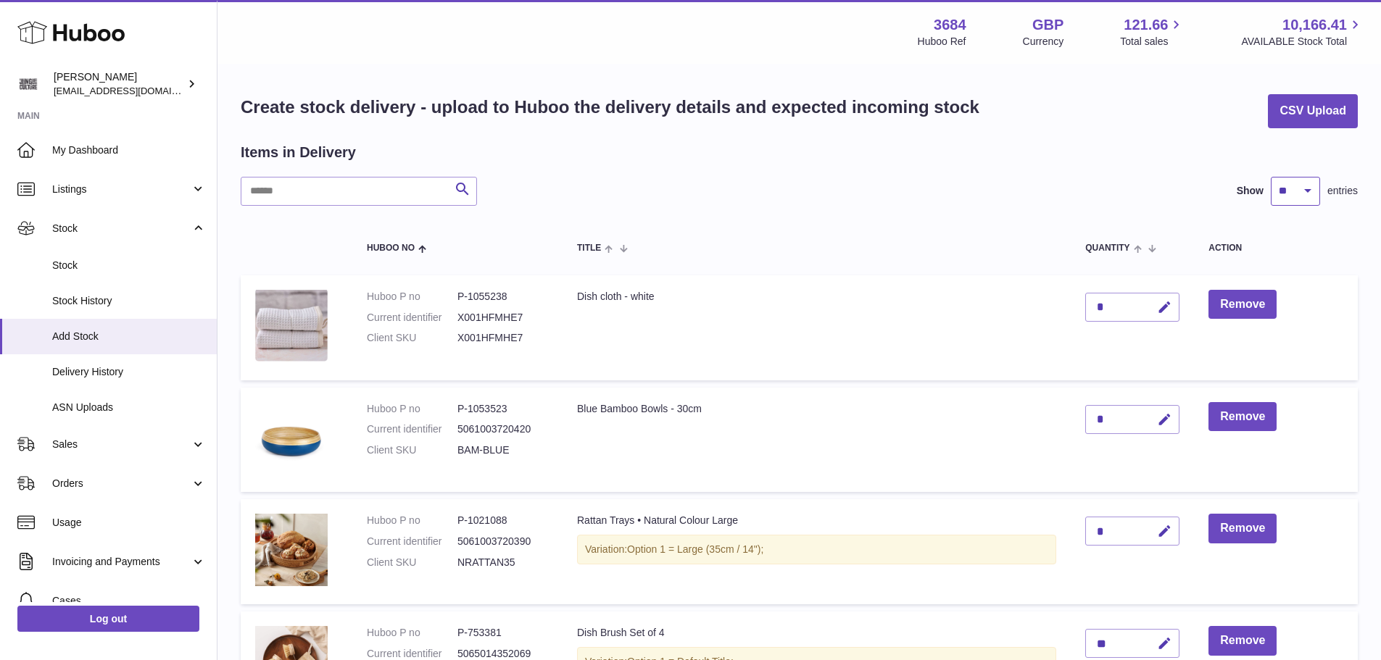
drag, startPoint x: 1305, startPoint y: 189, endPoint x: 1303, endPoint y: 197, distance: 8.5
click at [1305, 189] on select "** ** ** ***" at bounding box center [1295, 191] width 49 height 29
select select "**"
click at [1271, 177] on select "** ** ** ***" at bounding box center [1295, 191] width 49 height 29
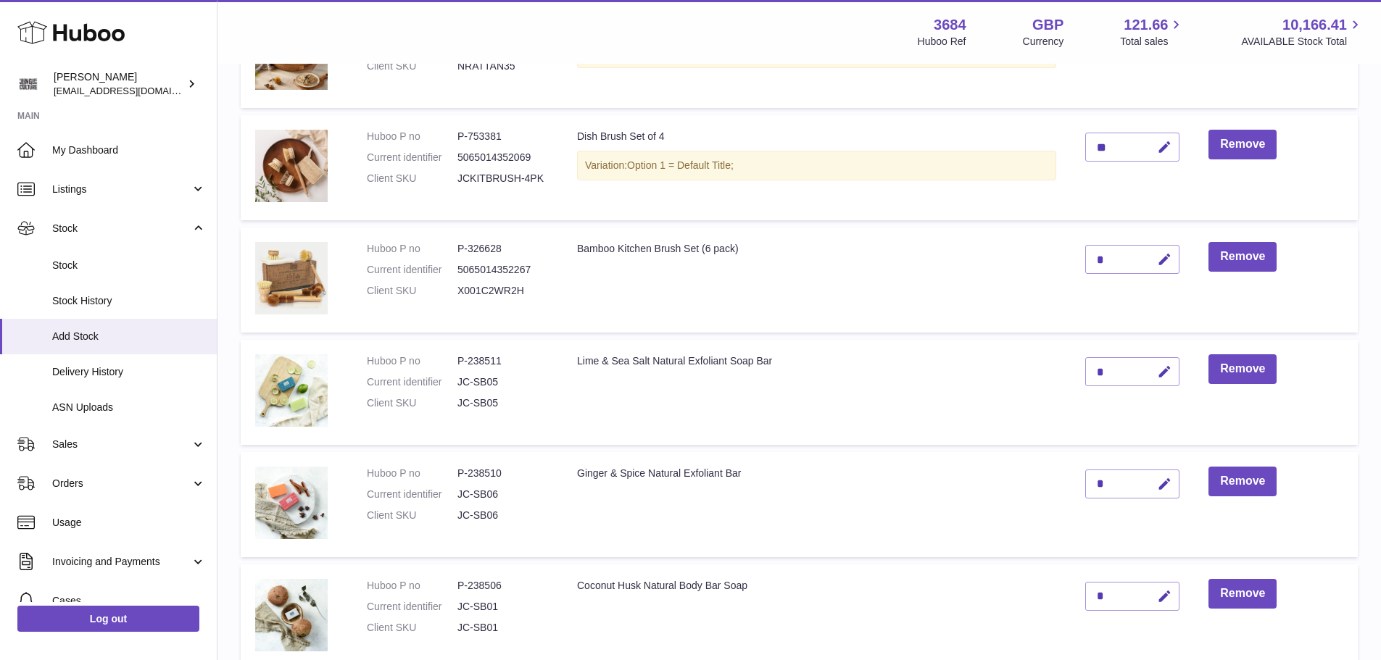
scroll to position [725, 0]
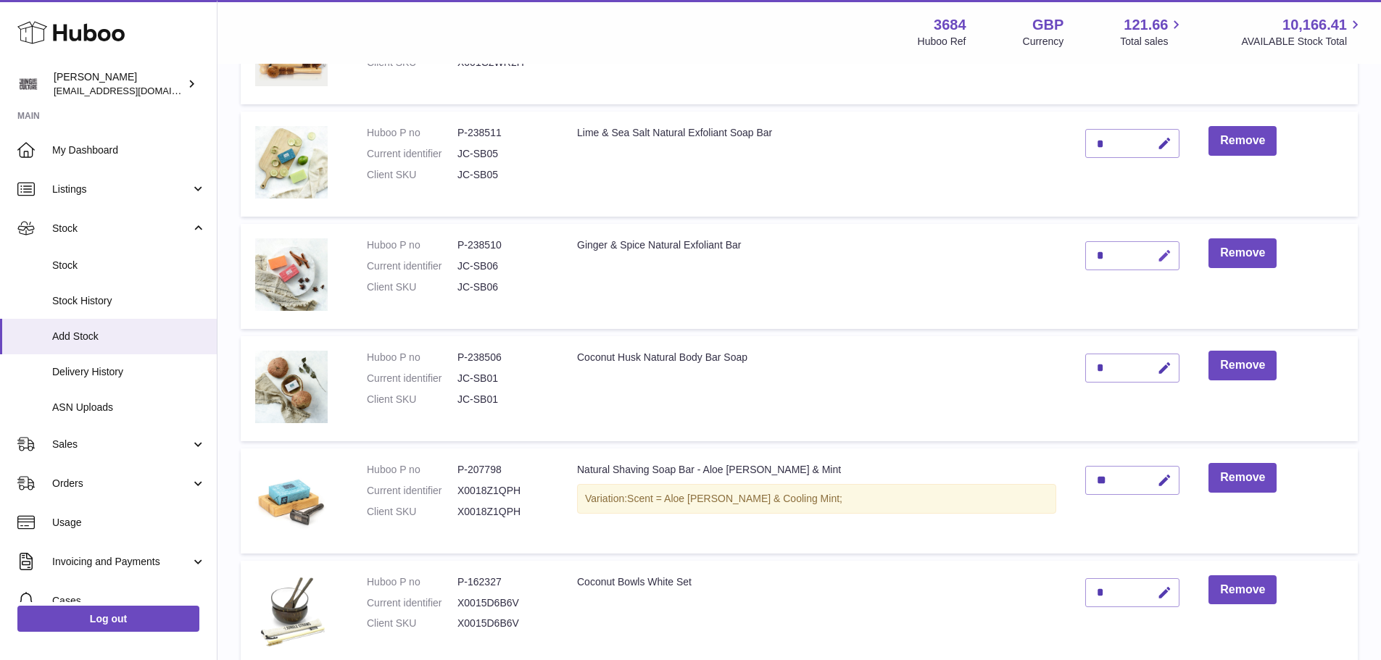
click at [1145, 250] on button "button" at bounding box center [1162, 256] width 34 height 30
type input "*"
click at [1158, 254] on icon "submit" at bounding box center [1164, 255] width 13 height 13
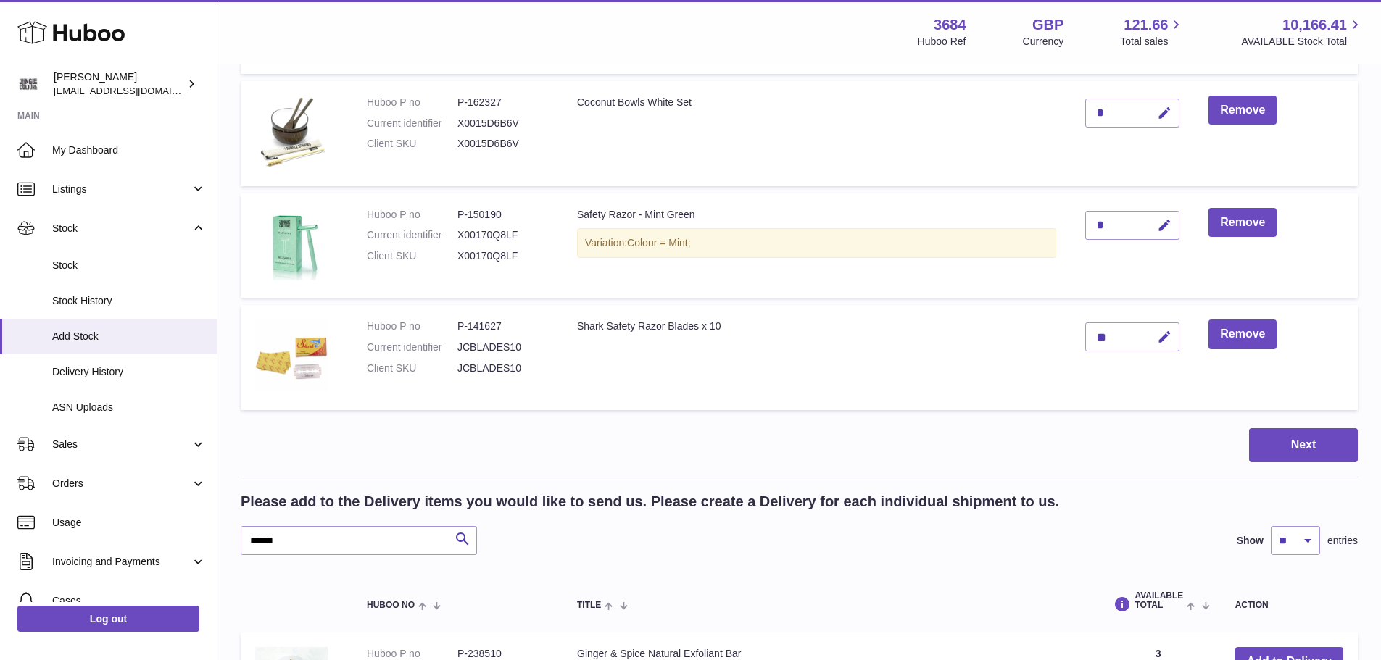
scroll to position [1305, 0]
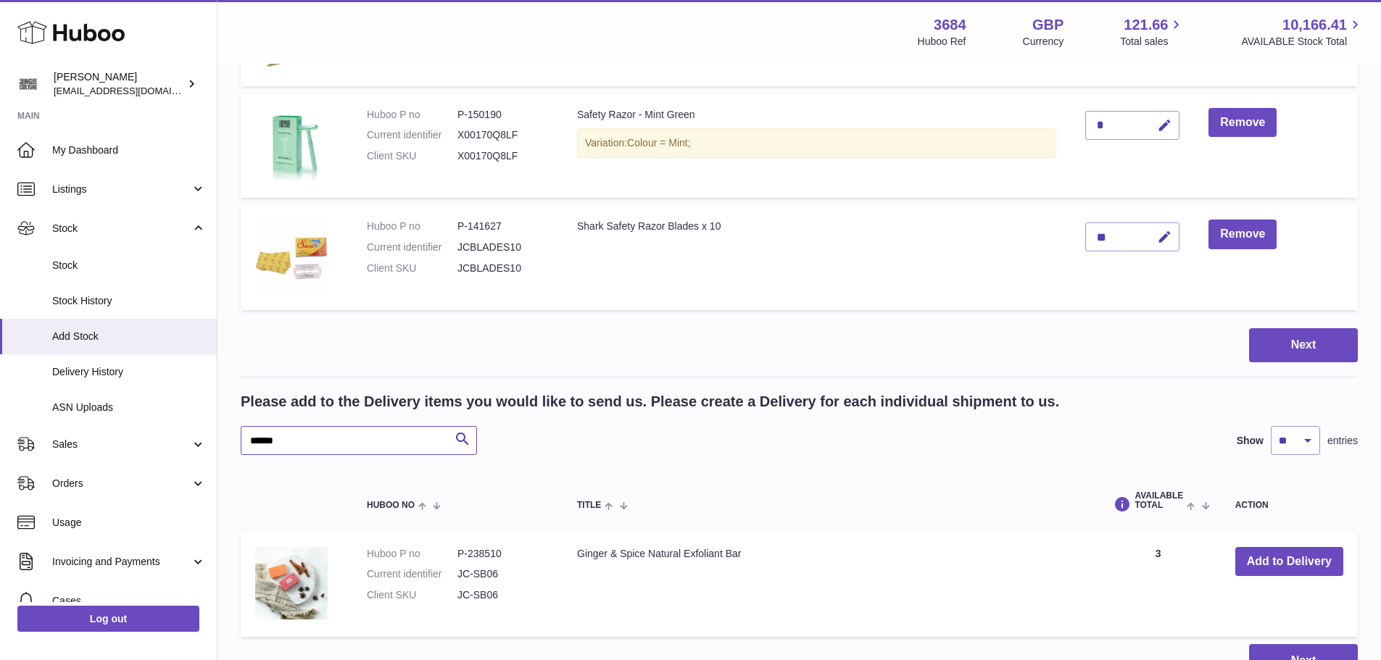
drag, startPoint x: 302, startPoint y: 441, endPoint x: 236, endPoint y: 444, distance: 66.1
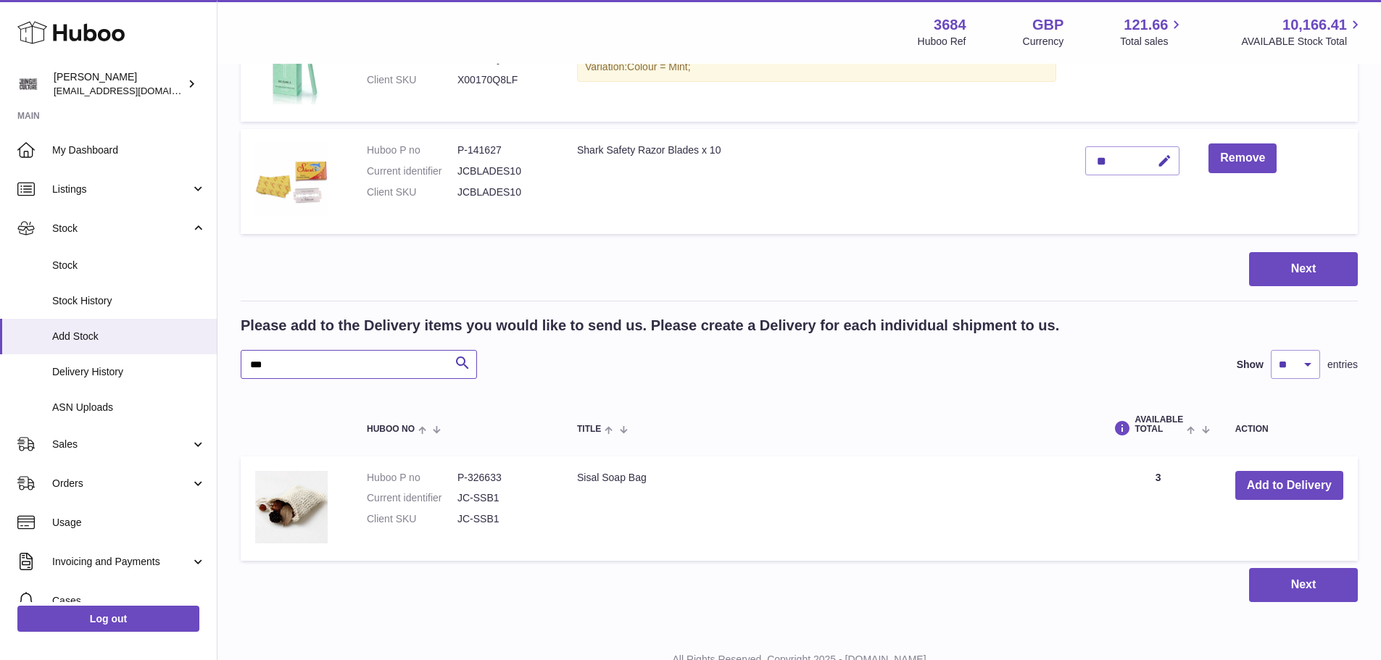
scroll to position [1437, 0]
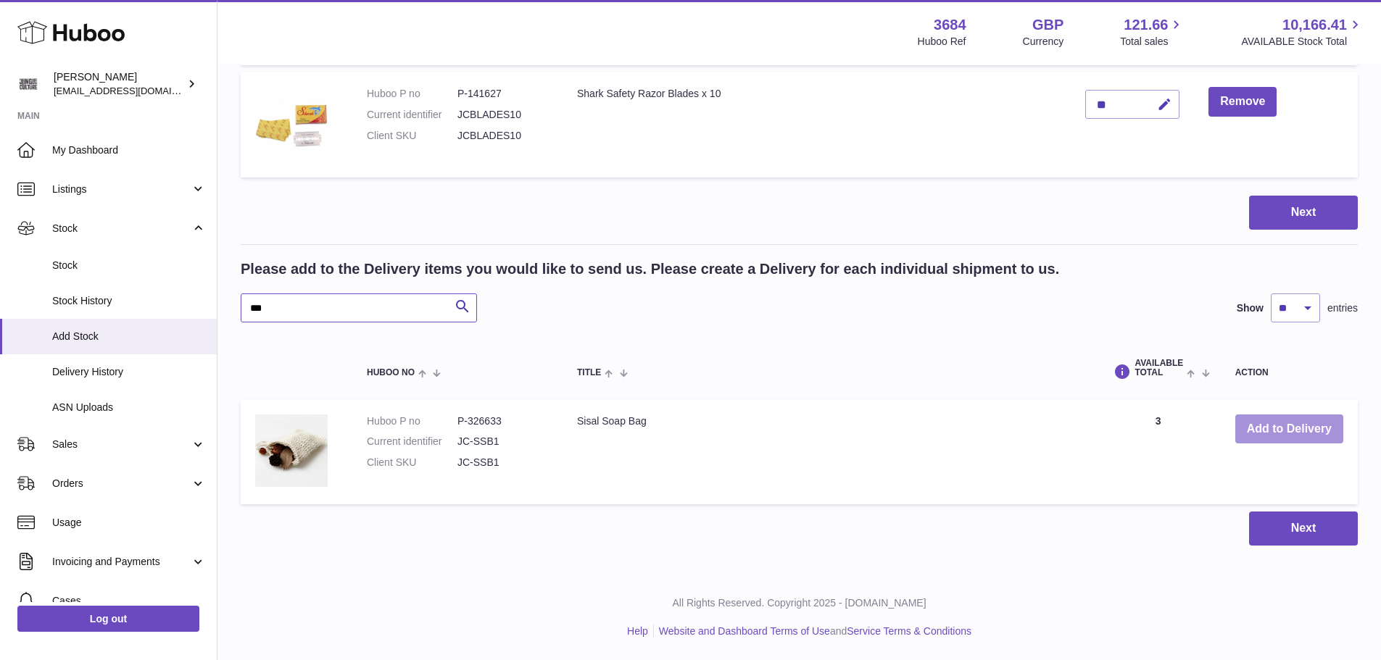
type input "***"
click at [1286, 415] on button "Add to Delivery" at bounding box center [1289, 430] width 108 height 30
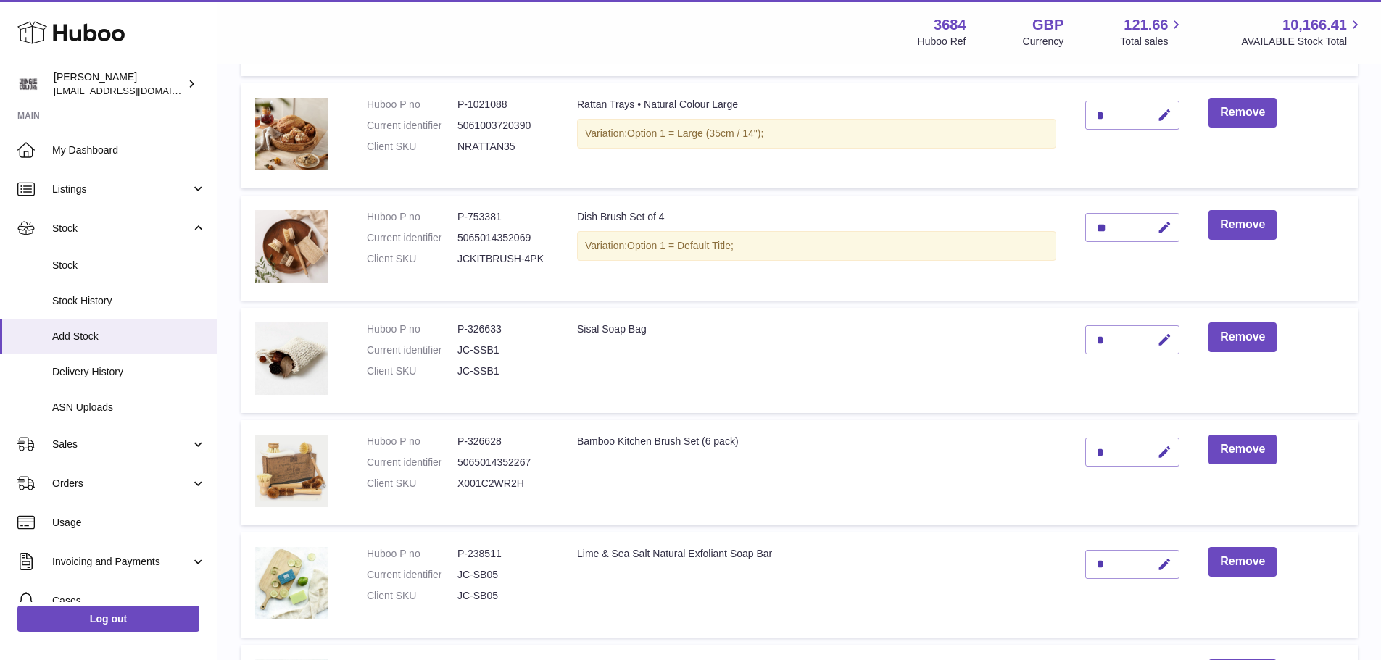
scroll to position [390, 0]
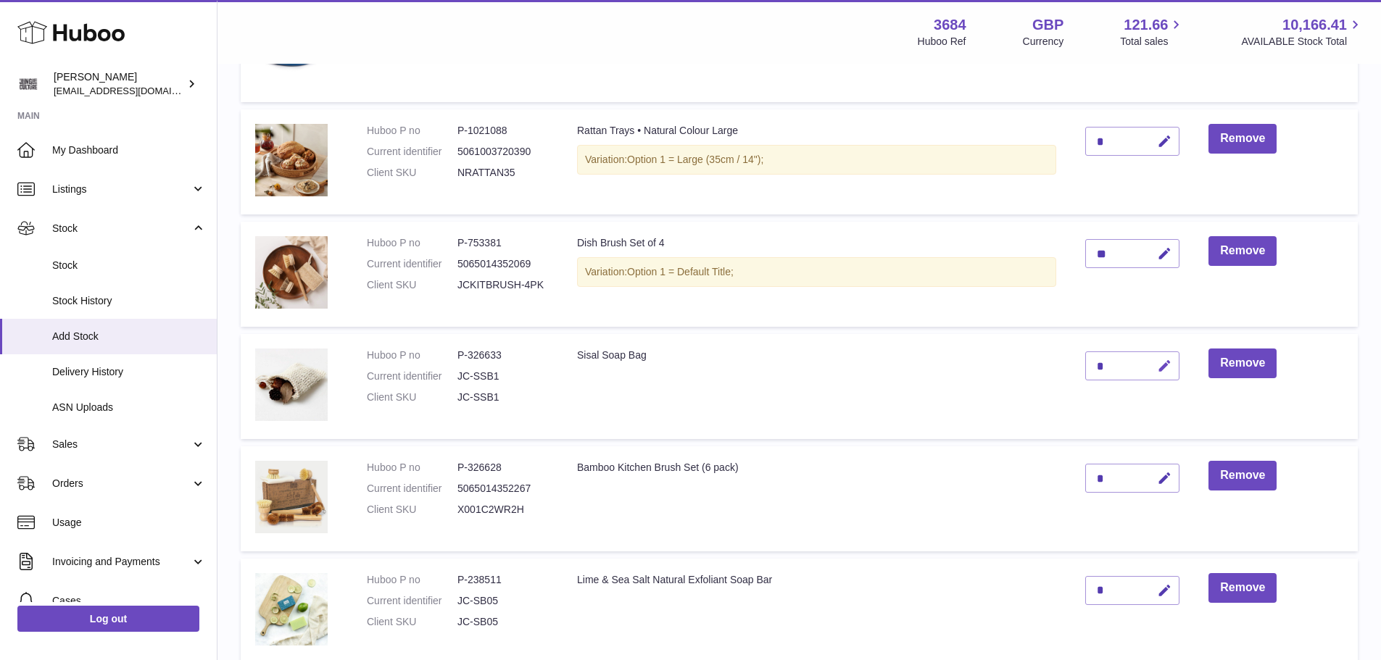
click at [1157, 362] on icon "button" at bounding box center [1164, 366] width 15 height 15
type input "*"
click at [1158, 363] on icon "submit" at bounding box center [1164, 366] width 13 height 13
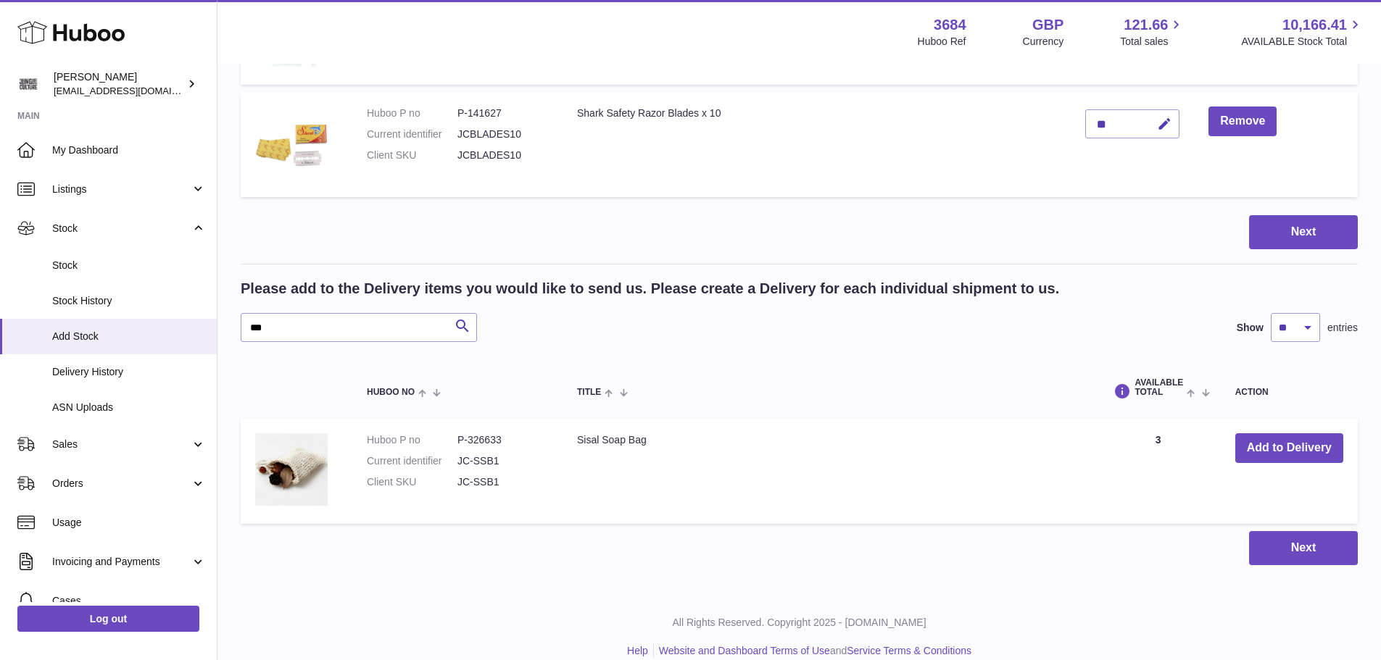
scroll to position [1550, 0]
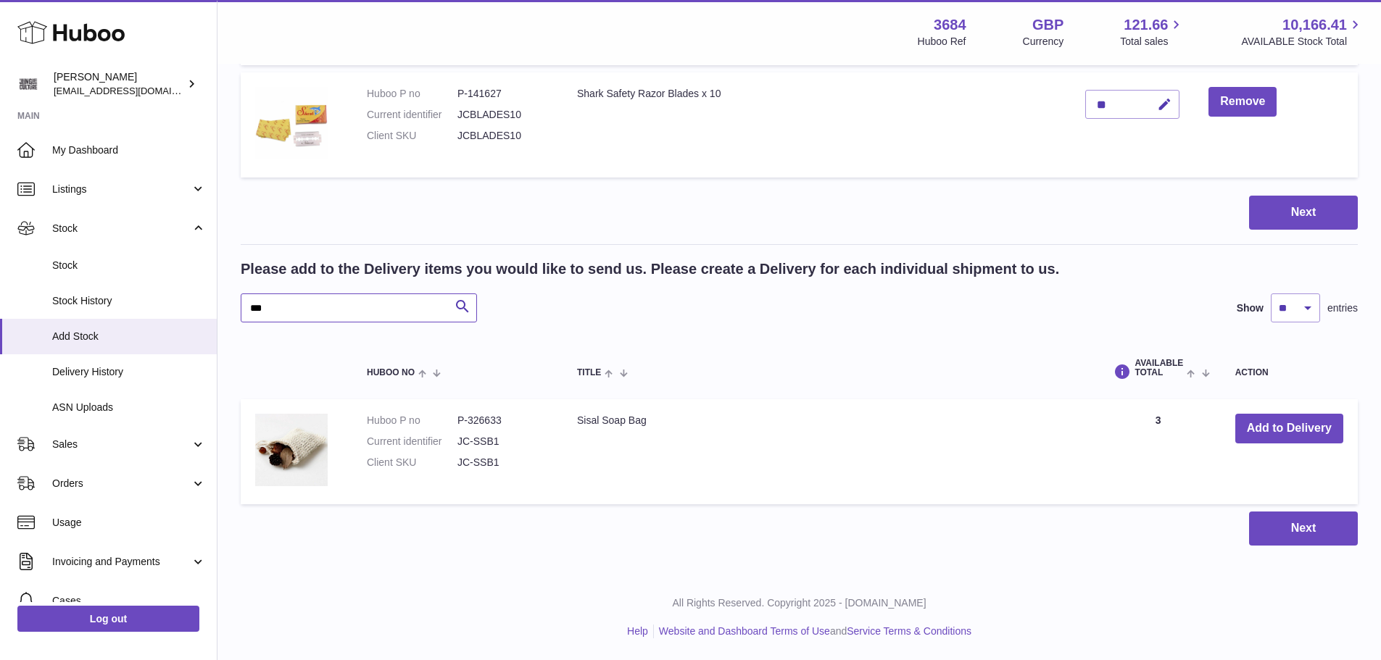
drag, startPoint x: 299, startPoint y: 312, endPoint x: 249, endPoint y: 301, distance: 52.0
click at [249, 301] on input "***" at bounding box center [359, 308] width 236 height 29
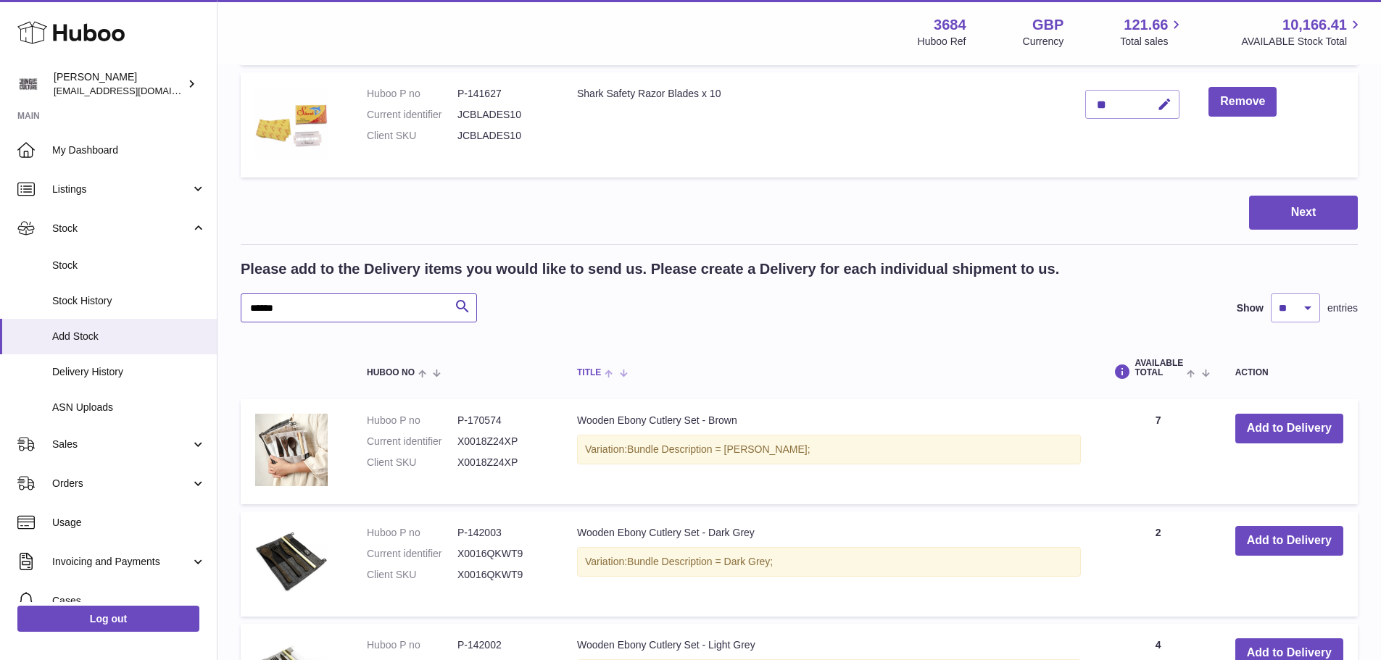
scroll to position [1695, 0]
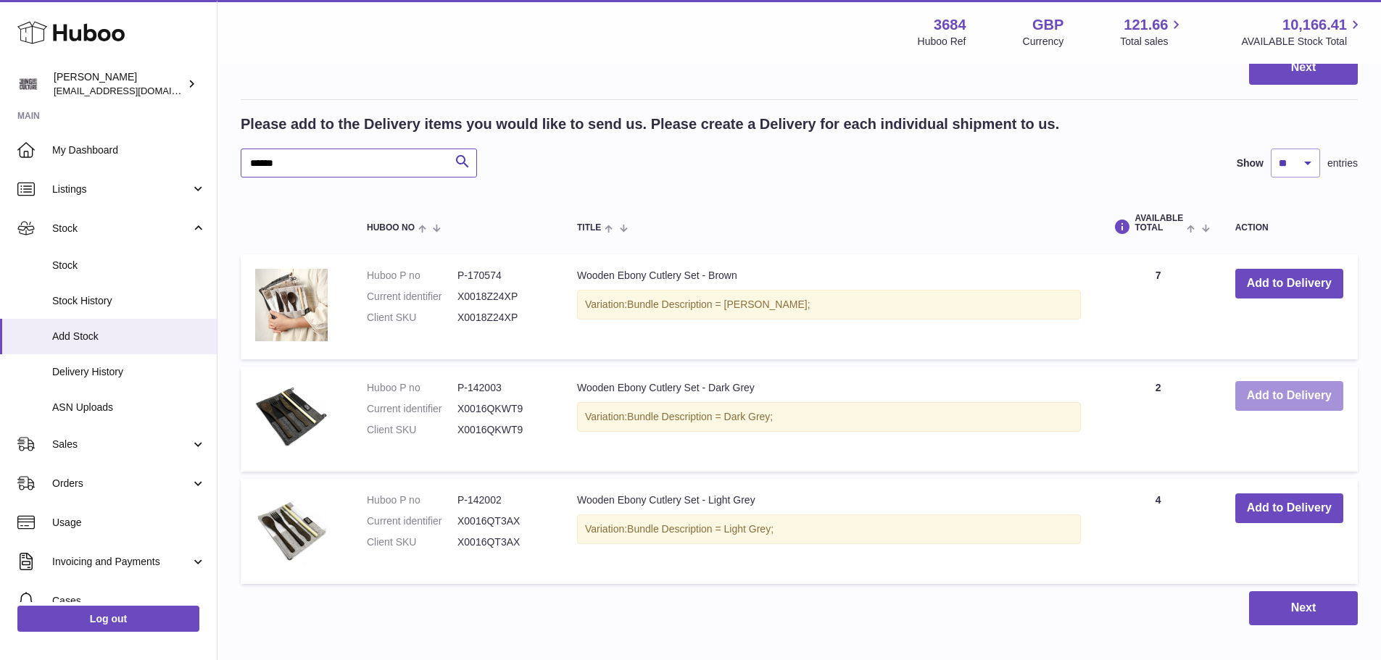
type input "******"
click at [1249, 399] on button "Add to Delivery" at bounding box center [1289, 396] width 108 height 30
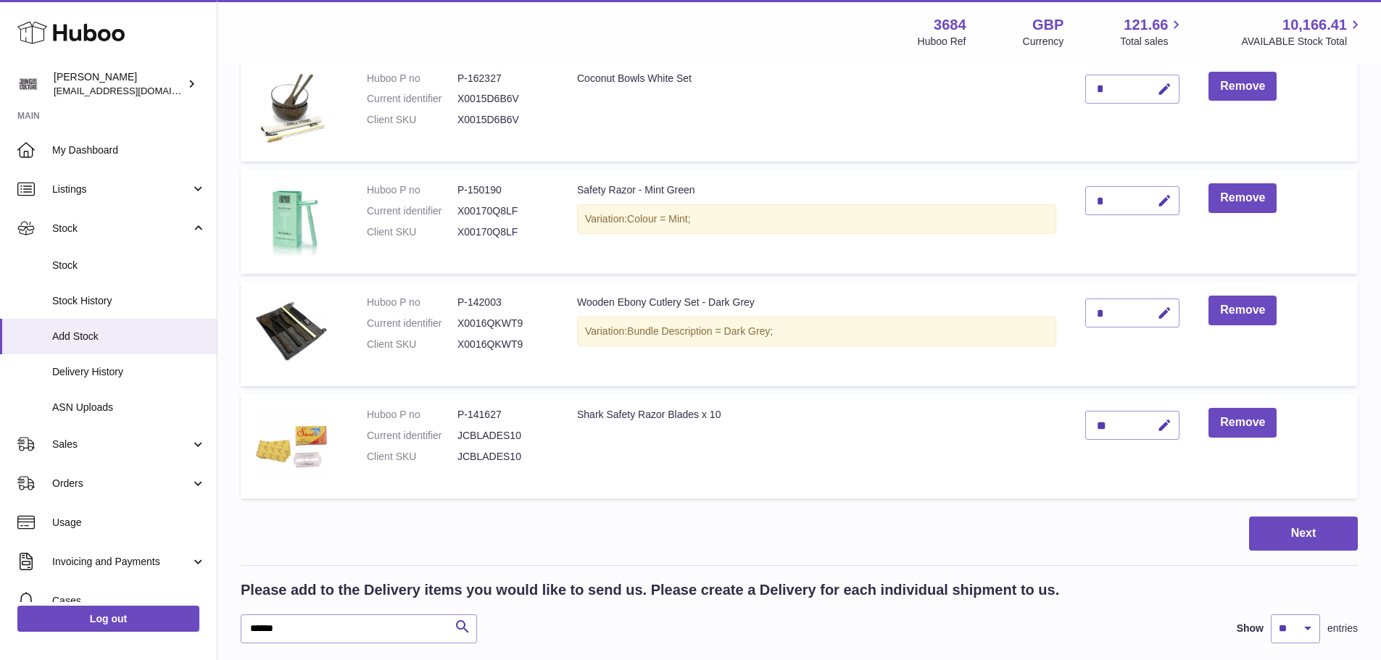
scroll to position [1300, 0]
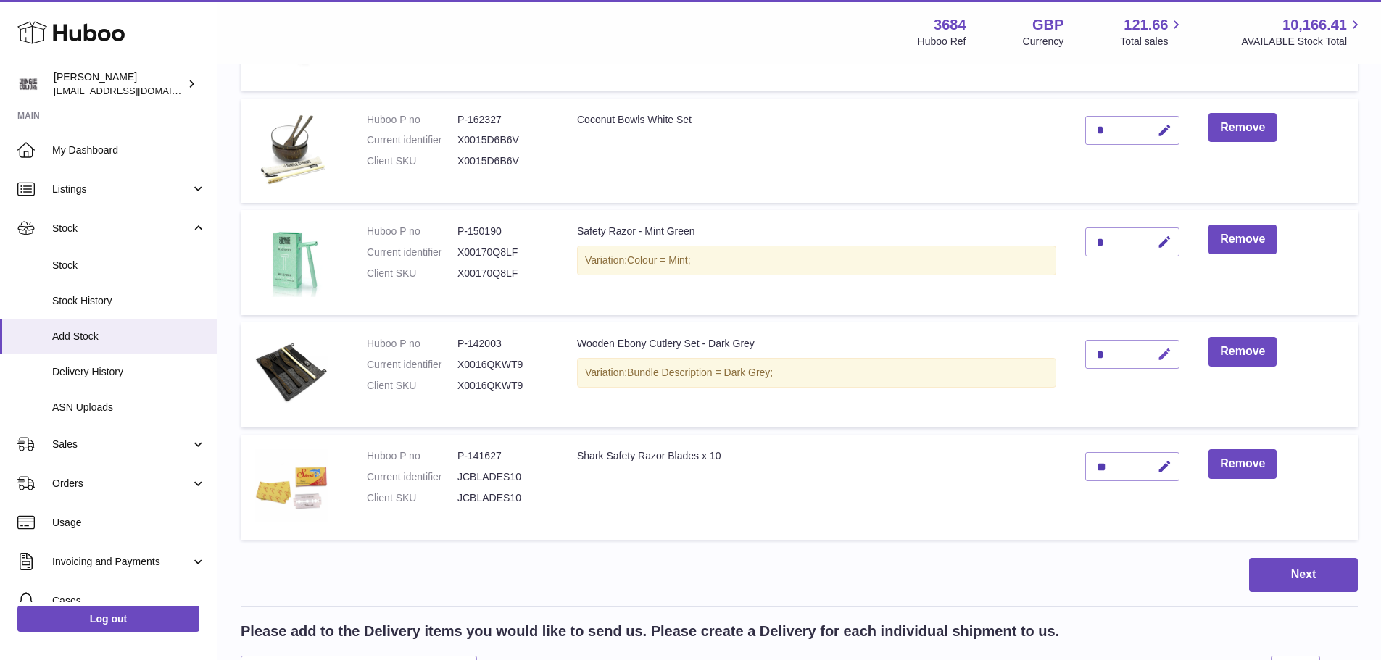
click at [1157, 359] on icon "button" at bounding box center [1164, 354] width 15 height 15
type input "*"
click at [1158, 360] on icon "submit" at bounding box center [1164, 354] width 13 height 13
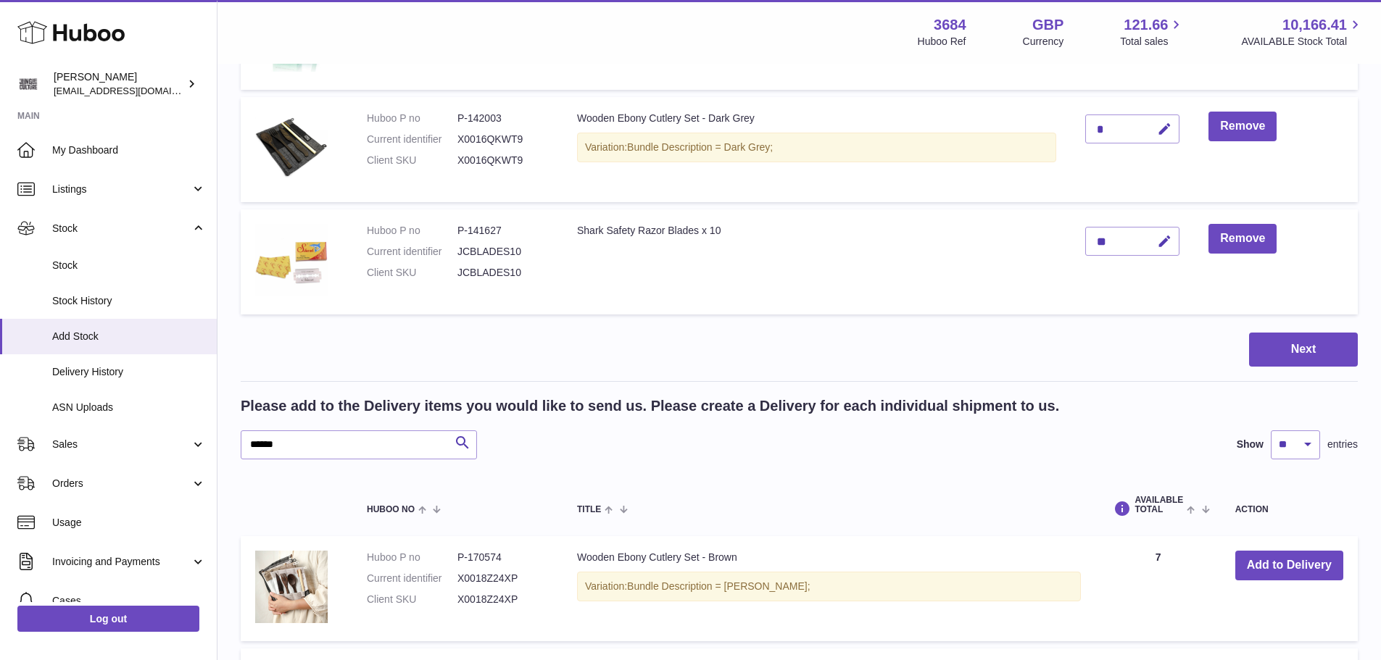
scroll to position [1735, 0]
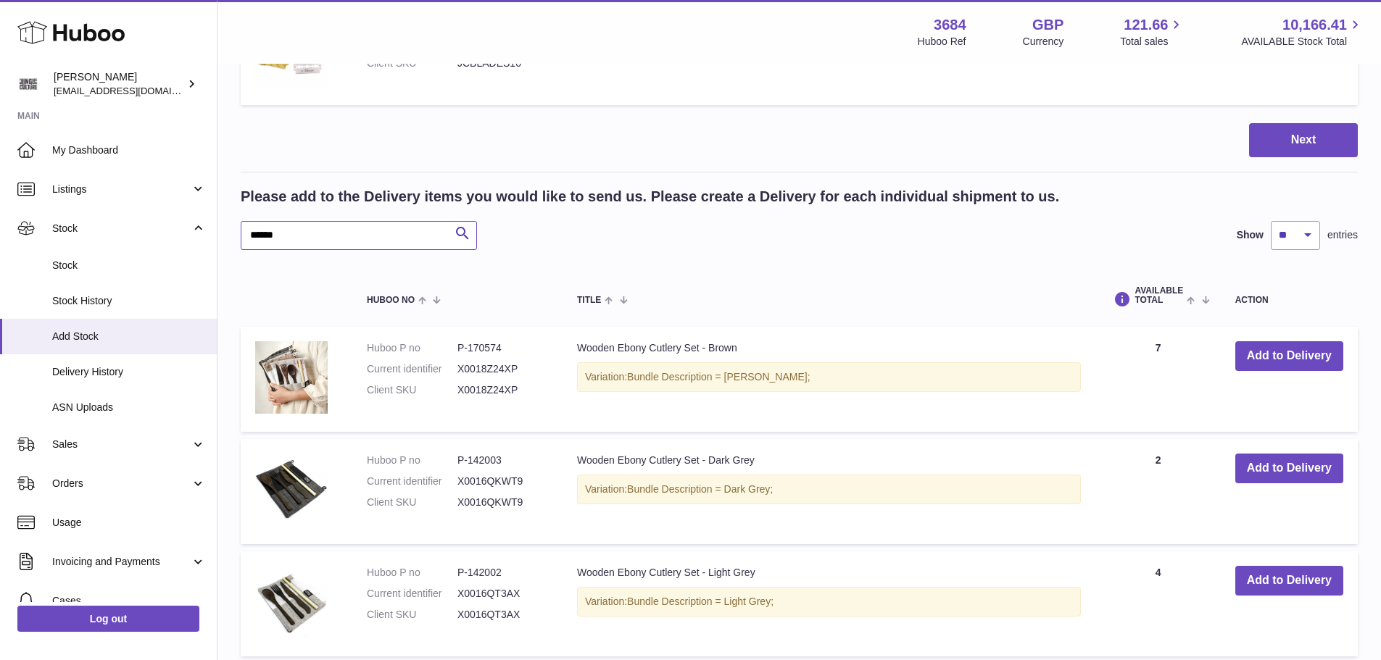
drag, startPoint x: 315, startPoint y: 234, endPoint x: 243, endPoint y: 231, distance: 71.9
click at [243, 231] on input "******" at bounding box center [359, 235] width 236 height 29
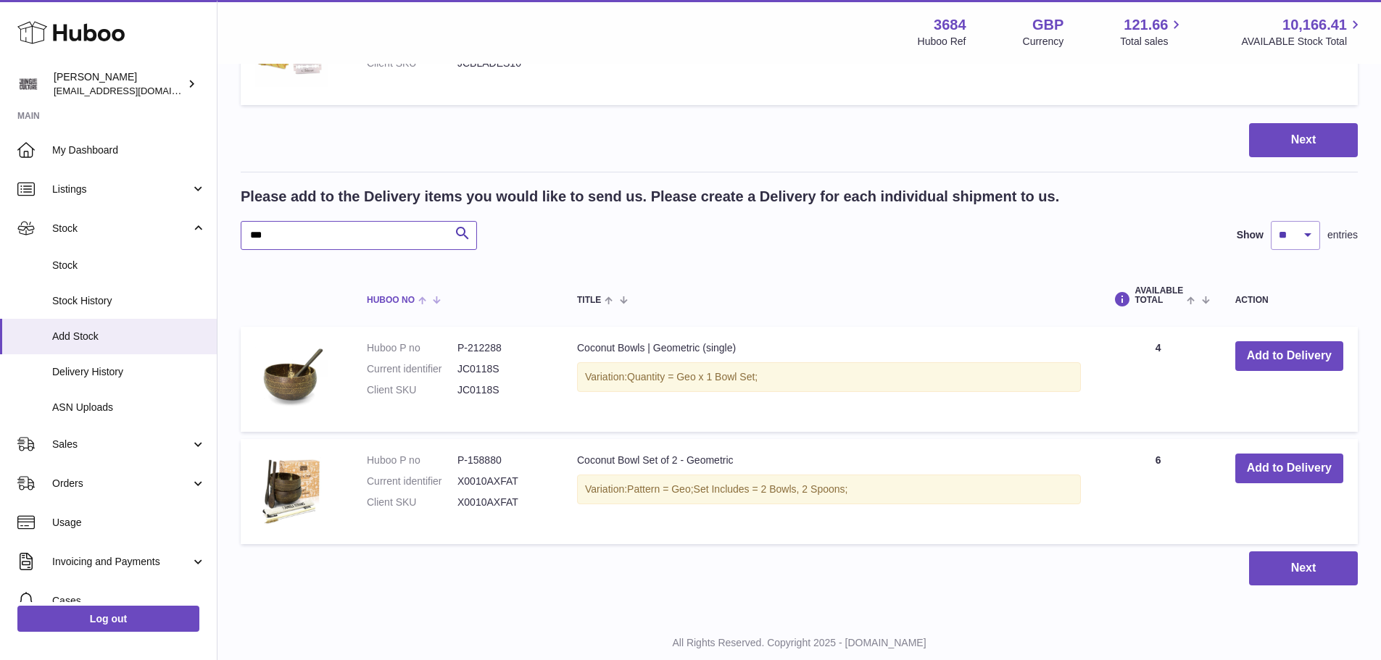
scroll to position [1774, 0]
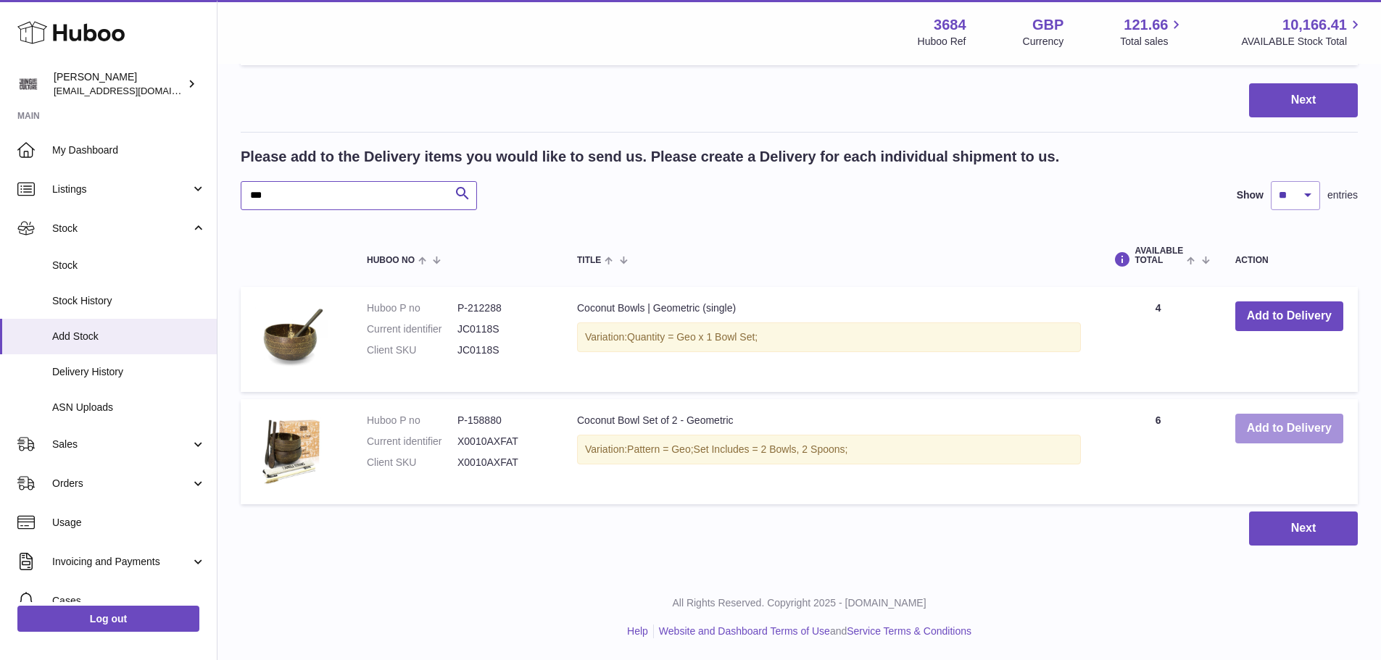
type input "***"
click at [1269, 428] on button "Add to Delivery" at bounding box center [1289, 429] width 108 height 30
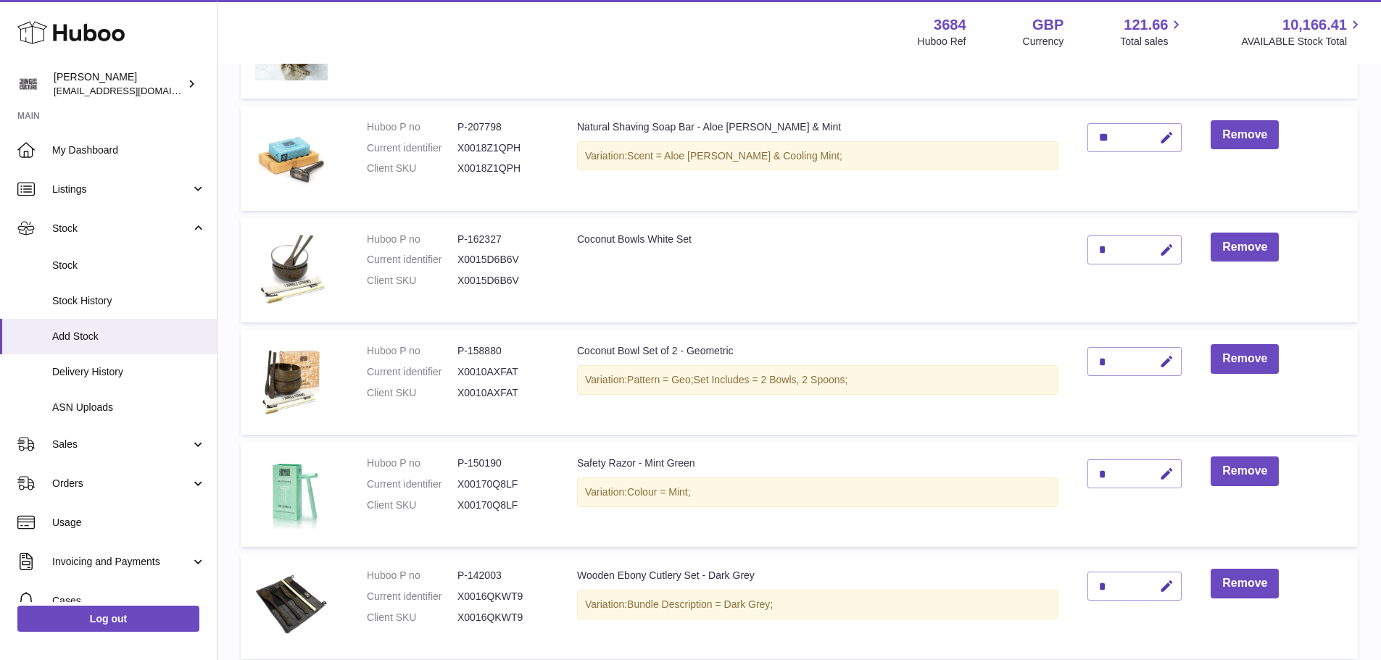
scroll to position [1162, 0]
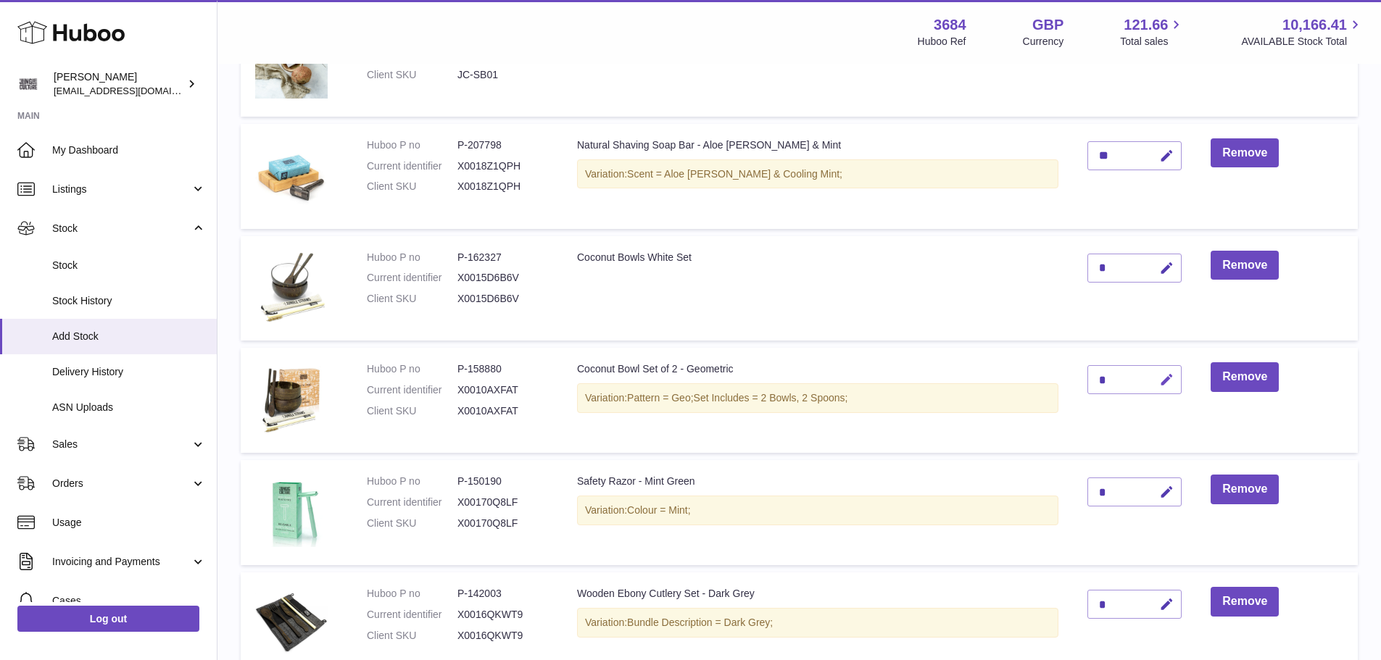
click at [1174, 386] on icon "button" at bounding box center [1166, 380] width 15 height 15
type input "*"
click at [1169, 383] on icon "submit" at bounding box center [1167, 379] width 13 height 13
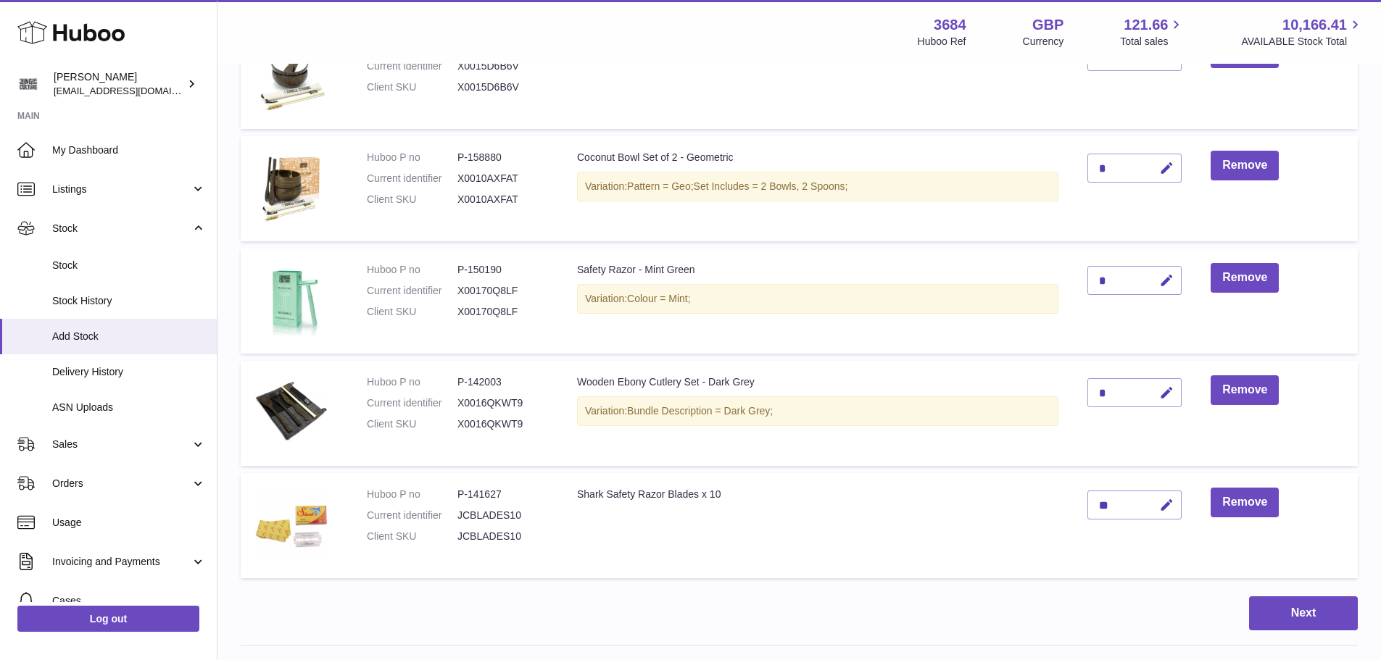
scroll to position [1524, 0]
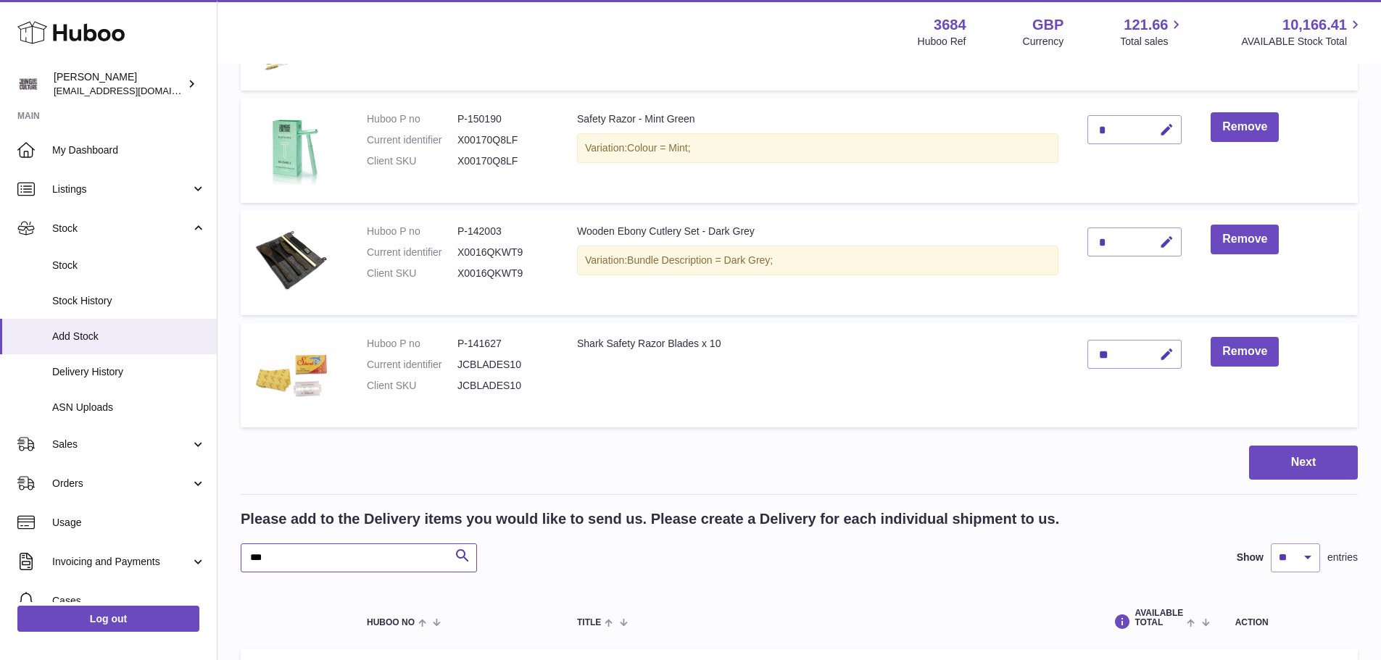
click at [318, 564] on input "***" at bounding box center [359, 558] width 236 height 29
type input "*"
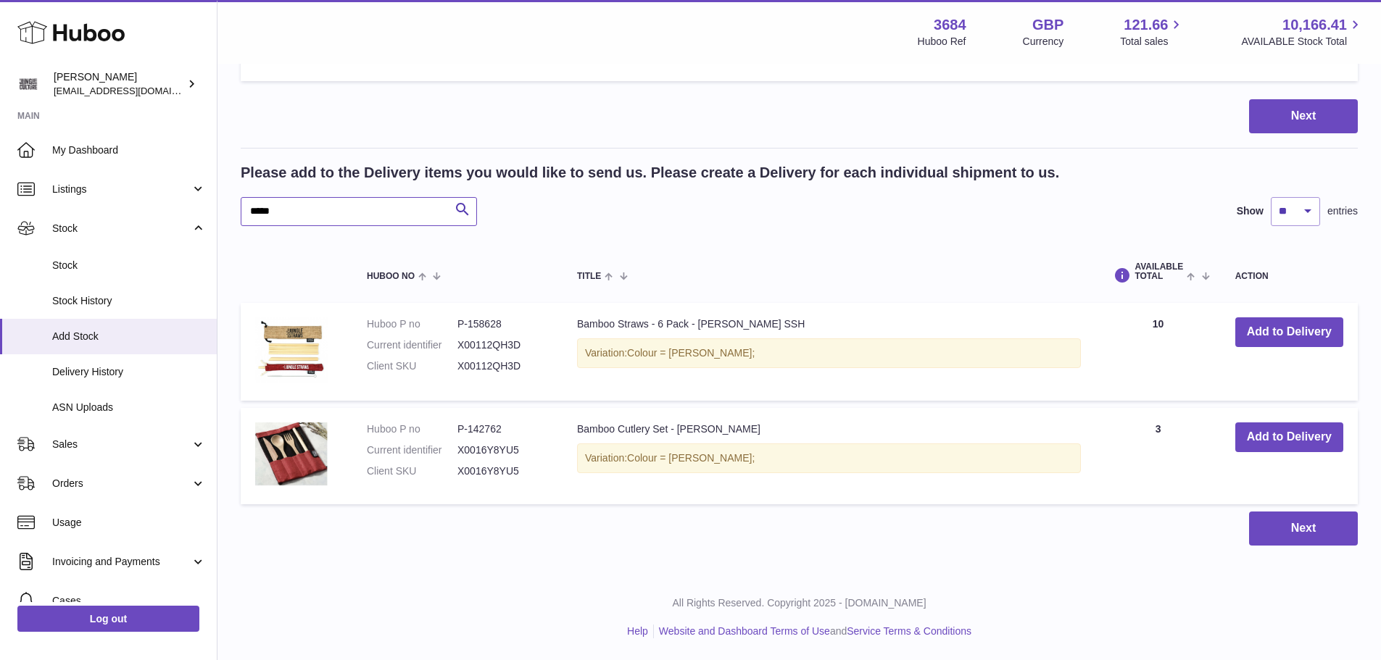
scroll to position [1871, 0]
type input "*****"
click at [1248, 433] on button "Add to Delivery" at bounding box center [1289, 438] width 108 height 30
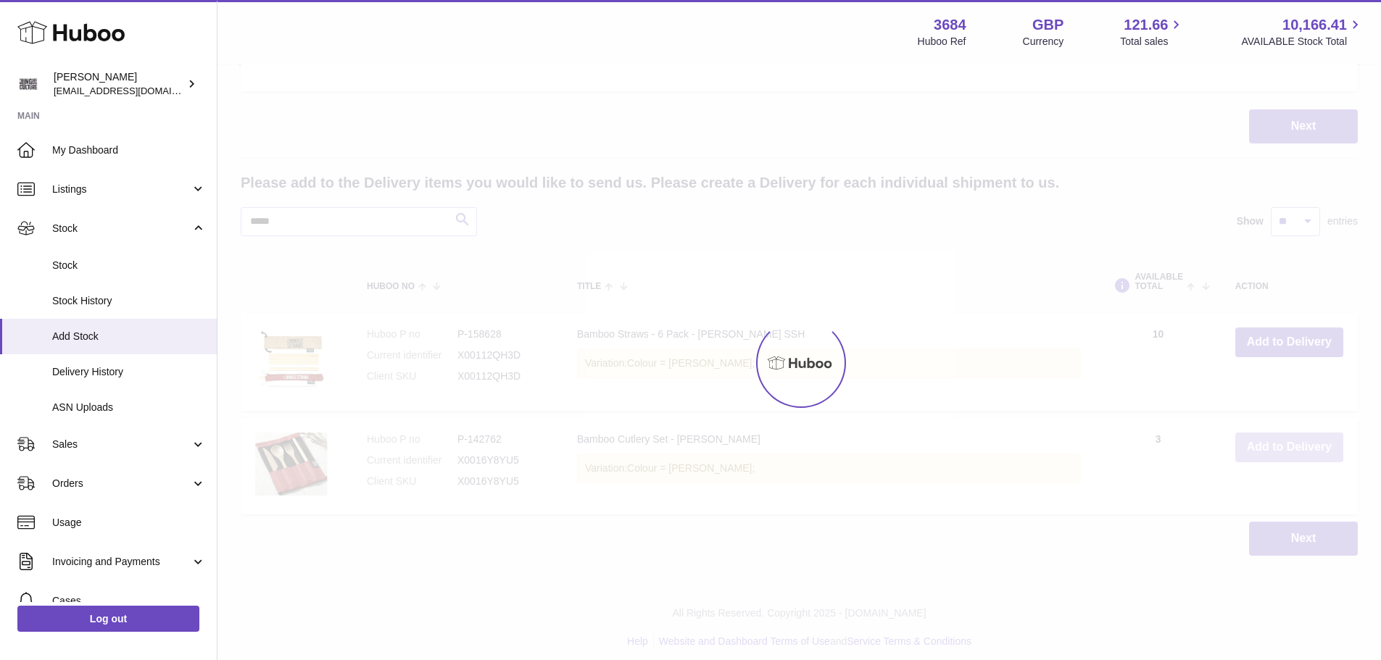
scroll to position [1508, 0]
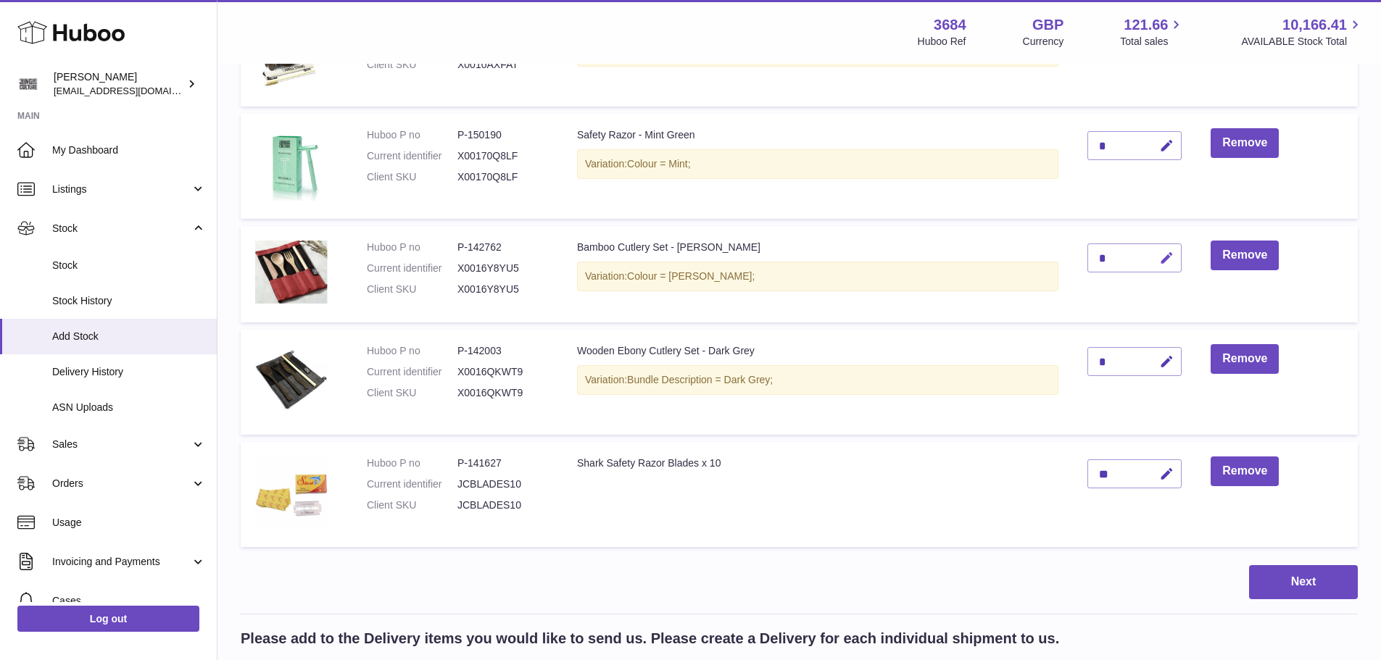
click at [1172, 258] on icon "button" at bounding box center [1166, 258] width 15 height 15
type input "*"
drag, startPoint x: 1172, startPoint y: 258, endPoint x: 1161, endPoint y: 264, distance: 12.3
click at [1172, 258] on icon "submit" at bounding box center [1167, 258] width 13 height 13
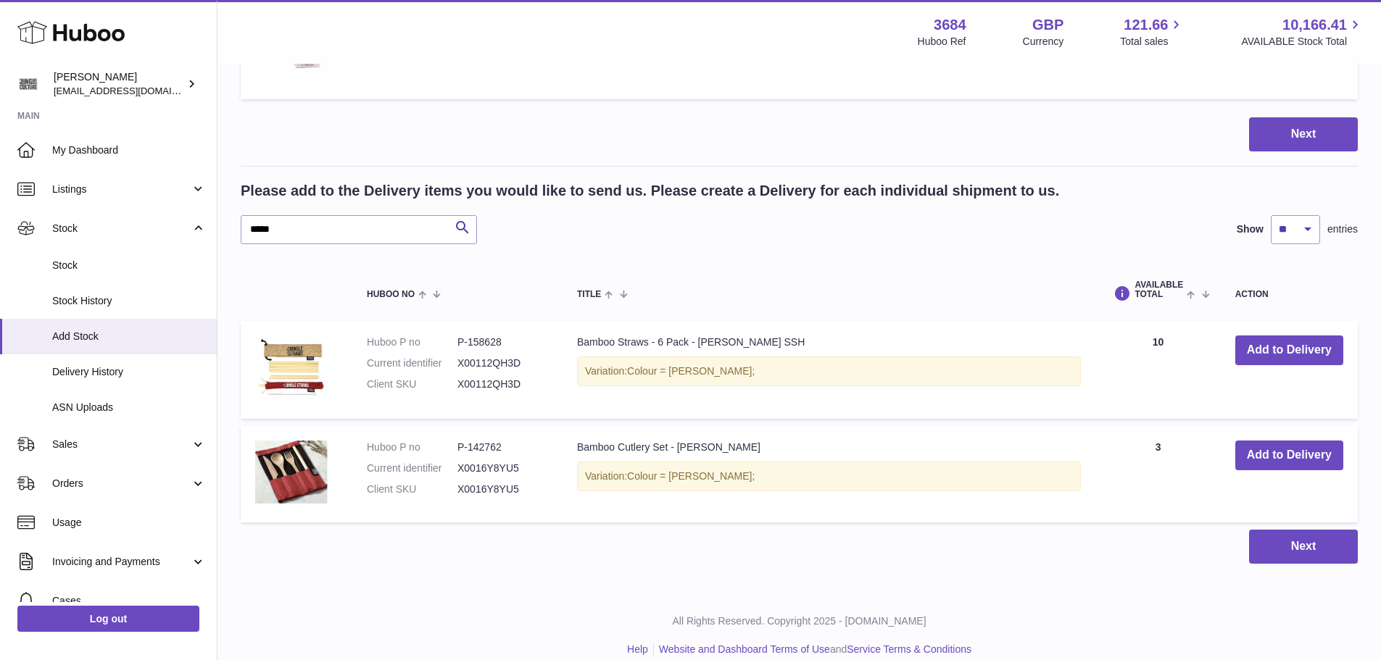
scroll to position [1957, 0]
drag, startPoint x: 307, startPoint y: 232, endPoint x: 246, endPoint y: 218, distance: 61.7
click at [246, 218] on input "*****" at bounding box center [359, 229] width 236 height 29
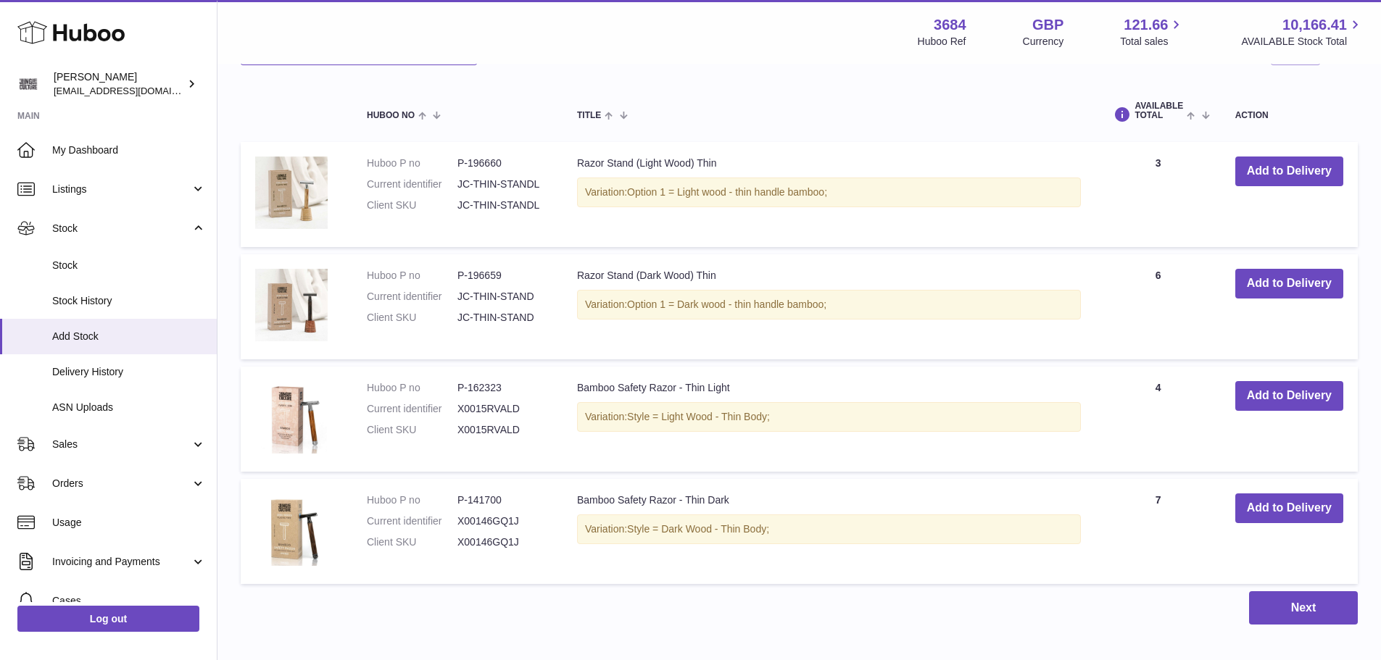
scroll to position [2175, 0]
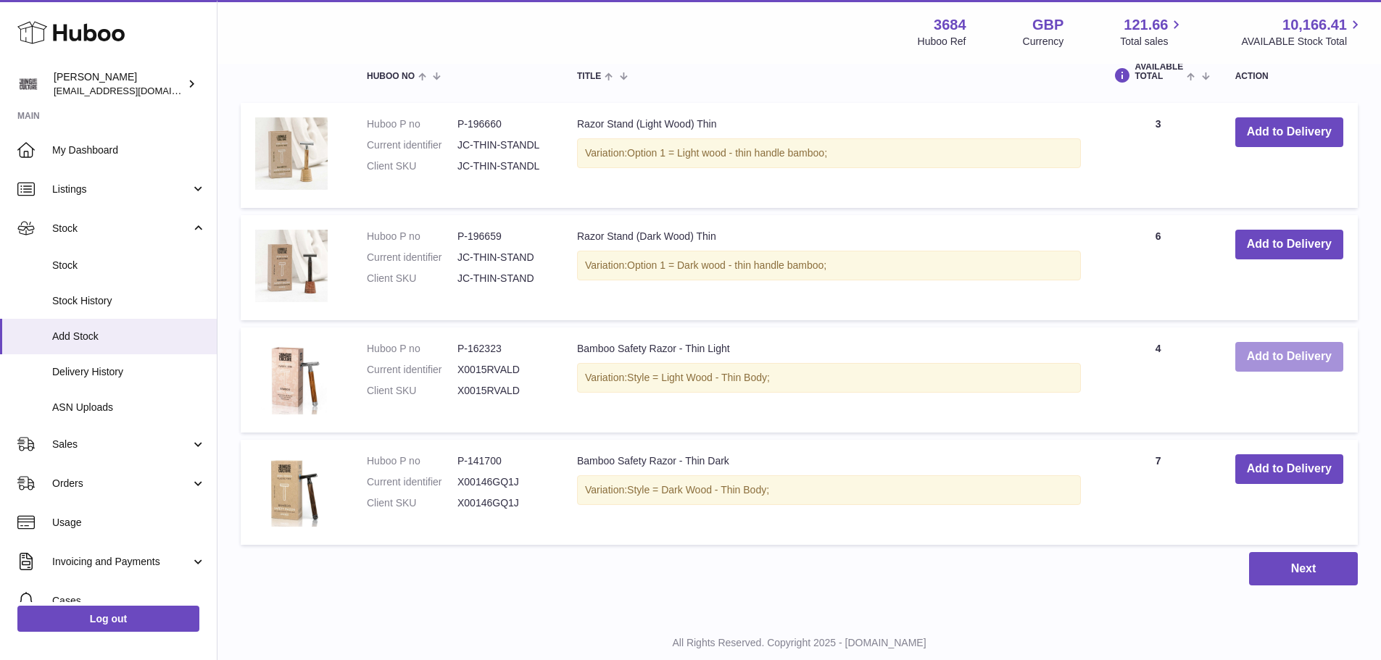
type input "****"
click at [1278, 360] on button "Add to Delivery" at bounding box center [1289, 357] width 108 height 30
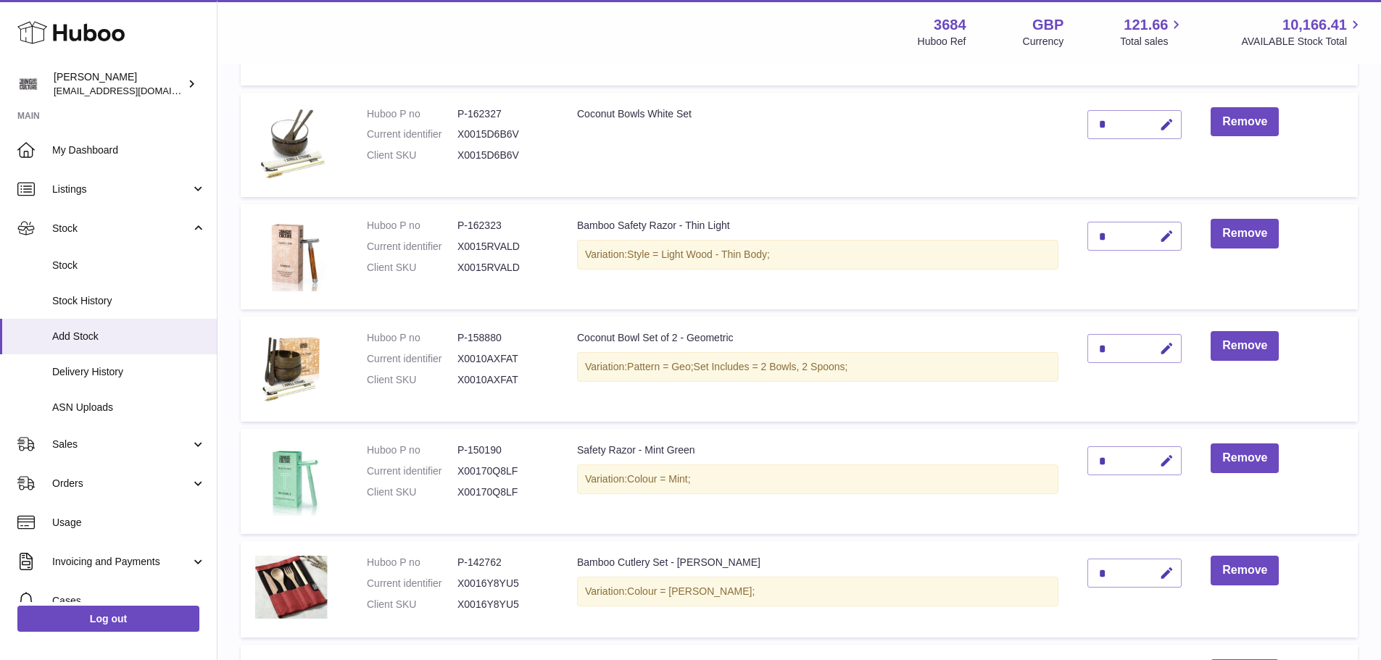
scroll to position [1272, 0]
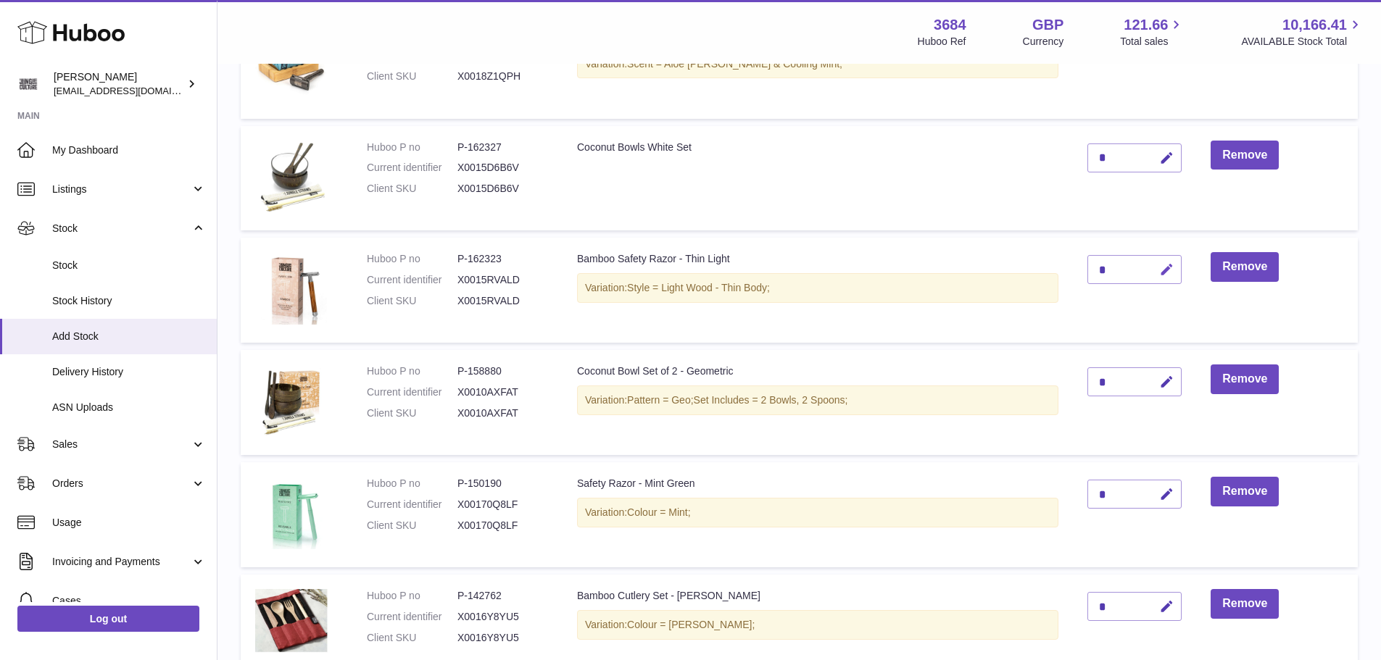
click at [1169, 269] on icon "button" at bounding box center [1166, 269] width 15 height 15
type input "*"
click at [1169, 269] on icon "submit" at bounding box center [1167, 269] width 13 height 13
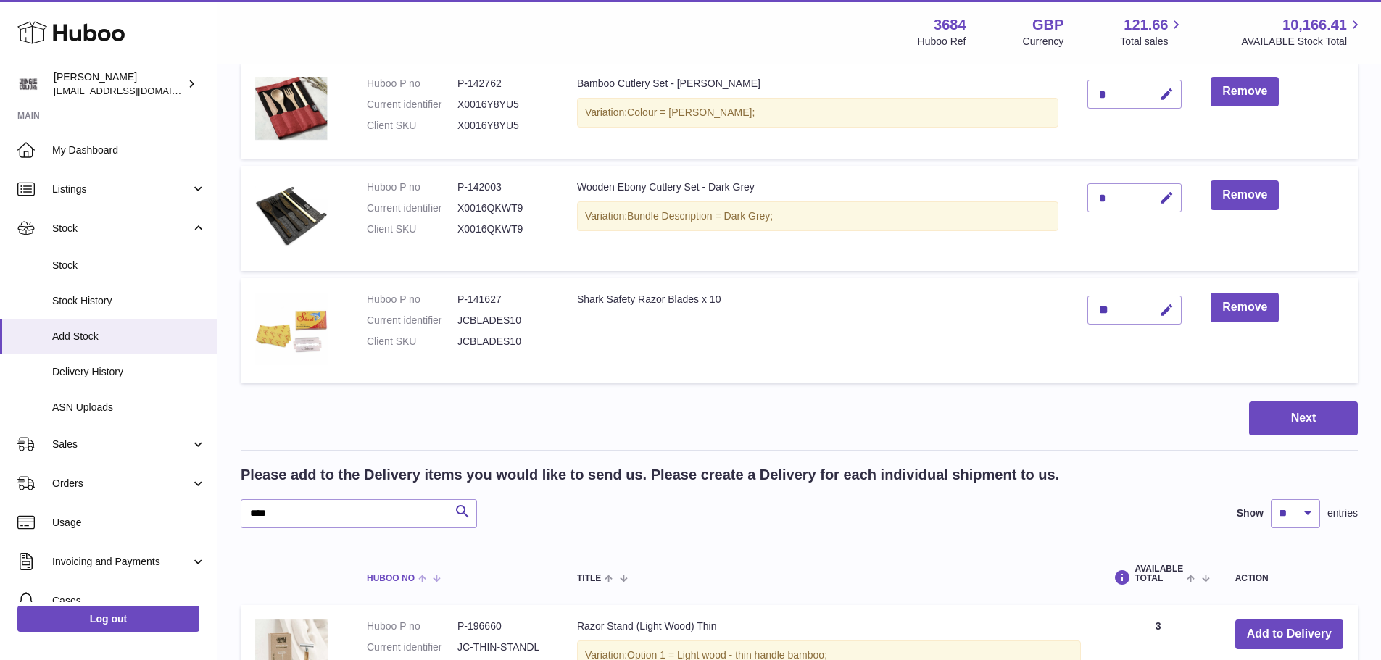
scroll to position [1925, 0]
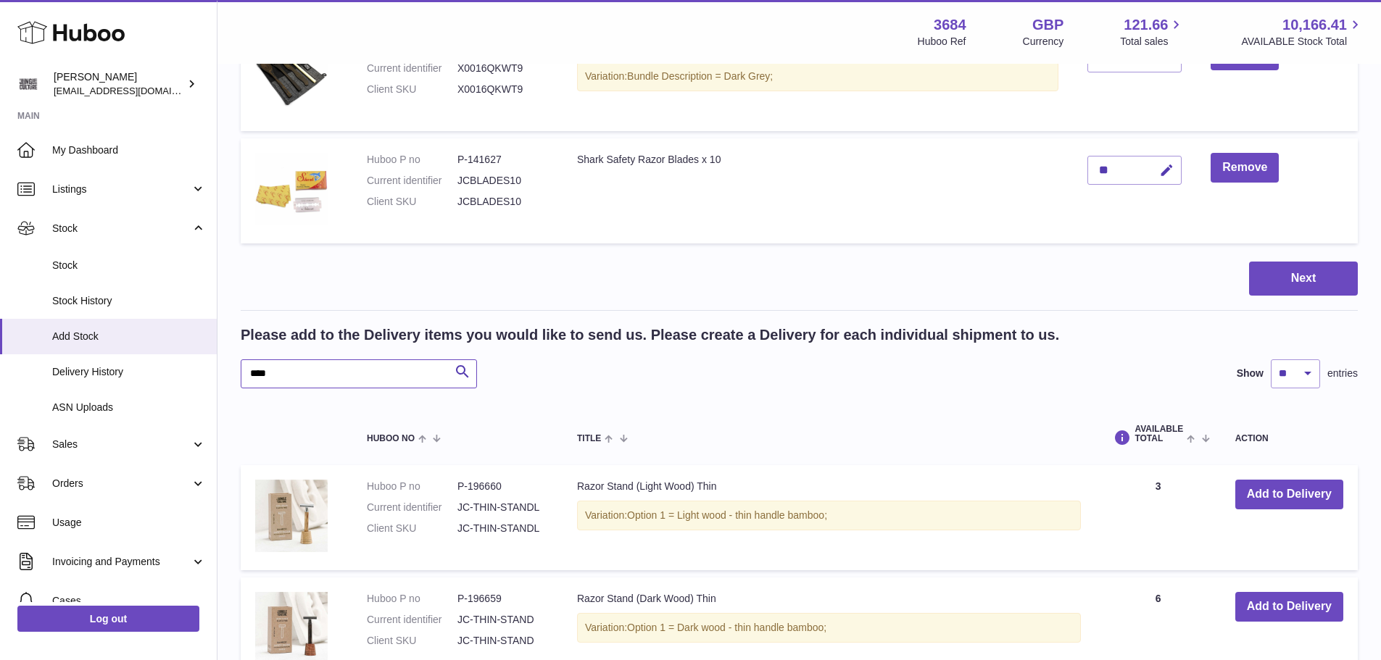
drag, startPoint x: 315, startPoint y: 373, endPoint x: 236, endPoint y: 378, distance: 78.4
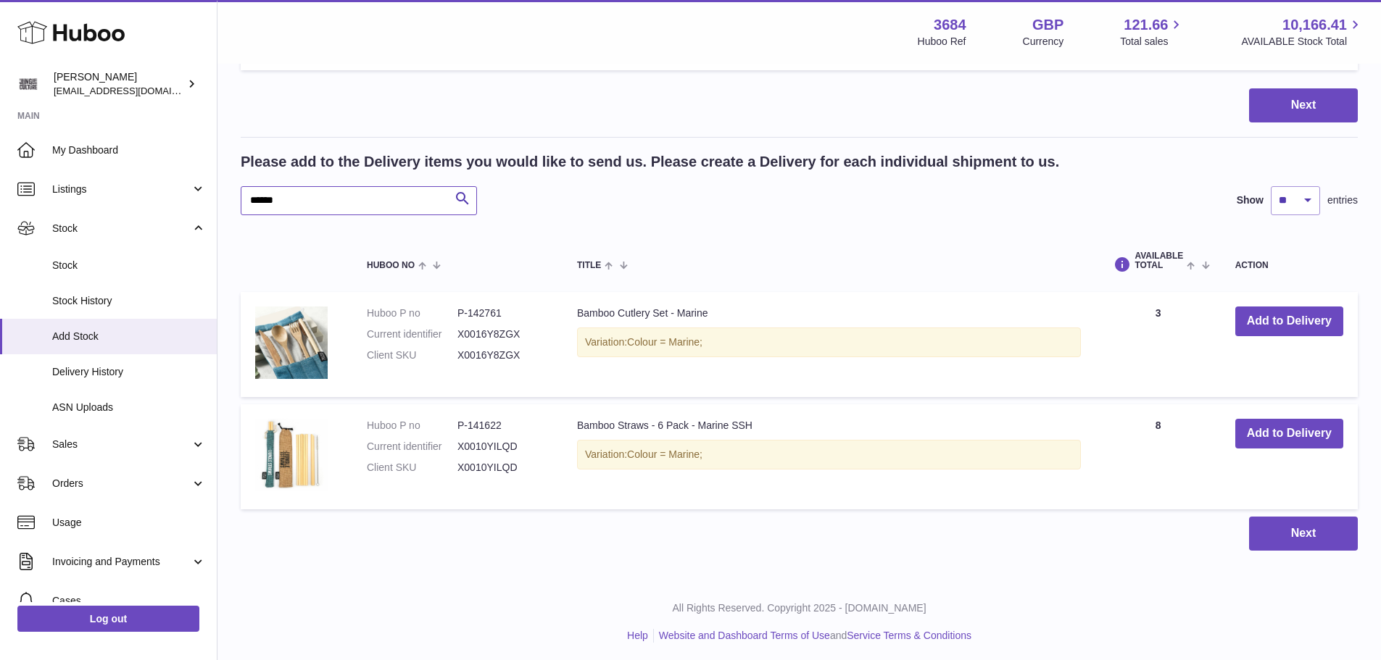
scroll to position [2102, 0]
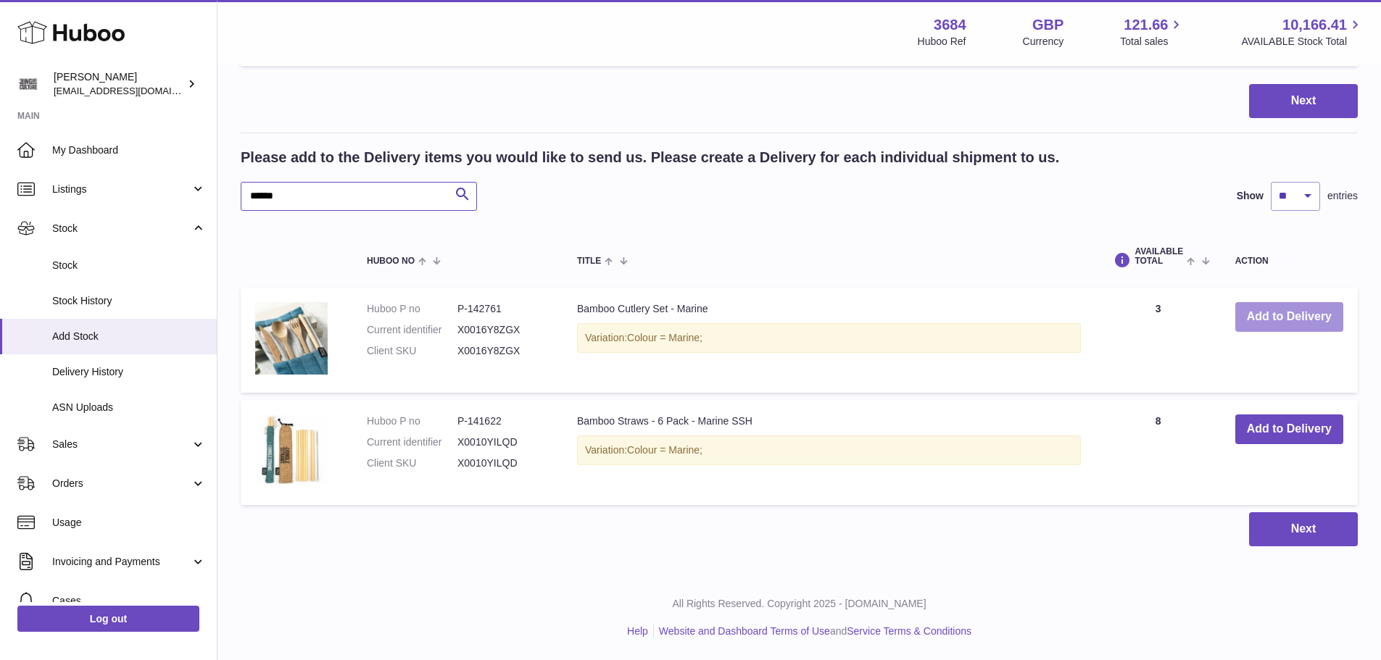
type input "******"
click at [1288, 323] on button "Add to Delivery" at bounding box center [1289, 317] width 108 height 30
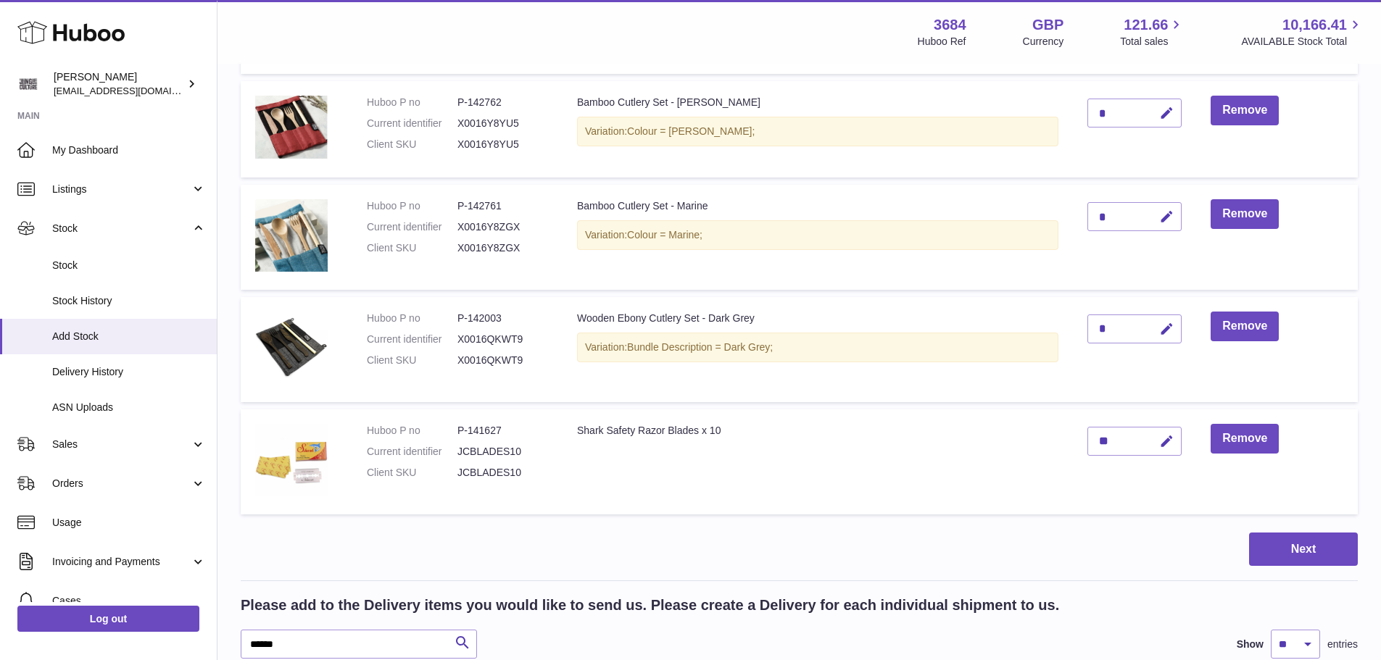
scroll to position [1740, 0]
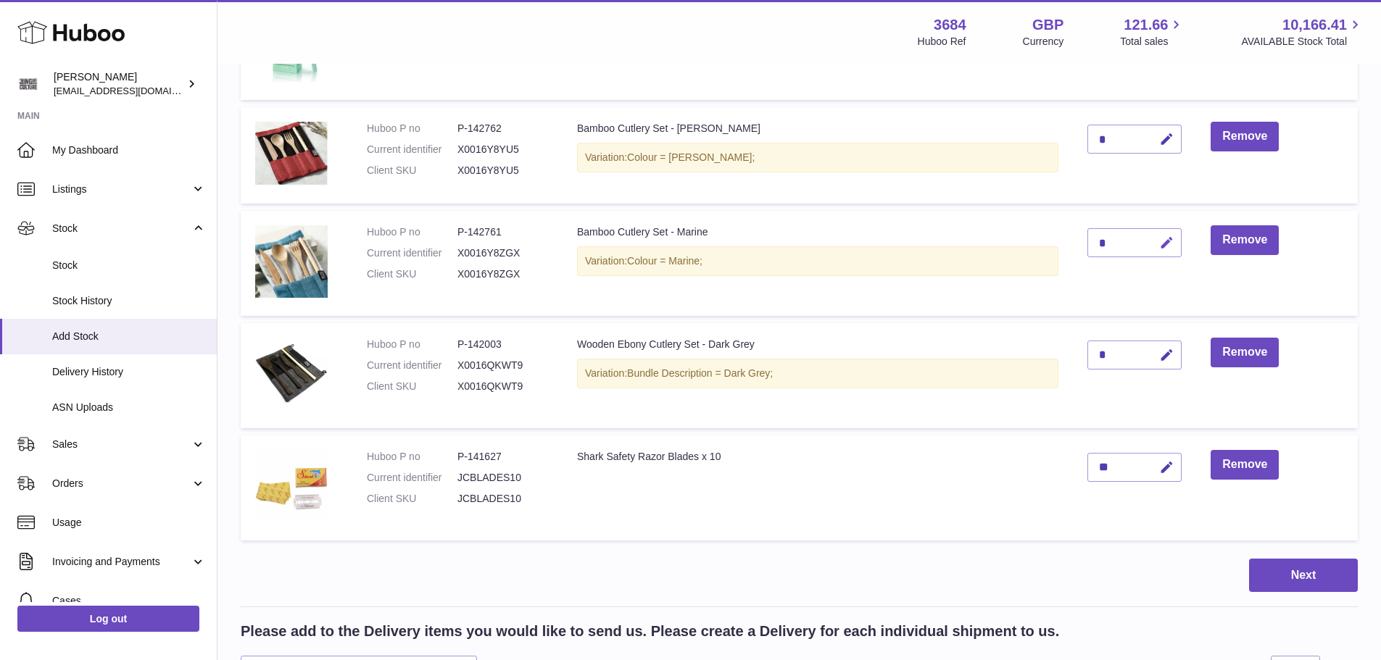
click at [1170, 244] on icon "button" at bounding box center [1166, 243] width 15 height 15
type input "*"
click at [1168, 244] on icon "submit" at bounding box center [1167, 242] width 13 height 13
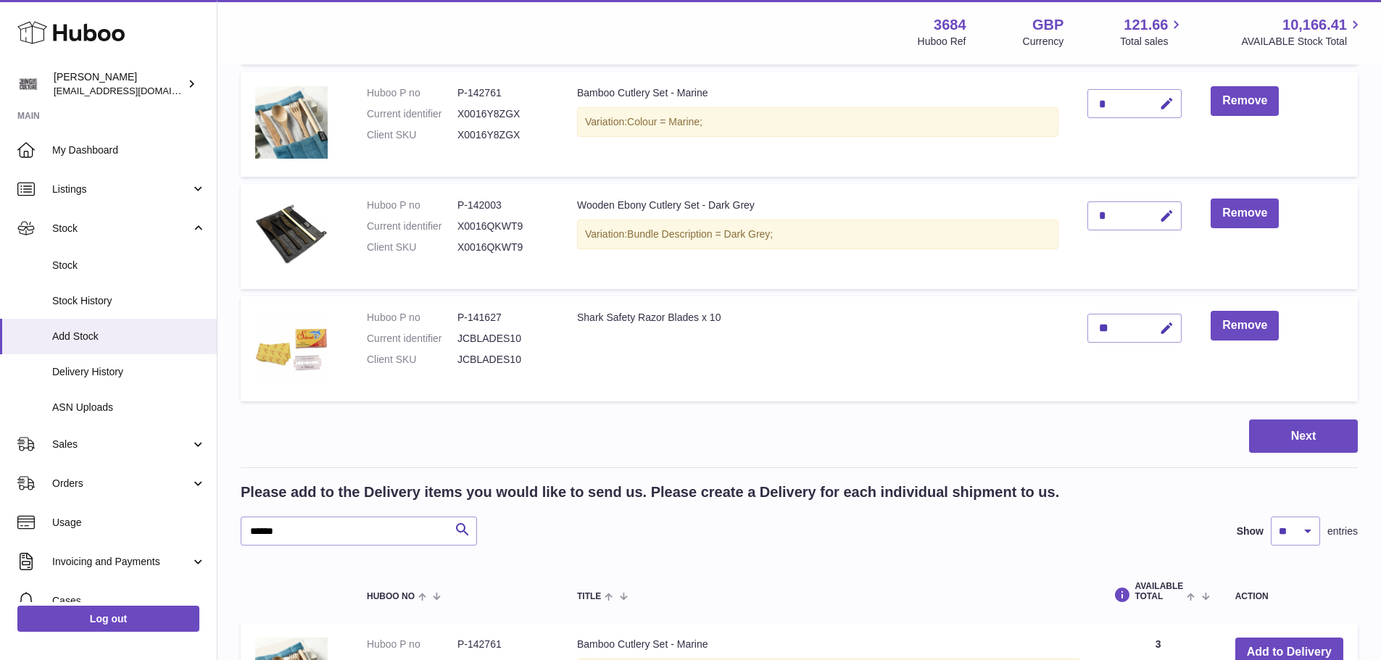
scroll to position [2175, 0]
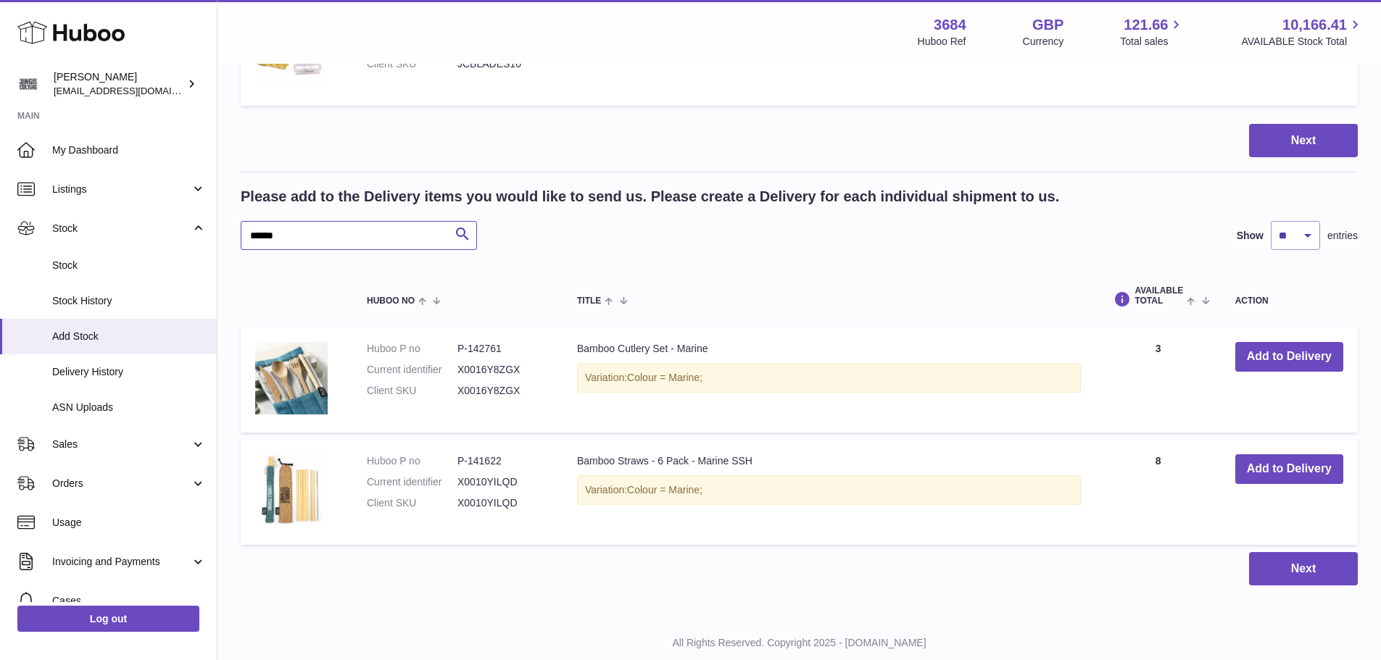
drag, startPoint x: 300, startPoint y: 232, endPoint x: 245, endPoint y: 226, distance: 55.4
click at [245, 226] on input "******" at bounding box center [359, 235] width 236 height 29
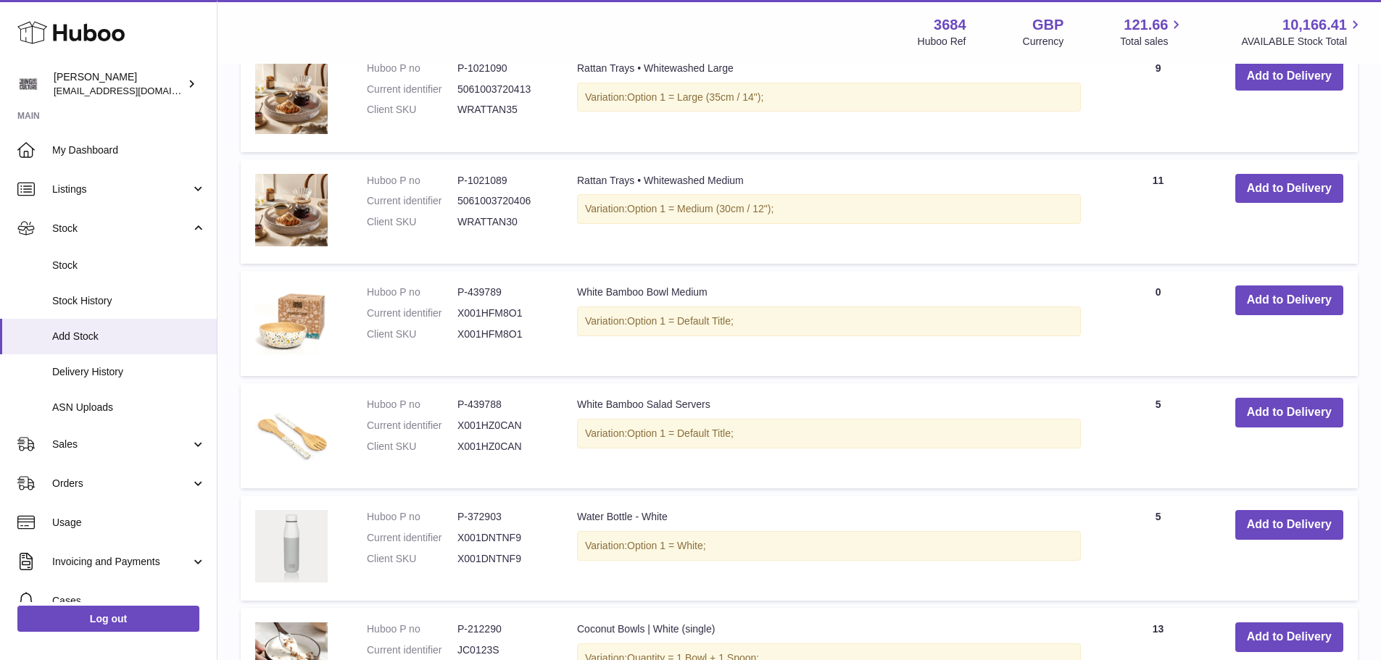
scroll to position [2682, 0]
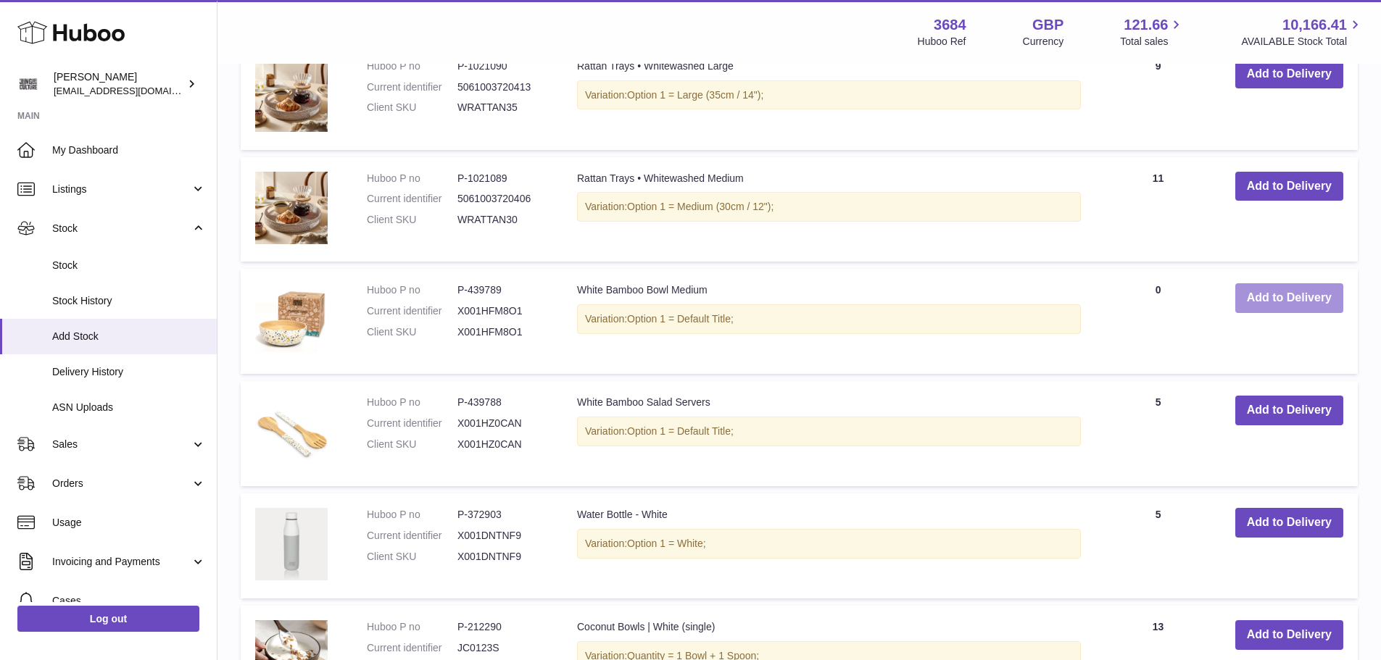
type input "*****"
click at [1298, 298] on button "Add to Delivery" at bounding box center [1289, 298] width 108 height 30
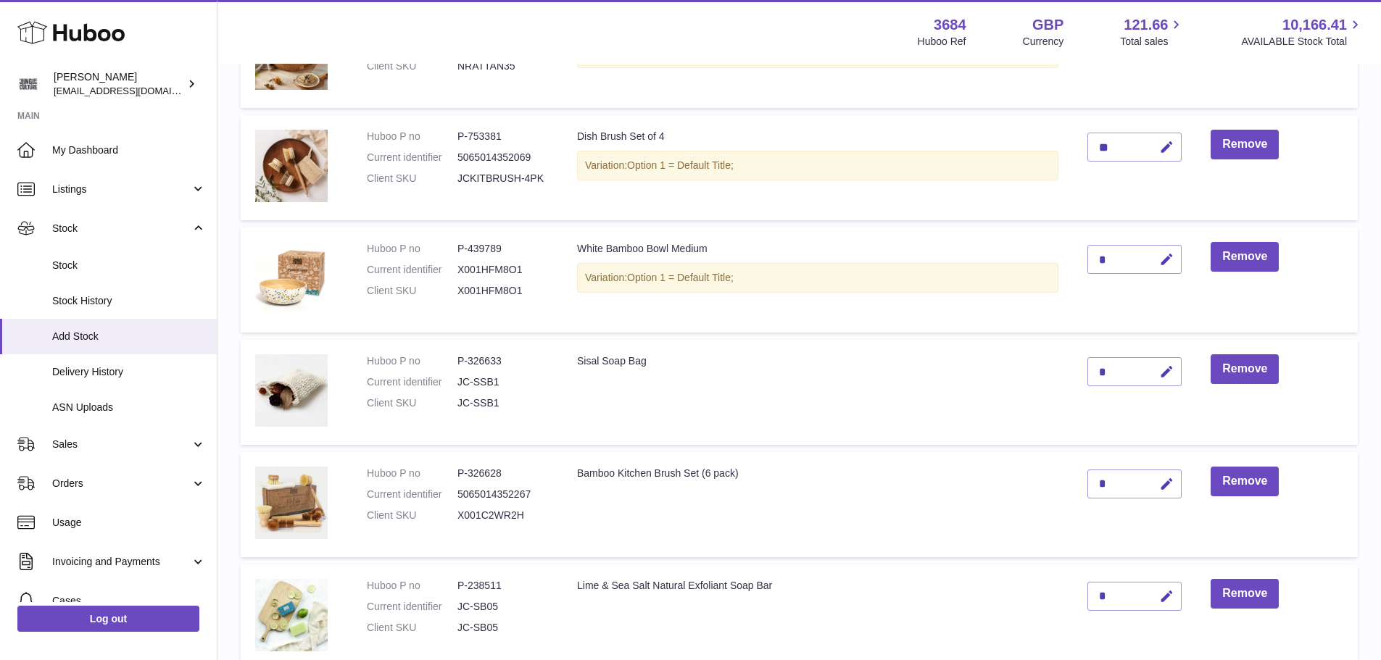
scroll to position [474, 0]
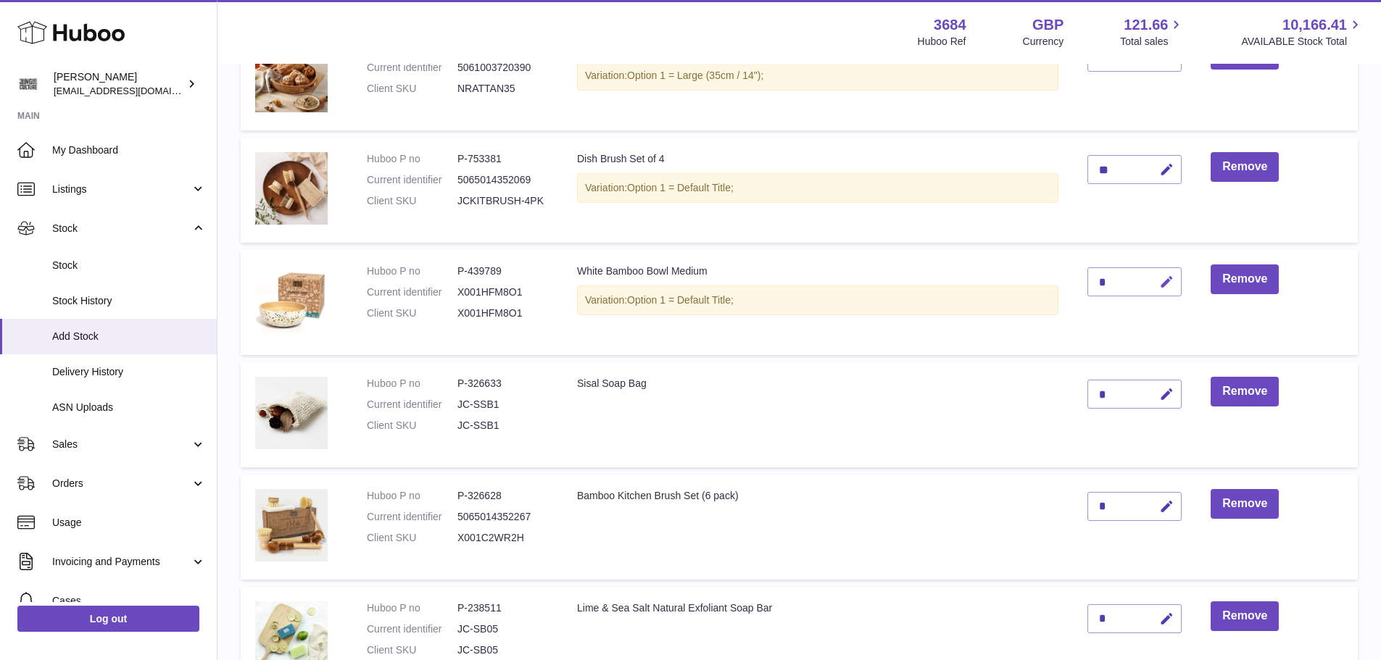
click at [1164, 282] on icon "button" at bounding box center [1166, 282] width 15 height 15
type input "*"
click at [1163, 282] on icon "submit" at bounding box center [1167, 281] width 13 height 13
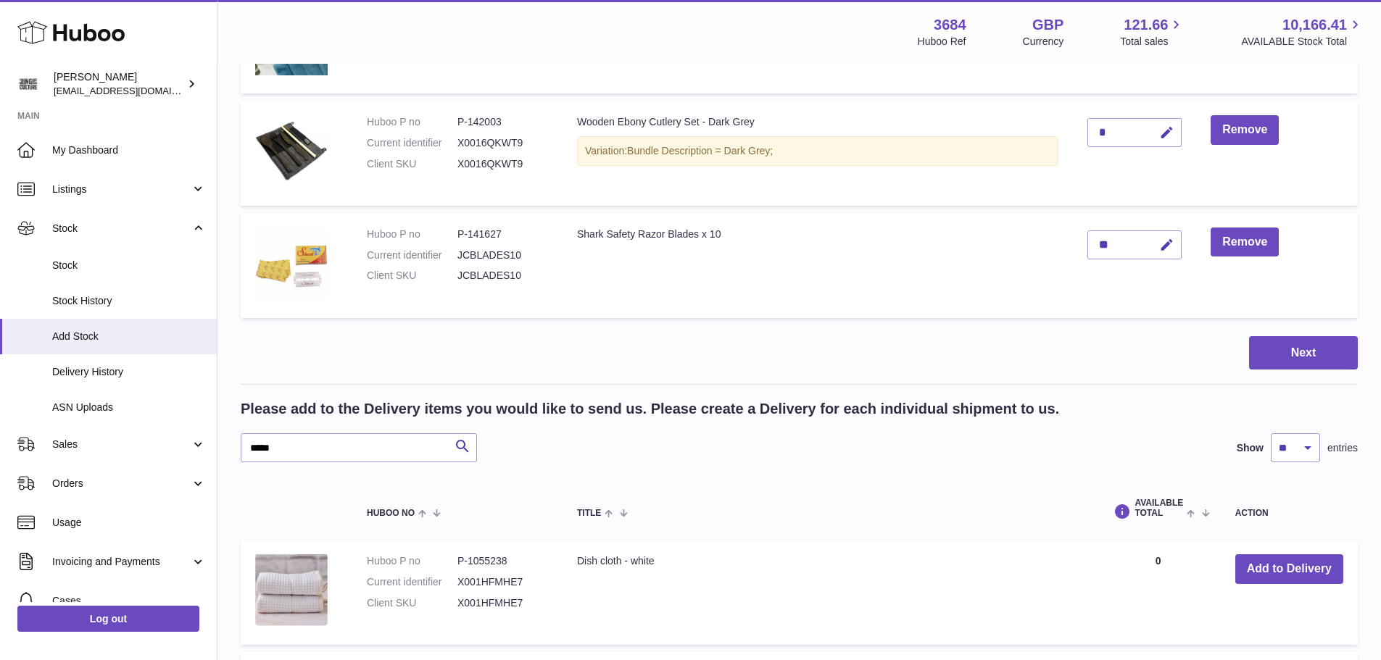
scroll to position [2214, 0]
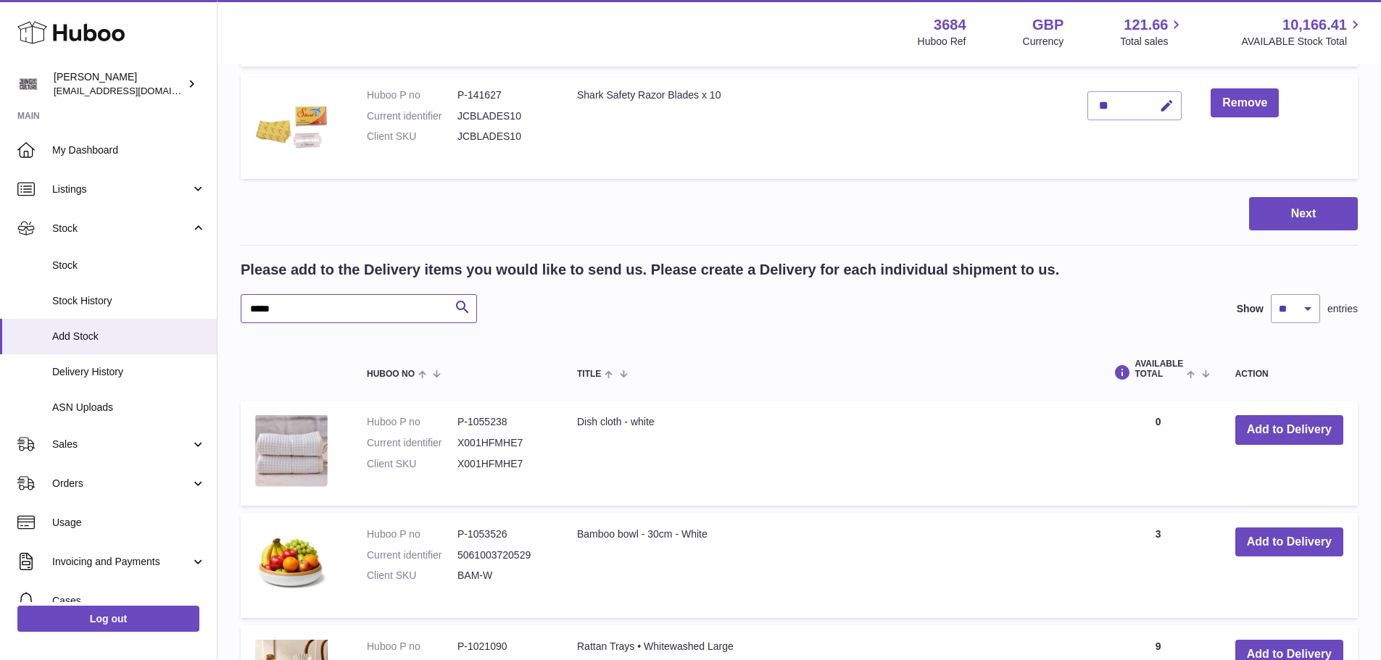
drag, startPoint x: 299, startPoint y: 306, endPoint x: 233, endPoint y: 303, distance: 65.3
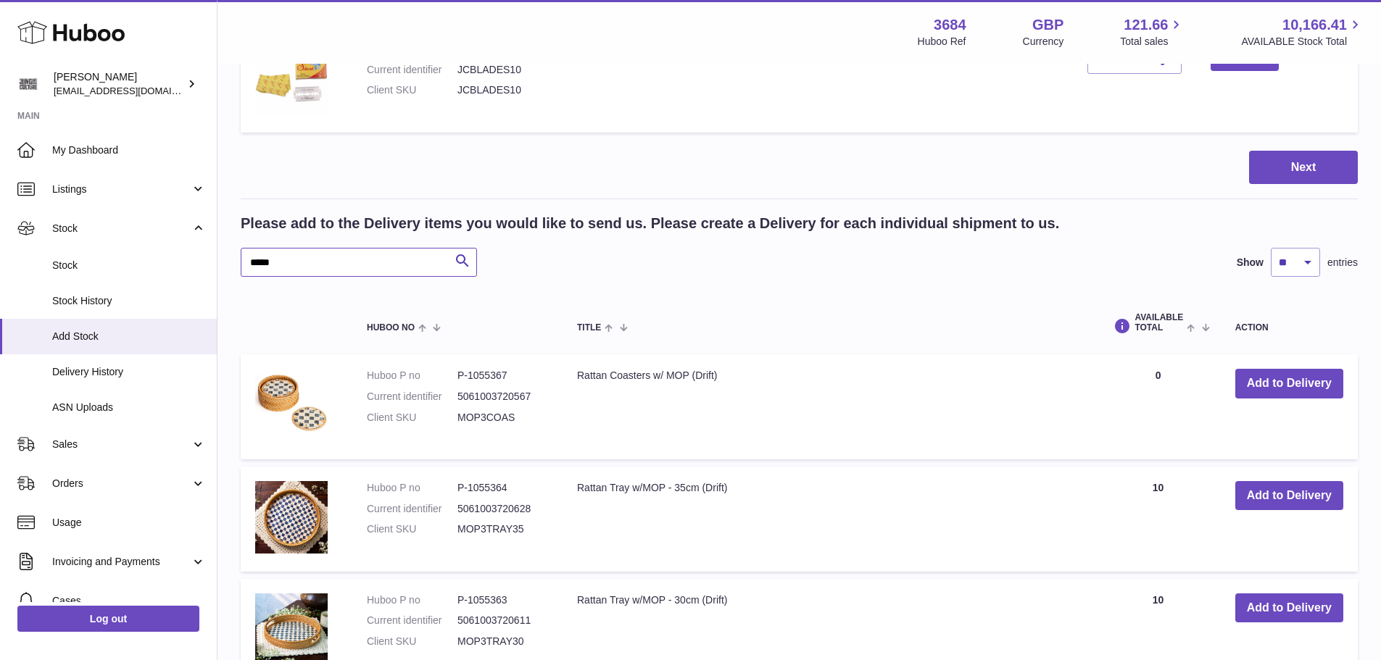
scroll to position [2286, 0]
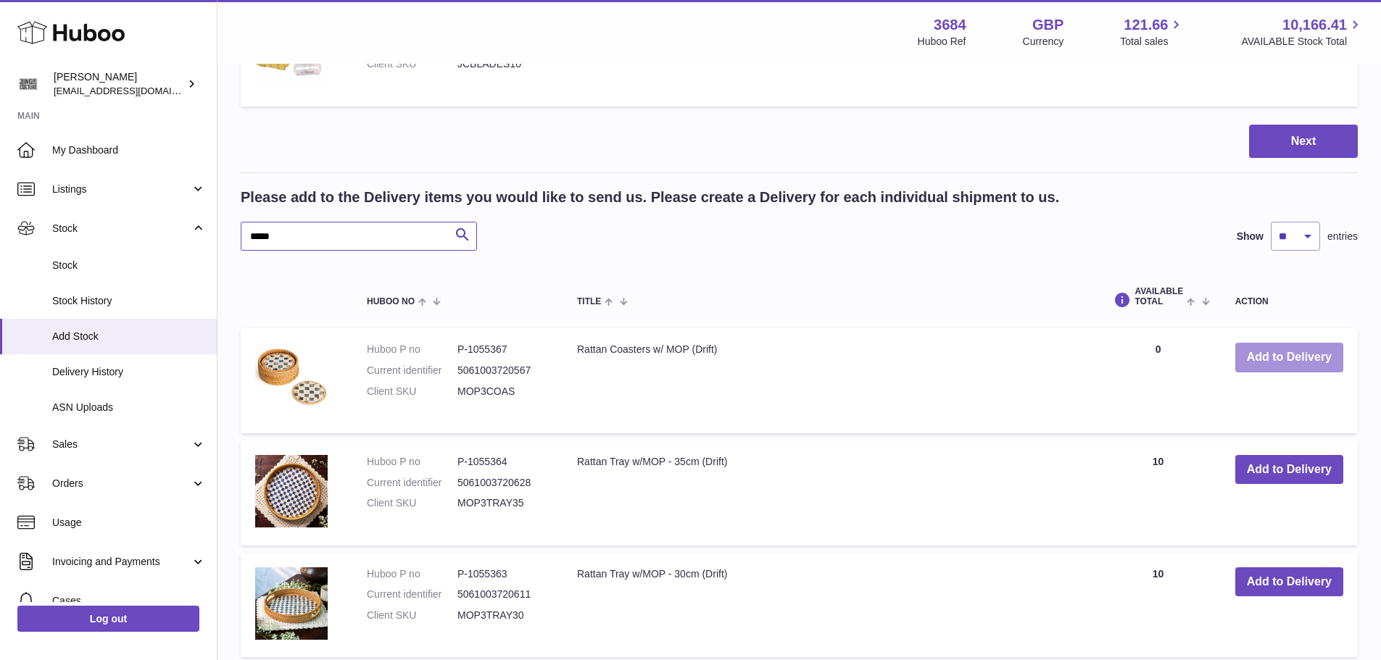
type input "*****"
click at [1269, 360] on button "Add to Delivery" at bounding box center [1289, 358] width 108 height 30
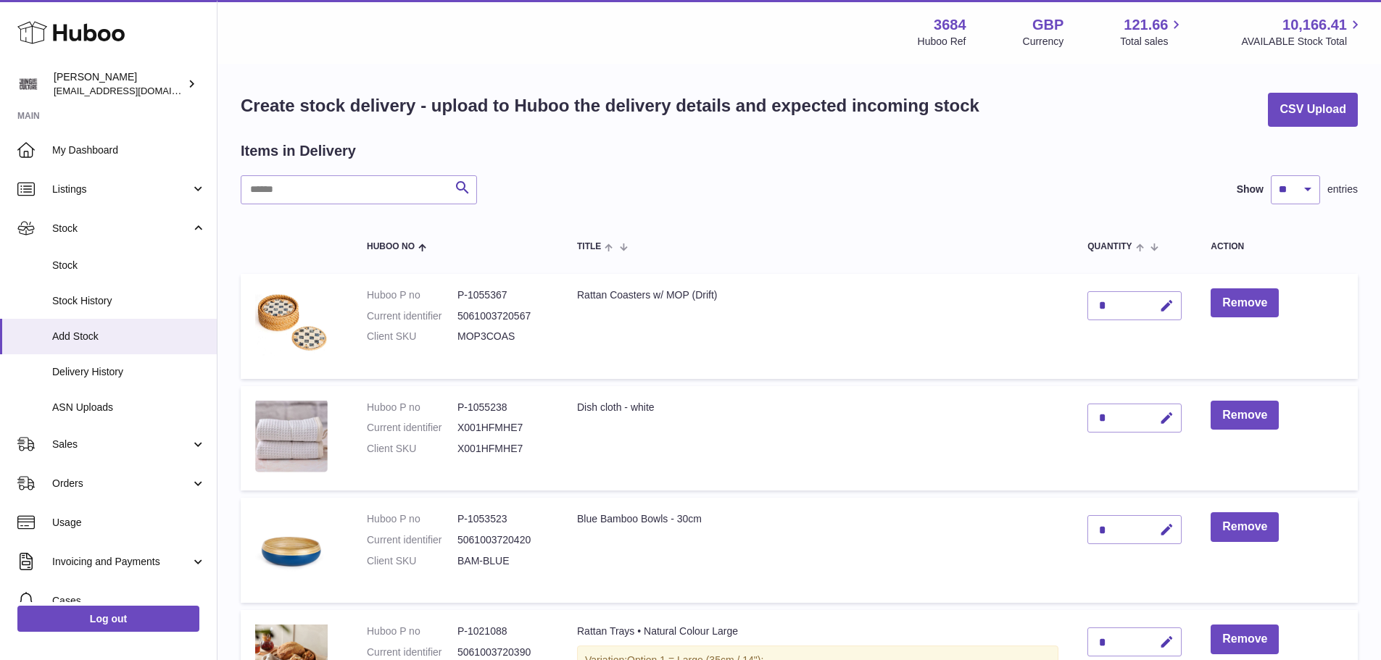
scroll to position [0, 0]
click at [1168, 304] on icon "button" at bounding box center [1166, 307] width 15 height 15
type input "*"
click at [1167, 307] on icon "submit" at bounding box center [1167, 307] width 13 height 13
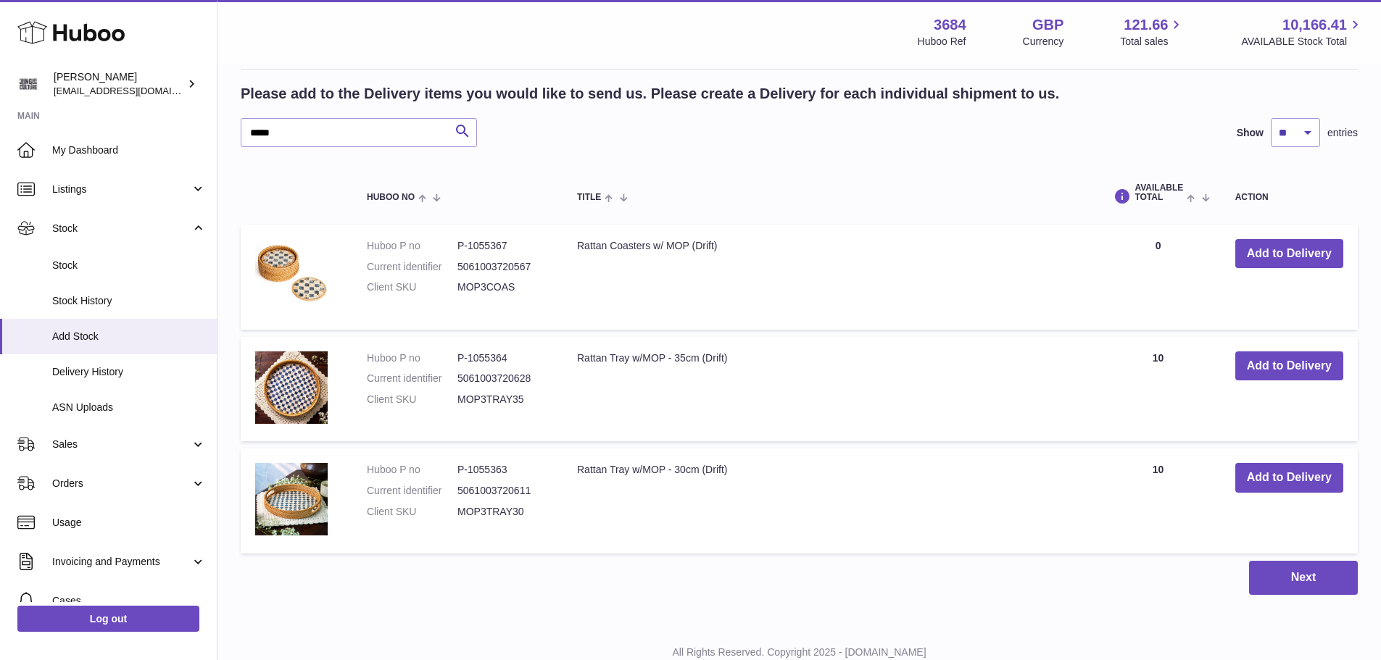
scroll to position [2537, 0]
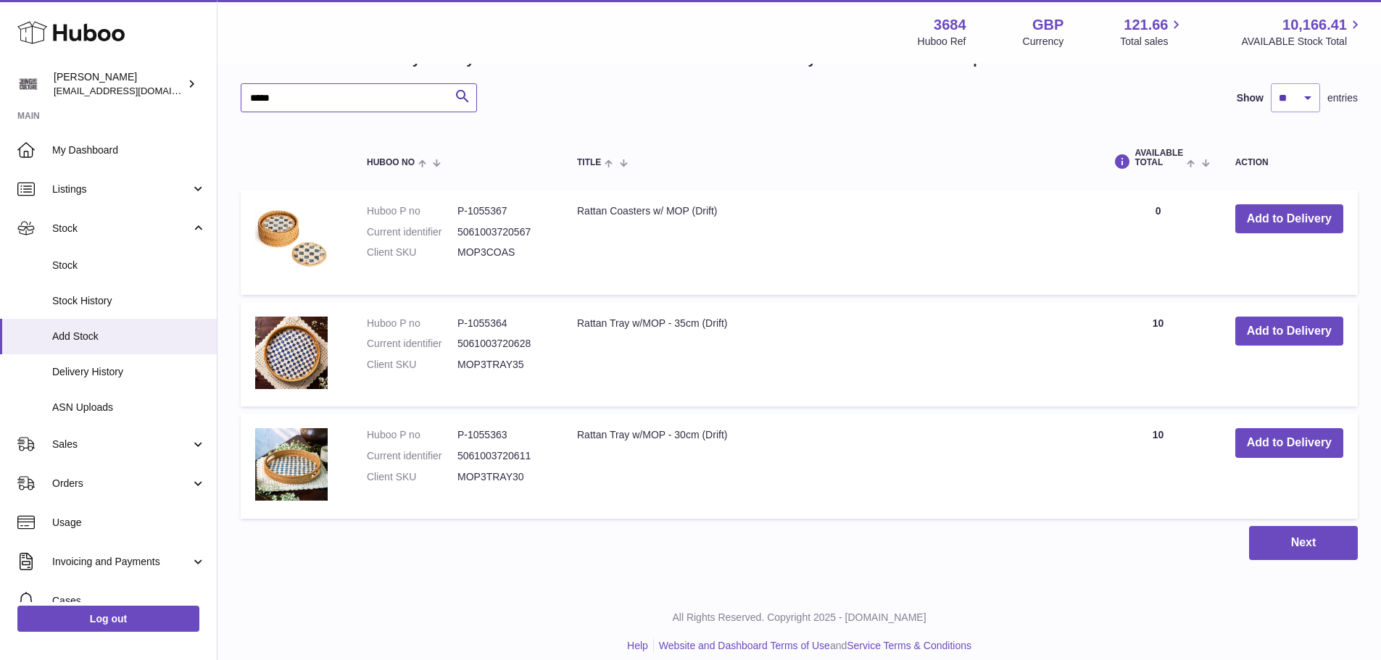
drag, startPoint x: 260, startPoint y: 99, endPoint x: 248, endPoint y: 92, distance: 13.3
click at [248, 92] on input "*****" at bounding box center [359, 97] width 236 height 29
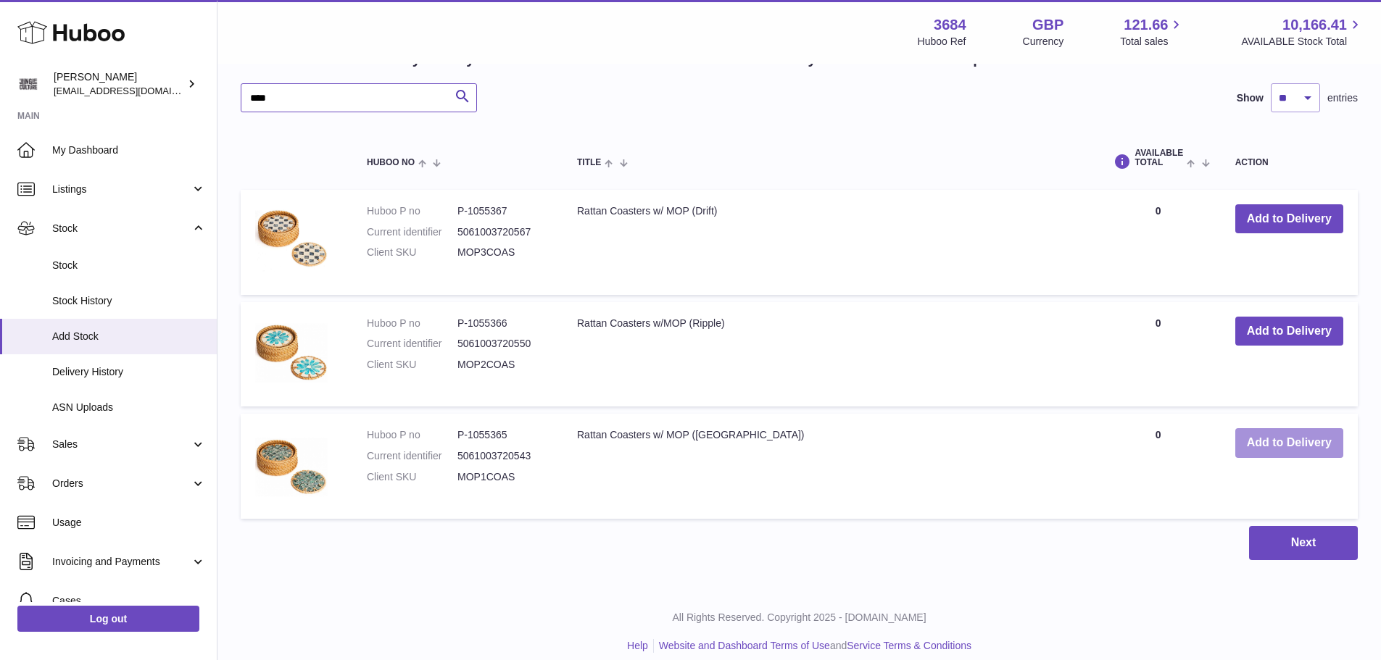
type input "****"
click at [1303, 450] on button "Add to Delivery" at bounding box center [1289, 443] width 108 height 30
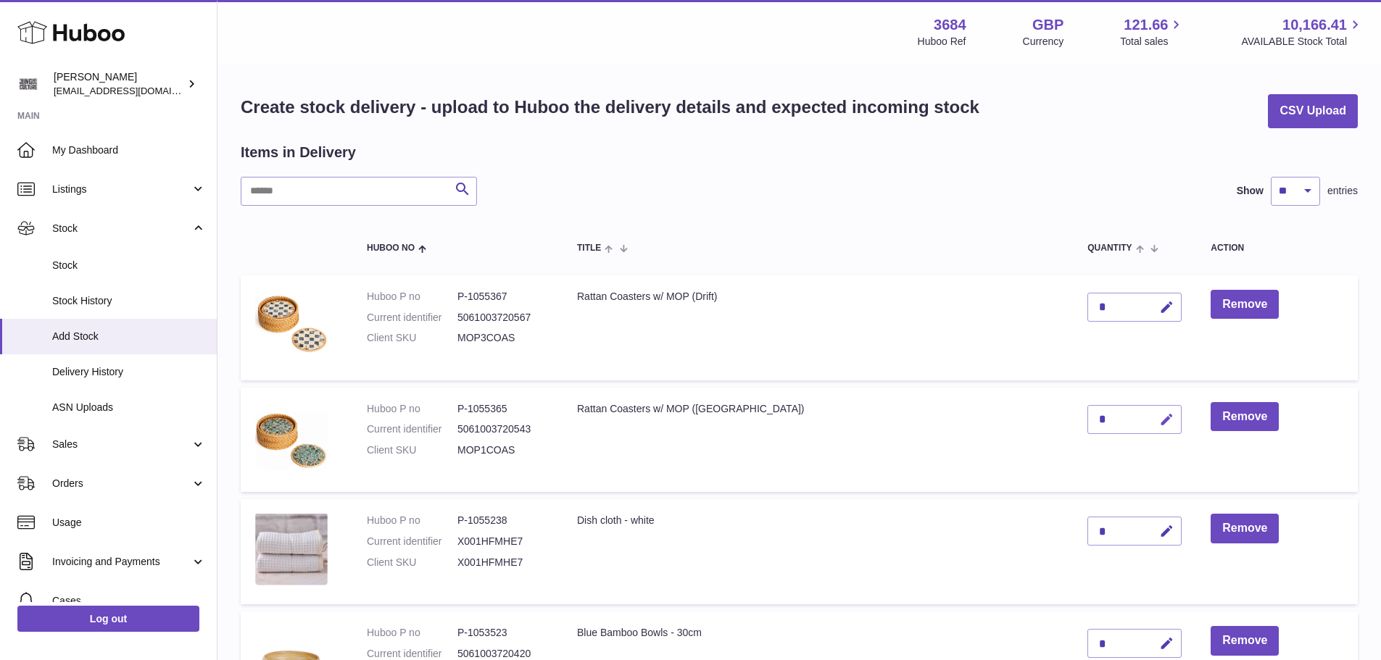
click at [1168, 426] on icon "button" at bounding box center [1166, 419] width 15 height 15
type input "*"
click at [1169, 422] on icon "submit" at bounding box center [1167, 419] width 13 height 13
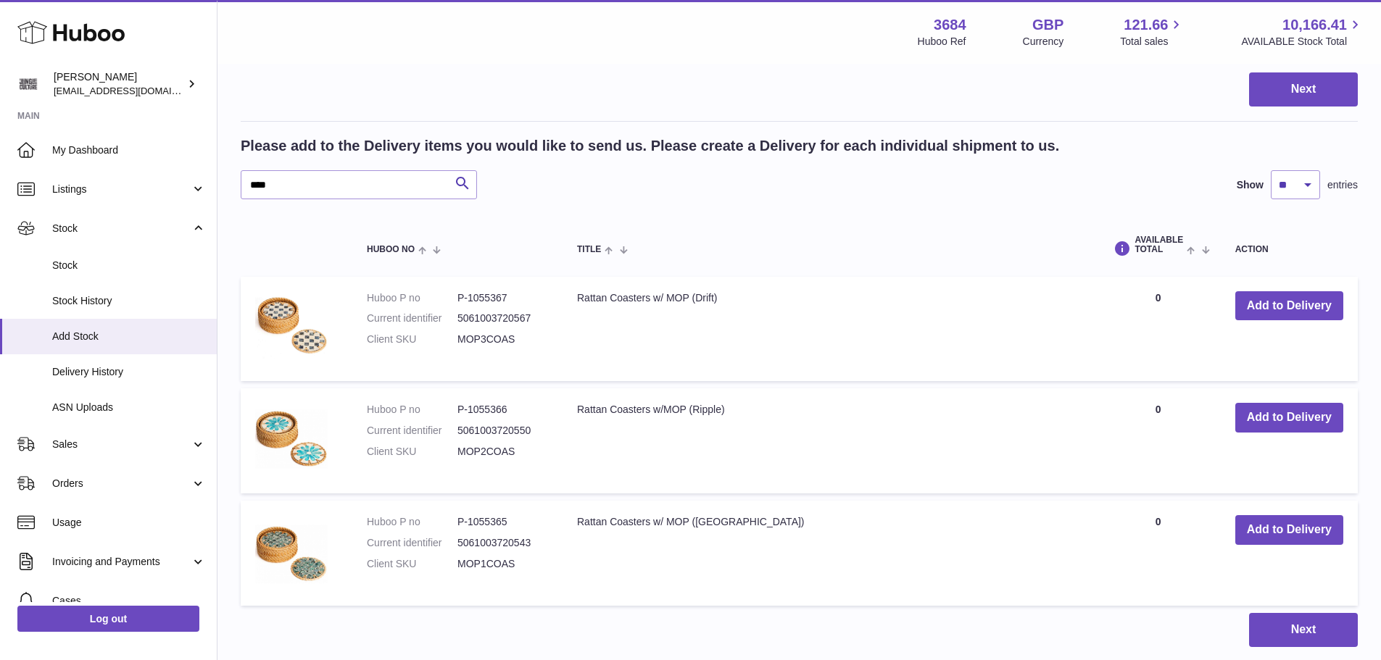
scroll to position [2664, 0]
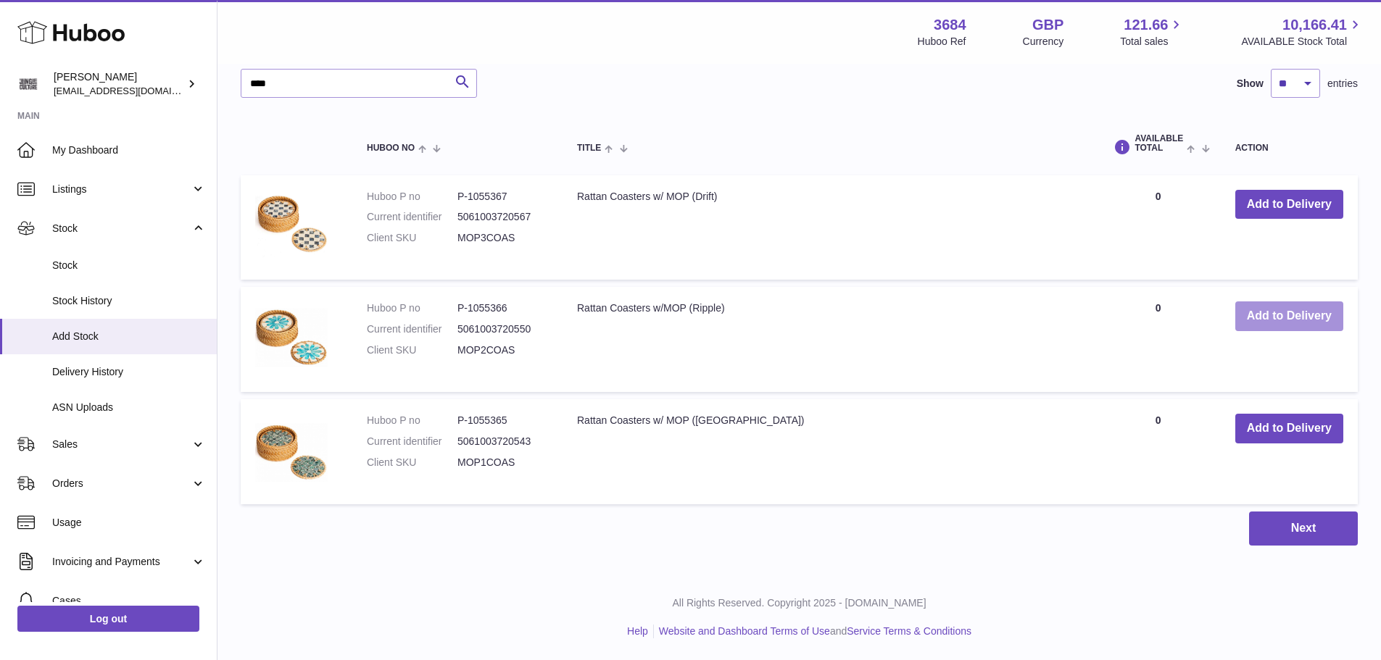
click at [1312, 308] on button "Add to Delivery" at bounding box center [1289, 317] width 108 height 30
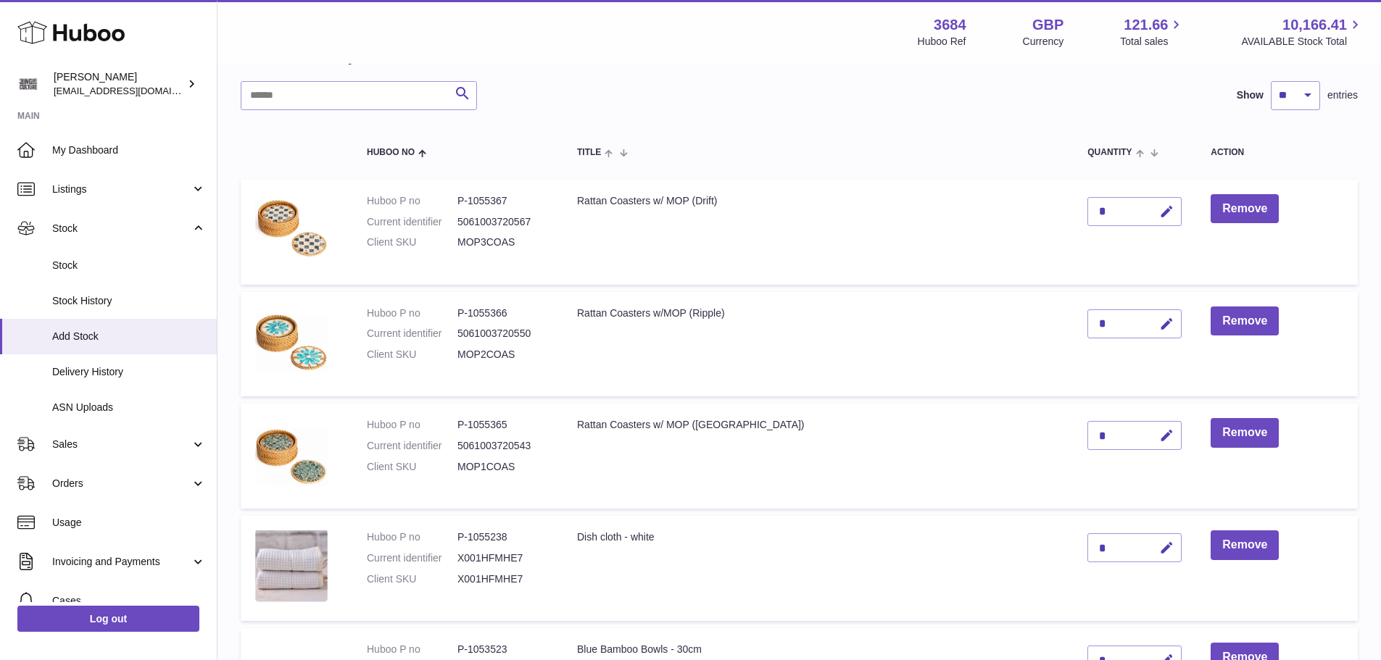
scroll to position [217, 0]
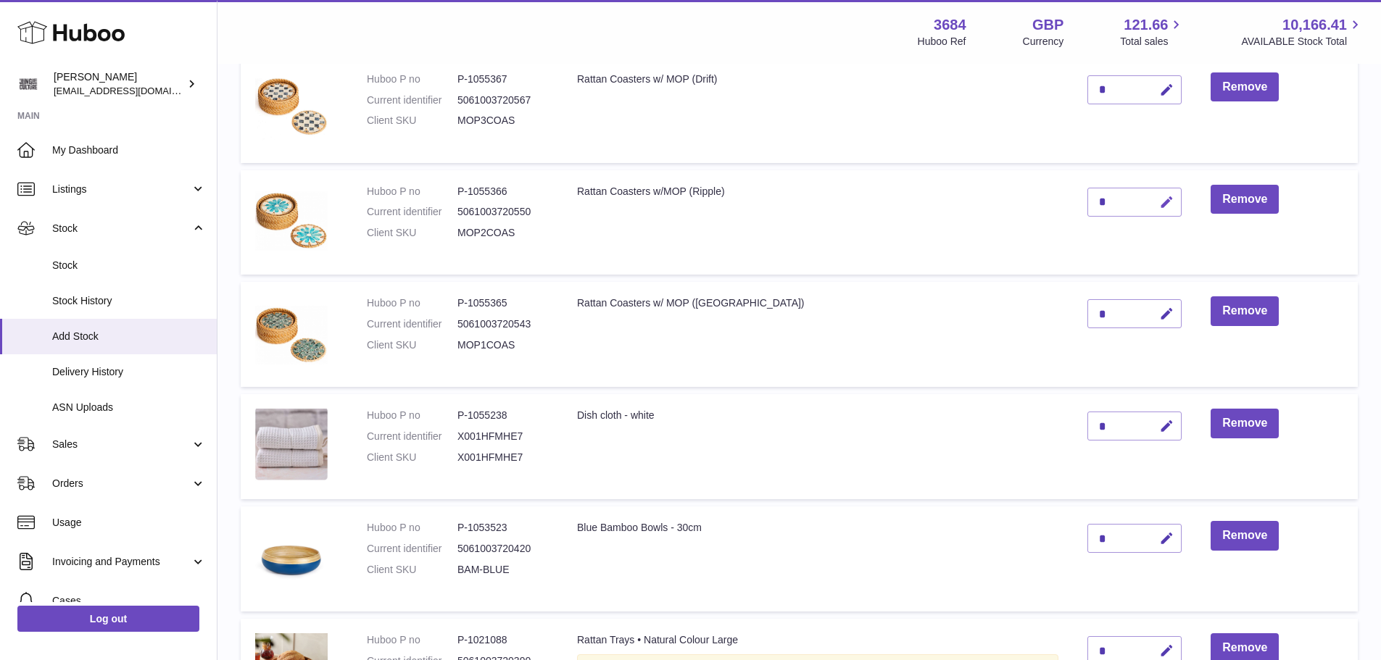
click at [1171, 204] on icon "button" at bounding box center [1166, 202] width 15 height 15
type input "*"
click at [1166, 203] on icon "submit" at bounding box center [1167, 202] width 13 height 13
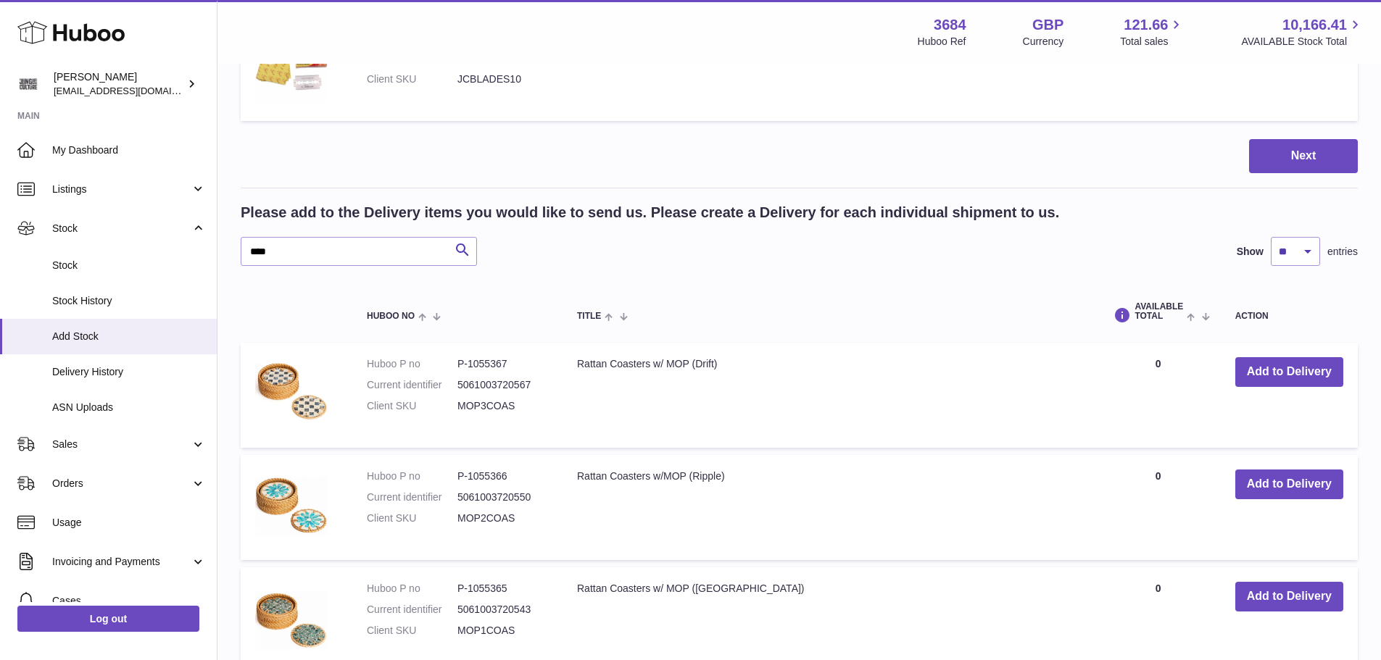
scroll to position [2682, 0]
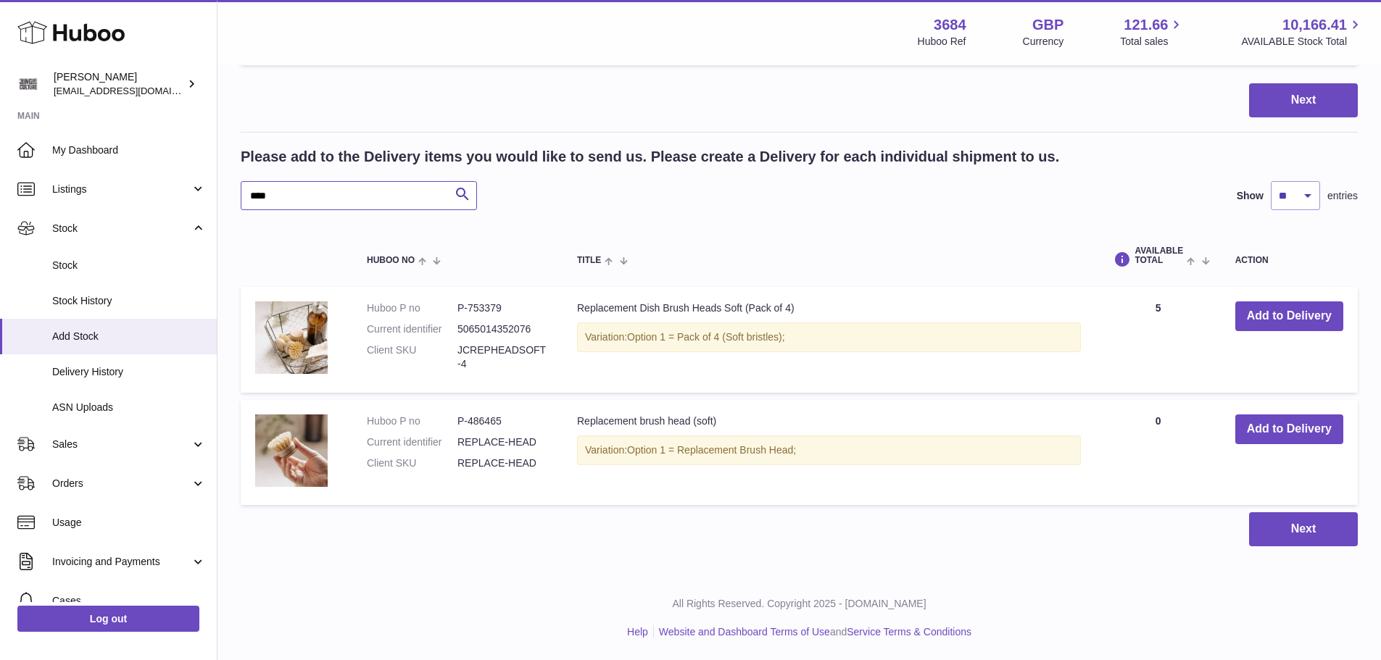
scroll to position [2664, 0]
type input "****"
click at [1312, 431] on button "Add to Delivery" at bounding box center [1289, 430] width 108 height 30
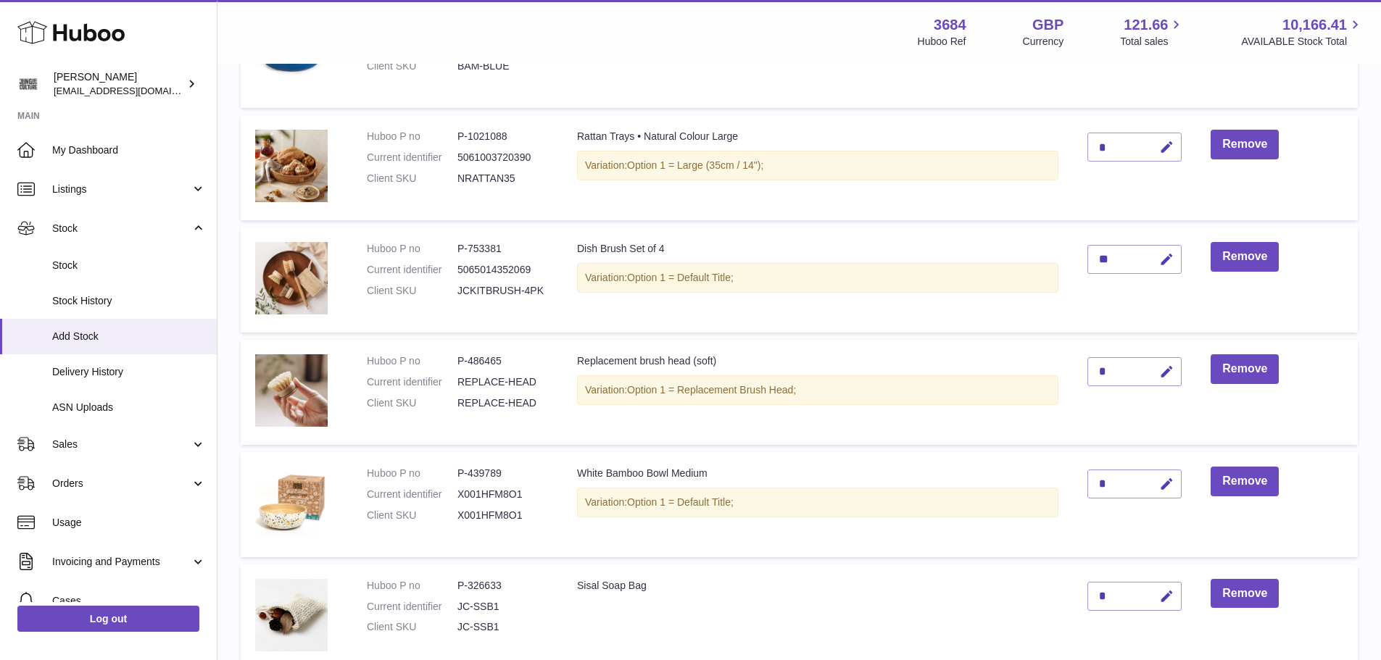
scroll to position [747, 0]
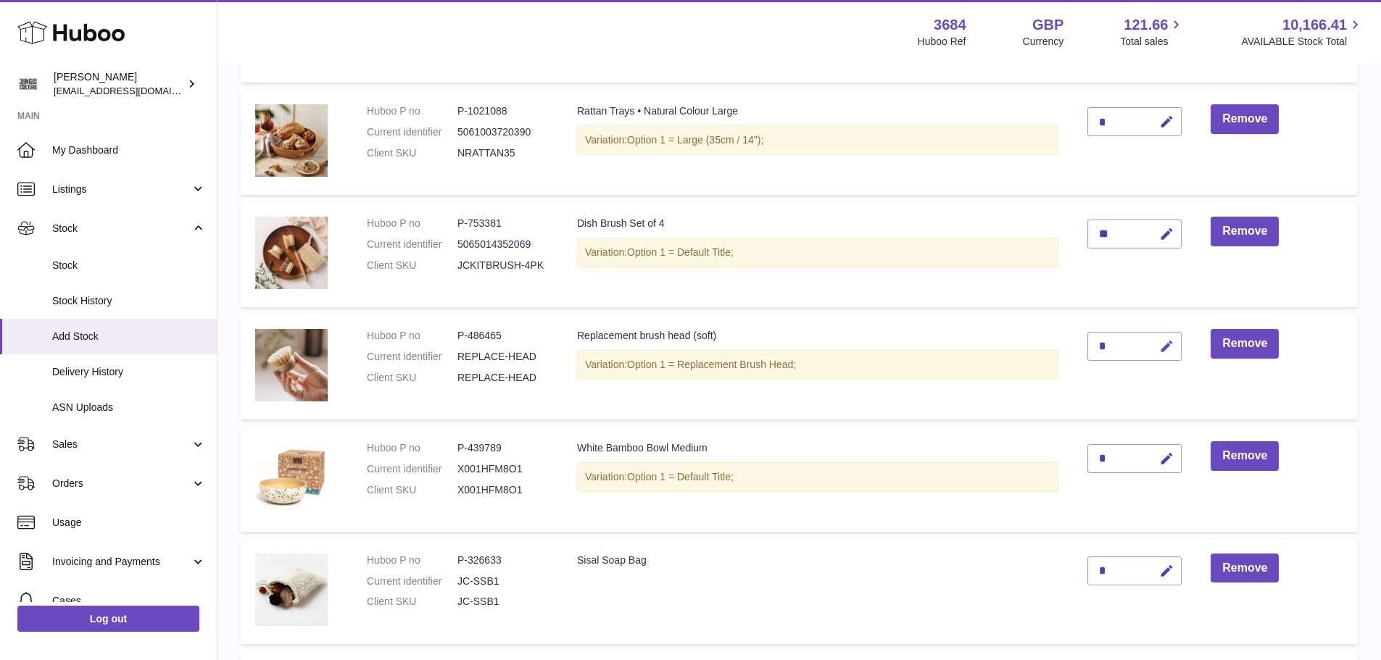
click at [1171, 341] on icon "button" at bounding box center [1166, 346] width 15 height 15
type input "*"
click at [1162, 349] on button "submit" at bounding box center [1165, 346] width 28 height 23
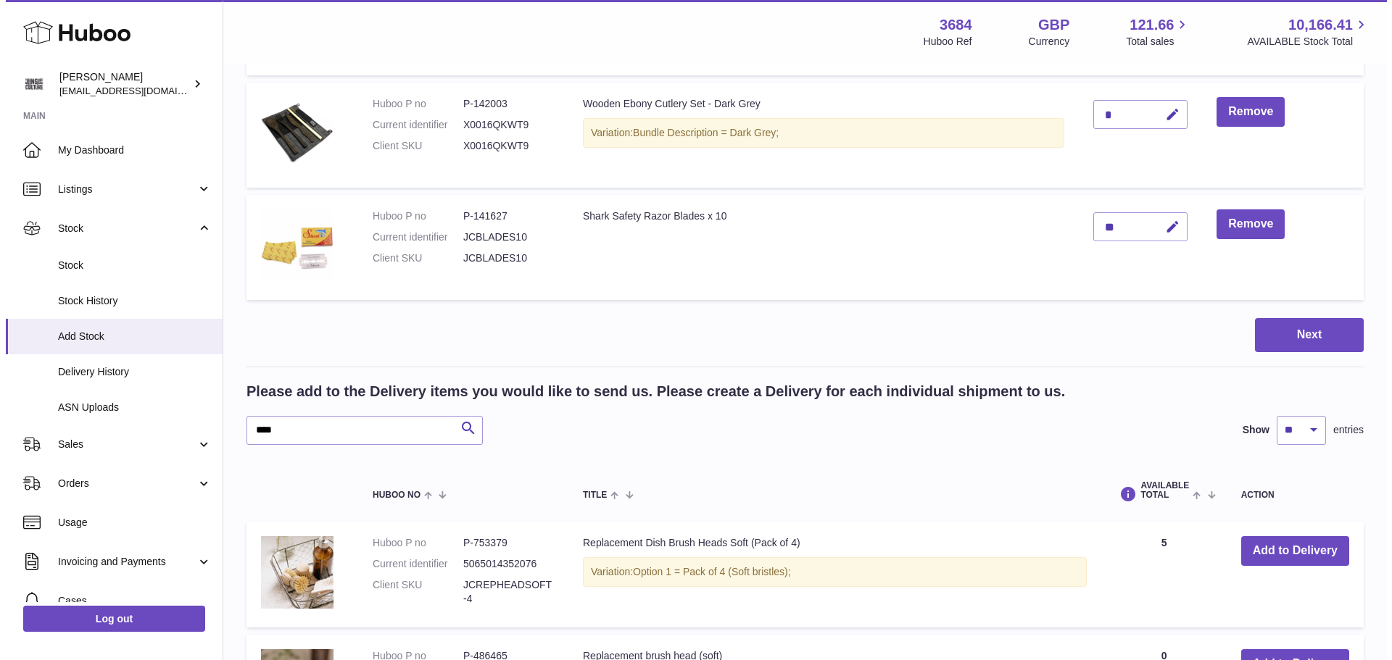
scroll to position [2486, 0]
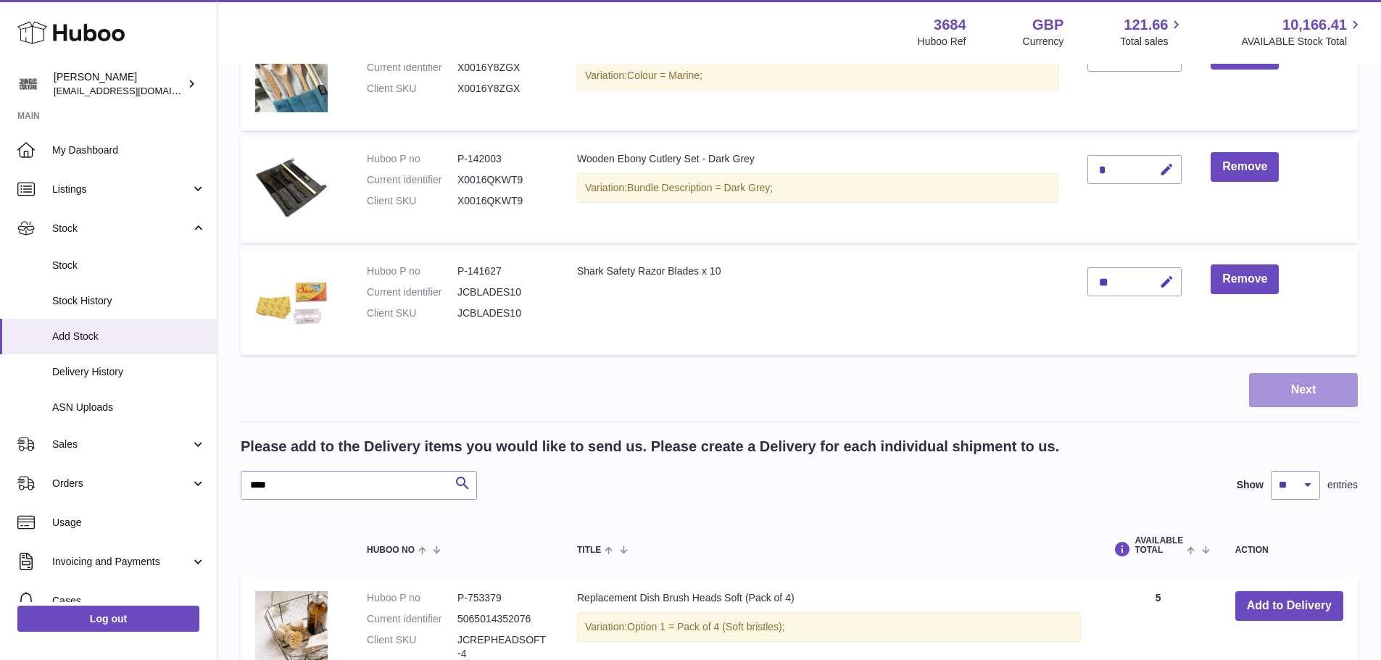
click at [1281, 392] on button "Next" at bounding box center [1303, 390] width 109 height 34
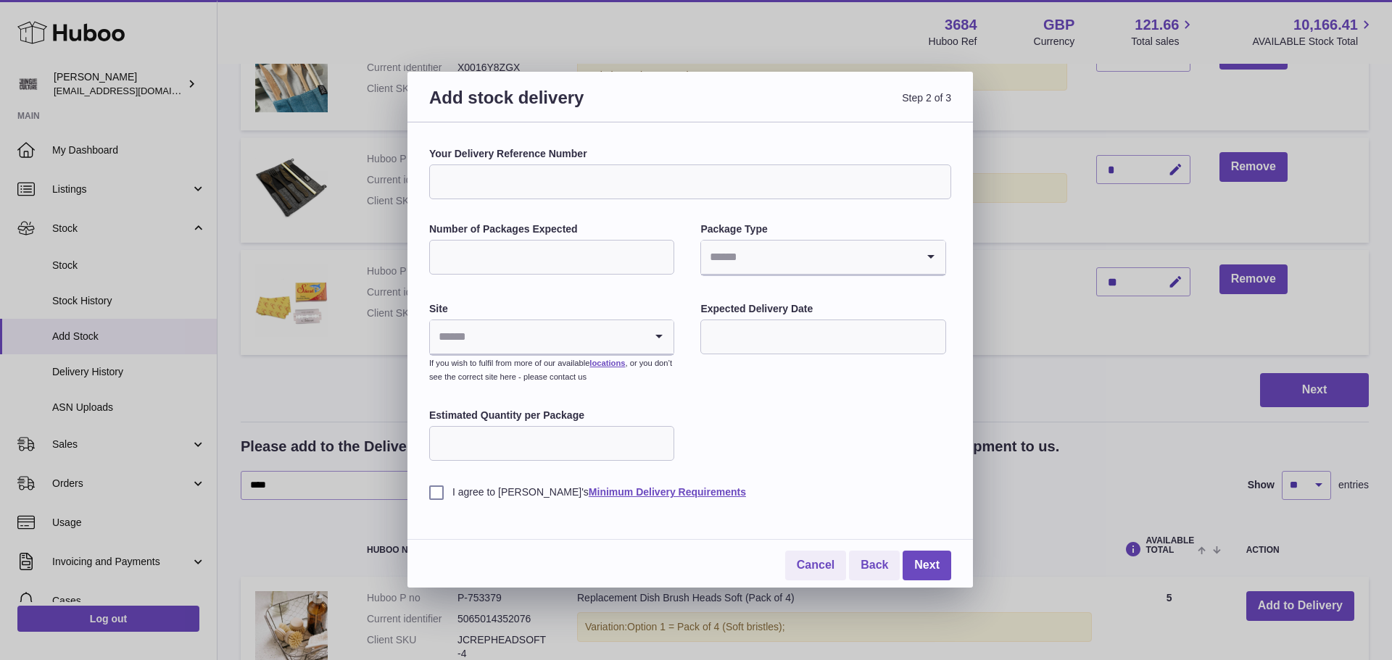
click at [523, 178] on input "Your Delivery Reference Number" at bounding box center [690, 182] width 522 height 35
type input "*******"
click at [523, 257] on input "Number of Packages Expected" at bounding box center [551, 257] width 245 height 35
type input "*"
click at [721, 251] on input "Search for option" at bounding box center [808, 257] width 215 height 33
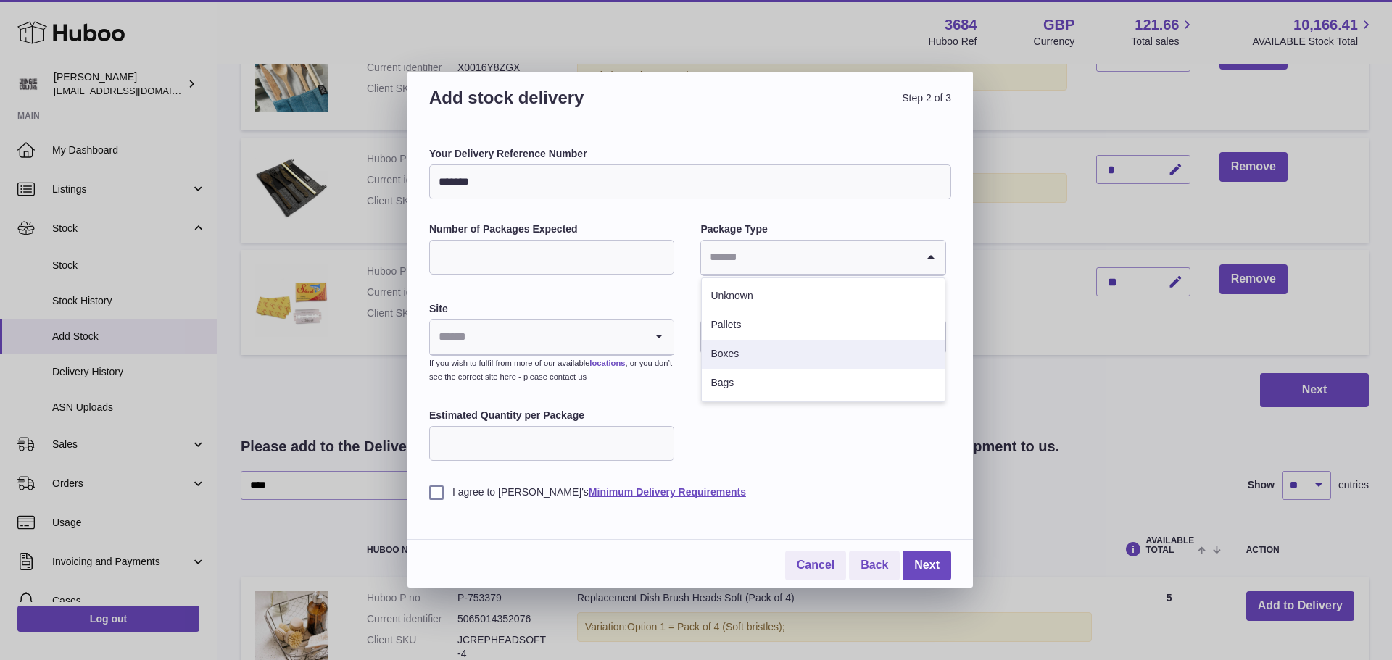
click at [754, 344] on li "Boxes" at bounding box center [823, 354] width 242 height 29
click at [570, 341] on input "Search for option" at bounding box center [537, 336] width 215 height 33
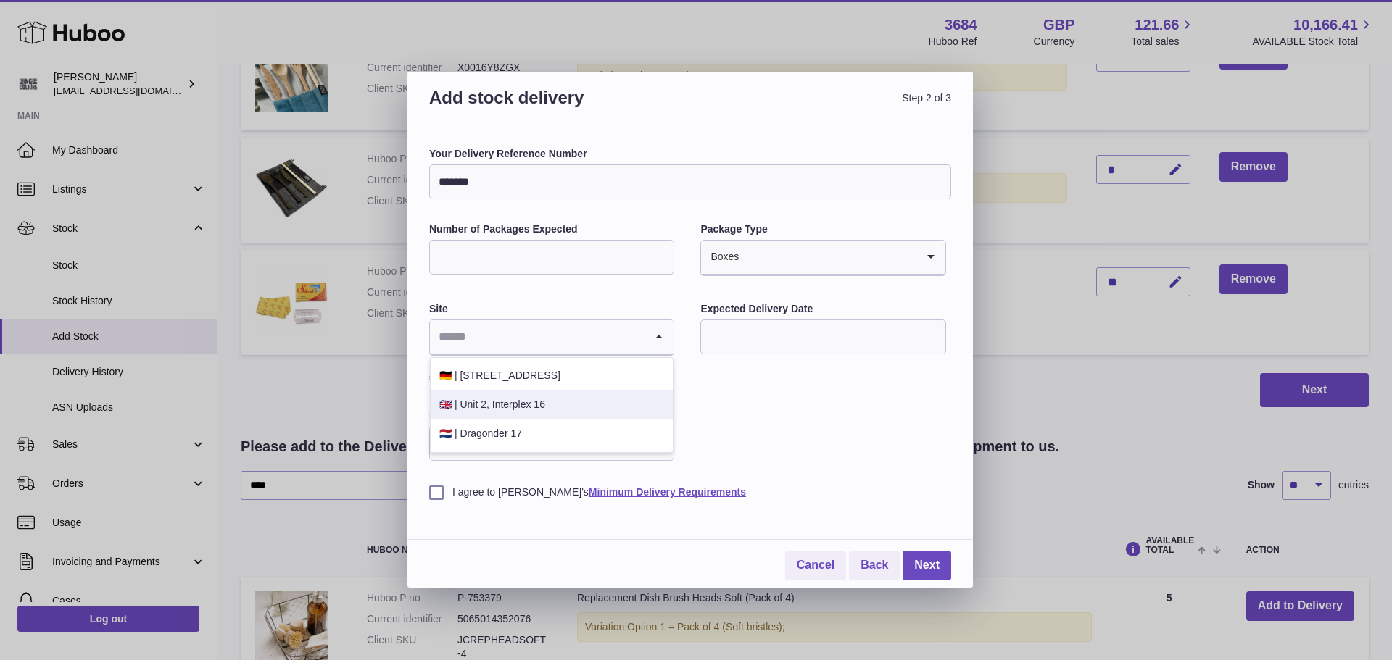
click at [549, 407] on li "🇬🇧 | Unit 2, Interplex 16" at bounding box center [552, 405] width 242 height 29
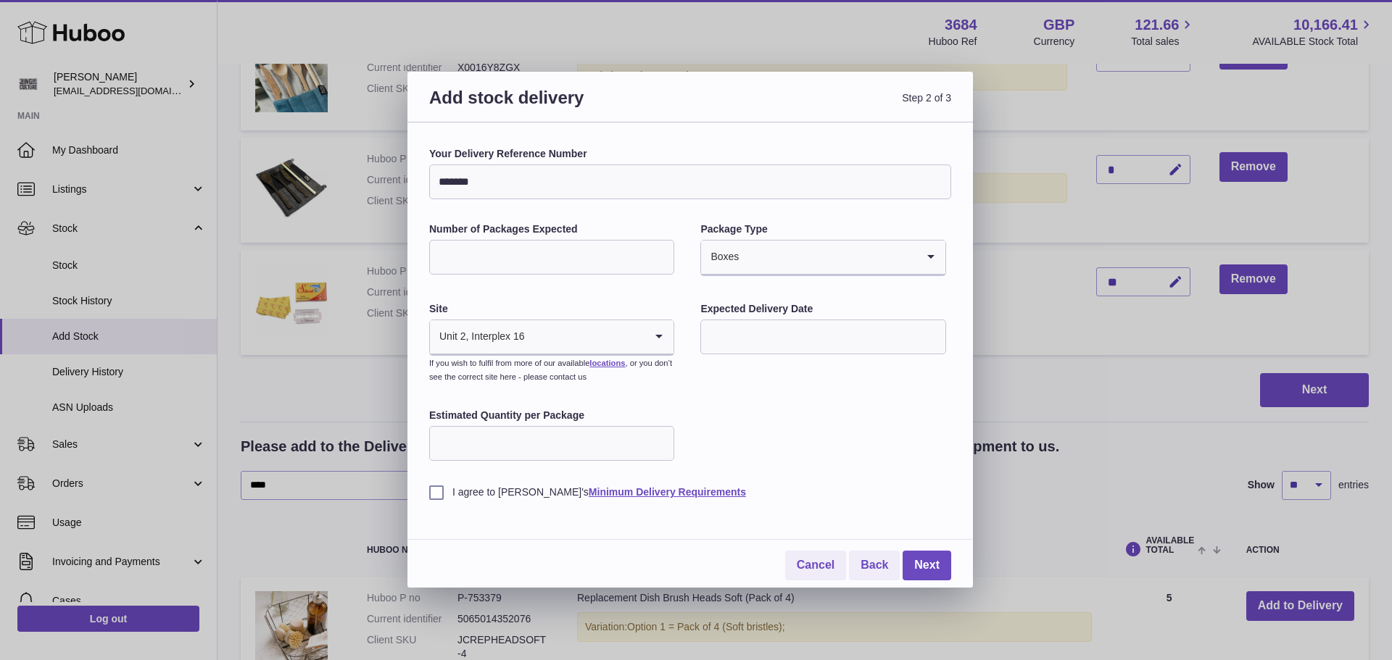
click at [778, 339] on input "text" at bounding box center [822, 337] width 245 height 35
click at [900, 374] on icon "button" at bounding box center [905, 371] width 17 height 17
click at [778, 428] on span "3" at bounding box center [781, 428] width 26 height 26
type input "**********"
click at [585, 439] on input "Estimated Quantity per Package" at bounding box center [551, 443] width 245 height 35
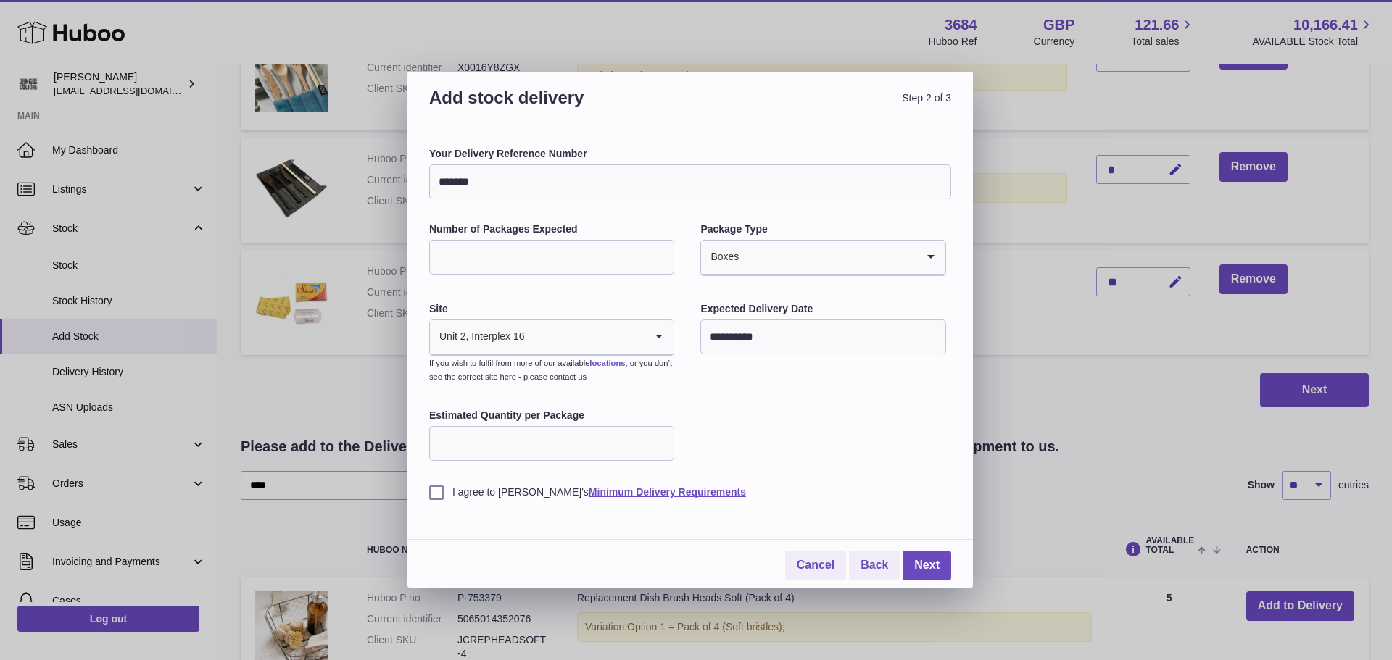
type input "**"
click at [440, 497] on label "I agree to Huboo's Minimum Delivery Requirements" at bounding box center [690, 493] width 522 height 14
click at [939, 567] on link "Next" at bounding box center [926, 566] width 49 height 30
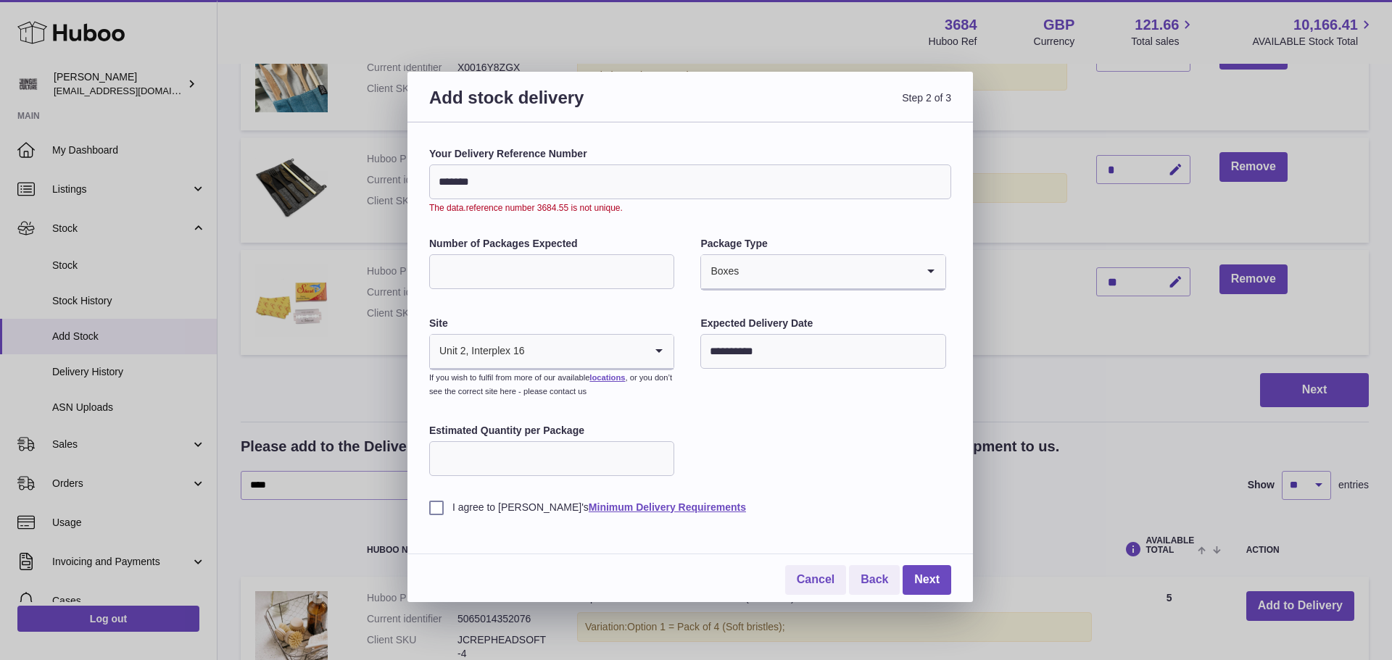
click at [531, 182] on input "*******" at bounding box center [690, 182] width 522 height 35
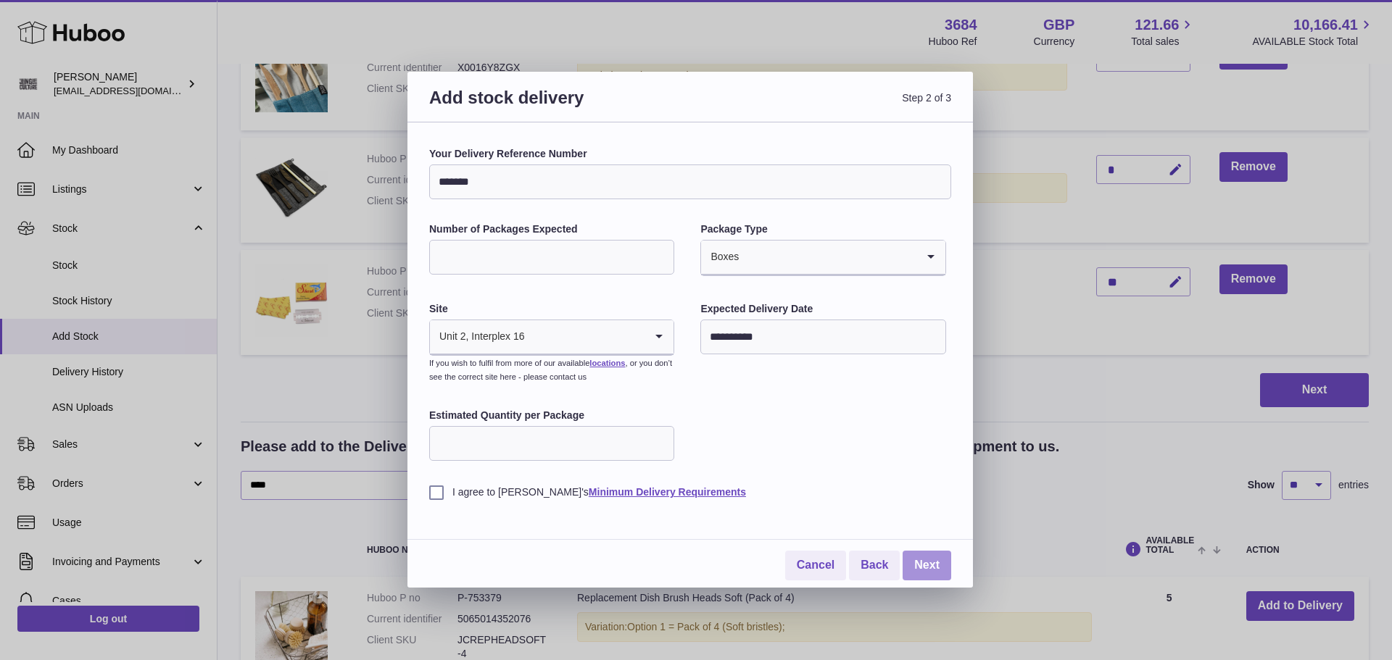
type input "*******"
click at [922, 565] on link "Next" at bounding box center [926, 566] width 49 height 30
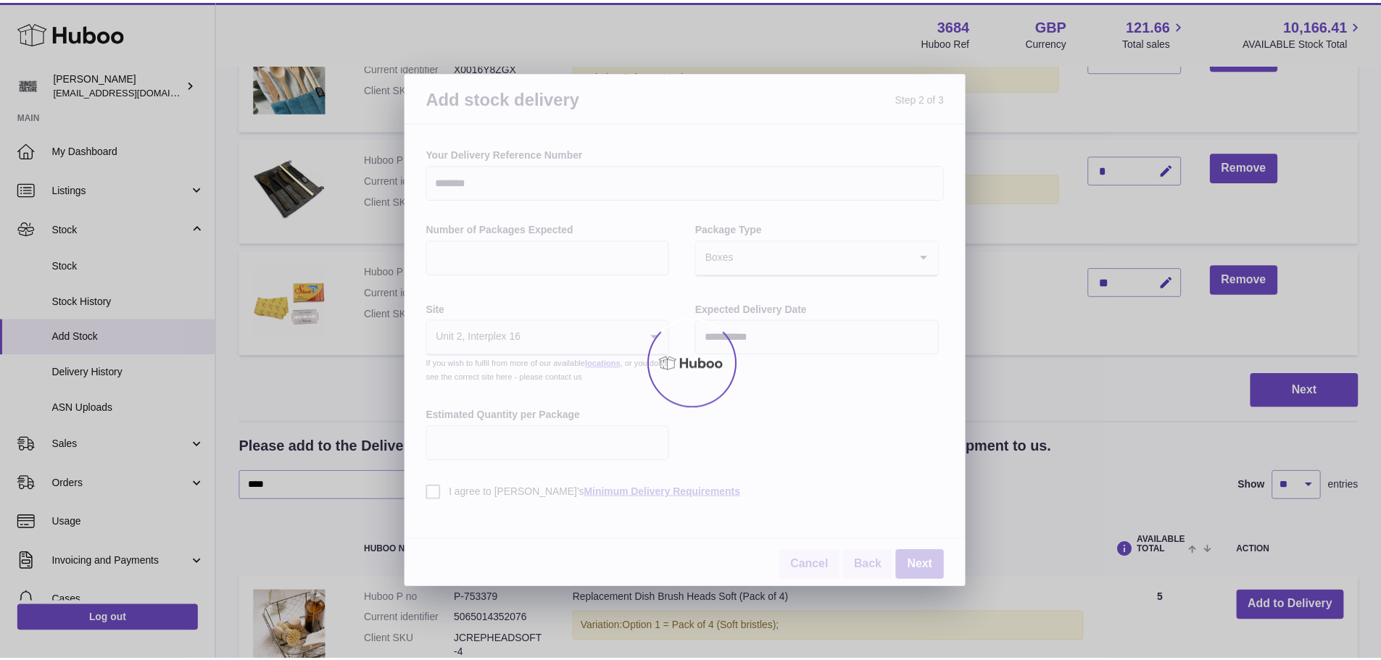
scroll to position [178, 0]
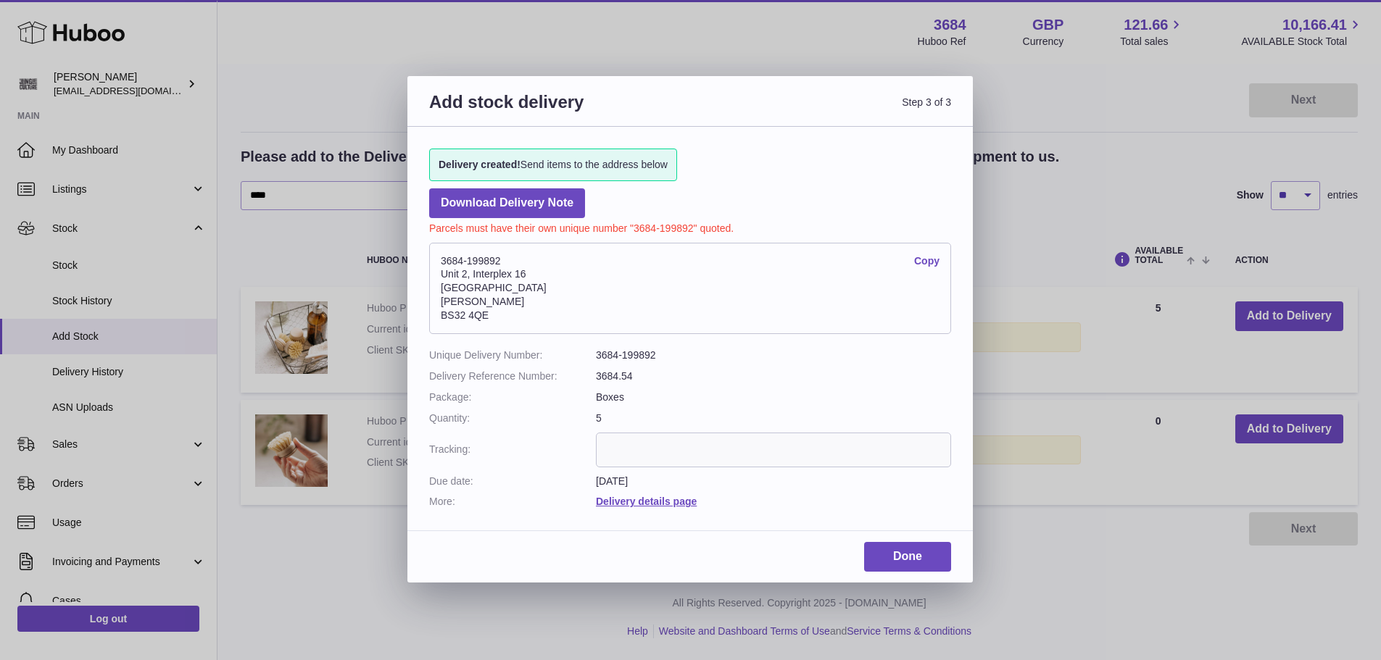
drag, startPoint x: 510, startPoint y: 254, endPoint x: 456, endPoint y: 259, distance: 53.8
click at [438, 258] on address "3684-199892 Copy Unit 2, Interplex 16 Ash Ridge Road Bradley Stoke BS32 4QE" at bounding box center [690, 288] width 522 height 91
copy address "3684-199892"
paste input "**********"
type input "**********"
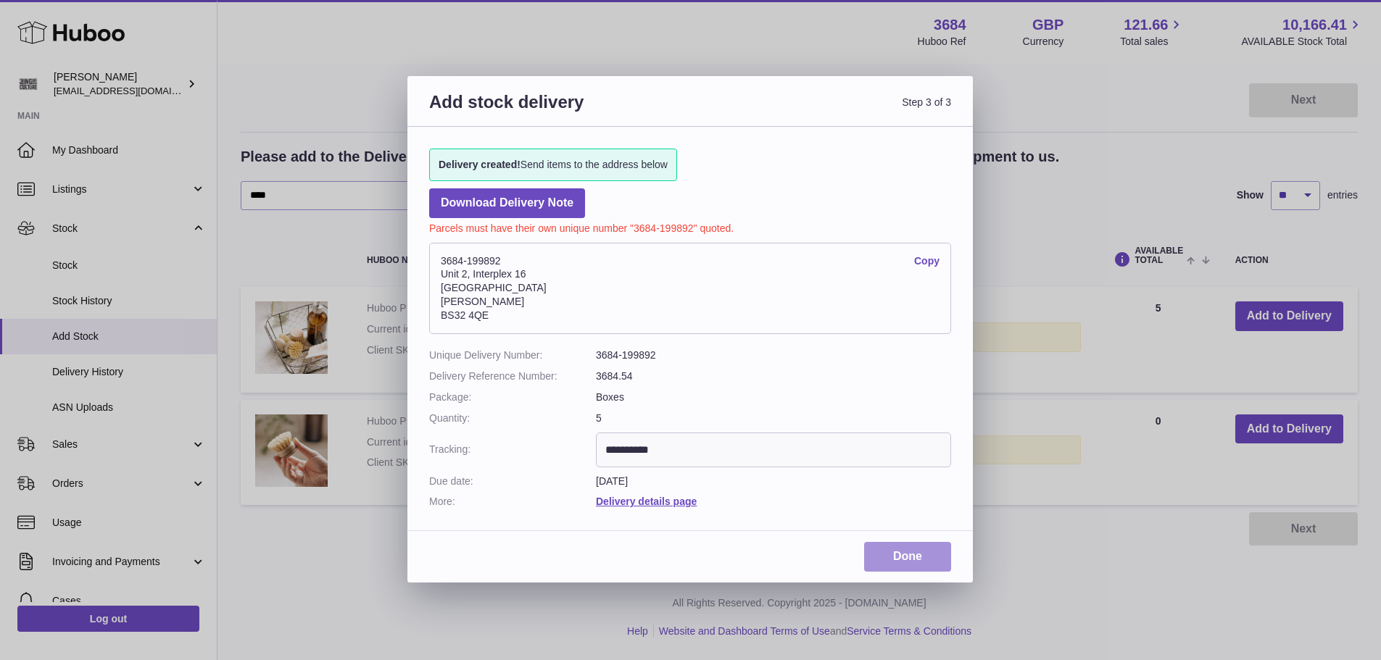
click at [884, 551] on link "Done" at bounding box center [907, 557] width 87 height 30
click at [531, 199] on link "Download Delivery Note" at bounding box center [507, 203] width 156 height 30
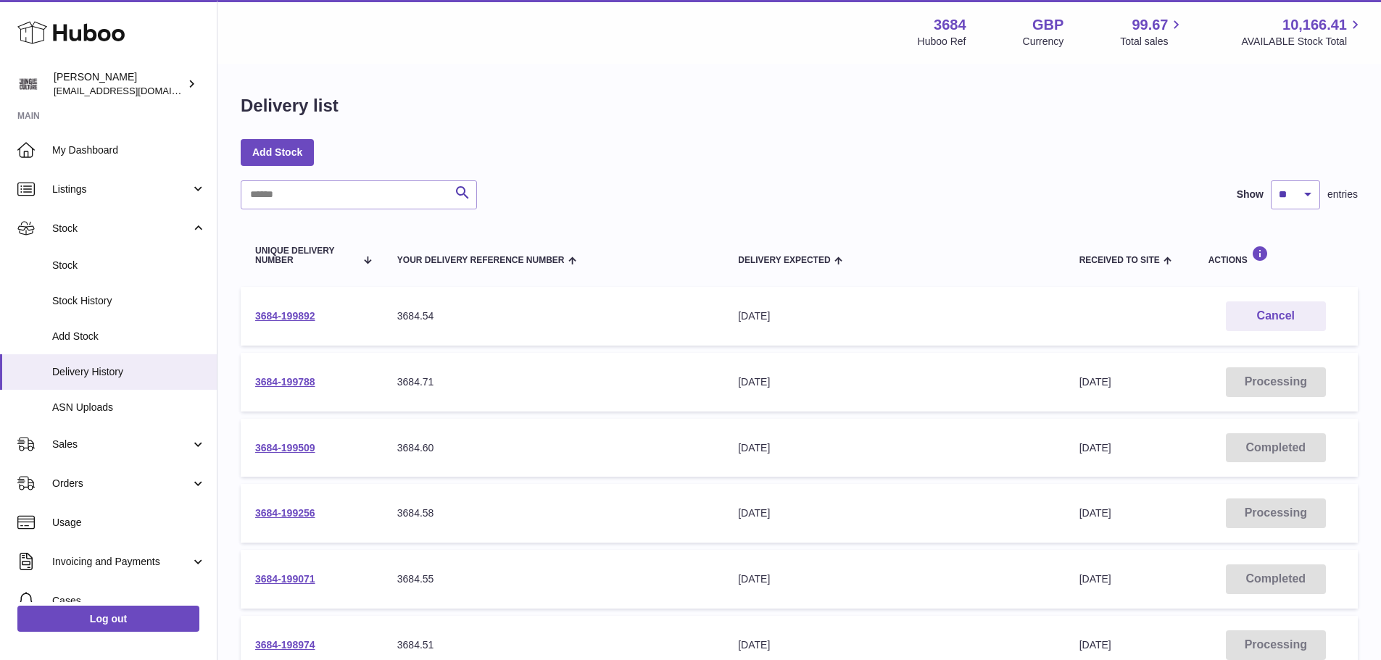
click at [912, 112] on div "Delivery list" at bounding box center [799, 109] width 1117 height 30
click at [772, 167] on div "Delivery list Add Stock Search Show ** ** ** *** entries Unique Delivery Number…" at bounding box center [798, 538] width 1163 height 946
click at [295, 313] on link "3684-199892" at bounding box center [285, 316] width 60 height 12
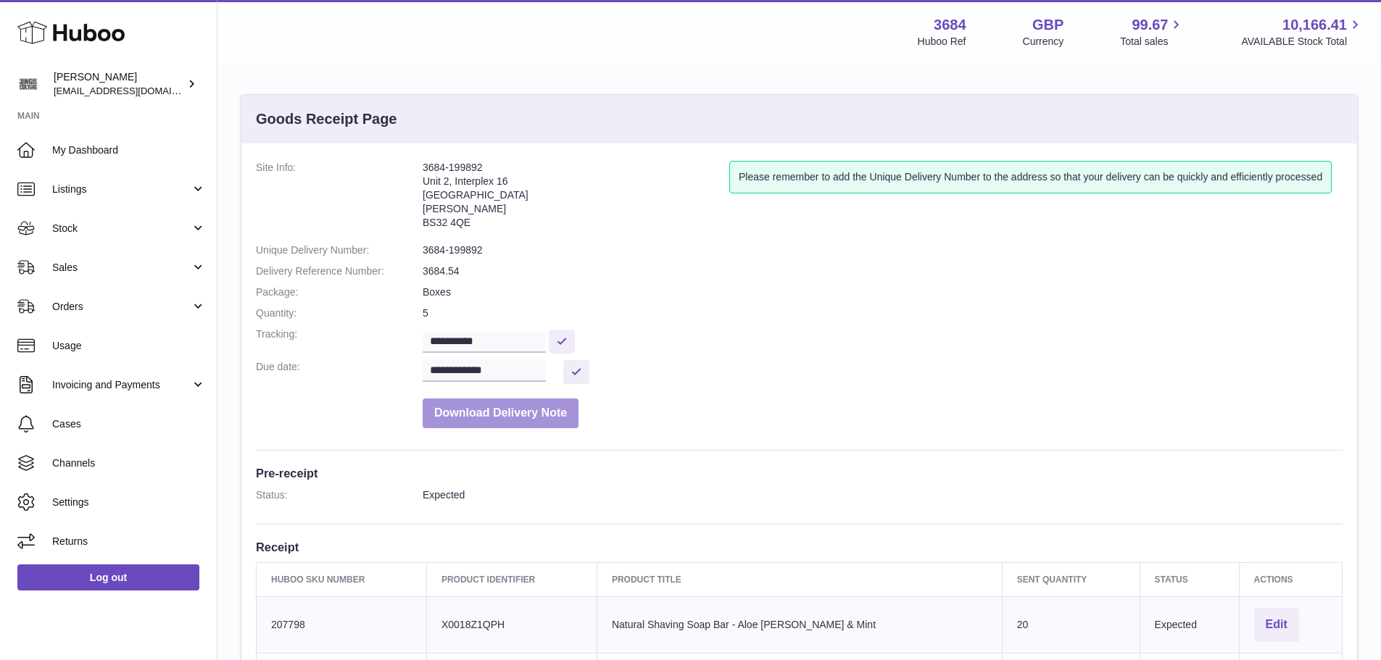
click at [524, 407] on button "Download Delivery Note" at bounding box center [501, 414] width 156 height 30
